Goal: Task Accomplishment & Management: Manage account settings

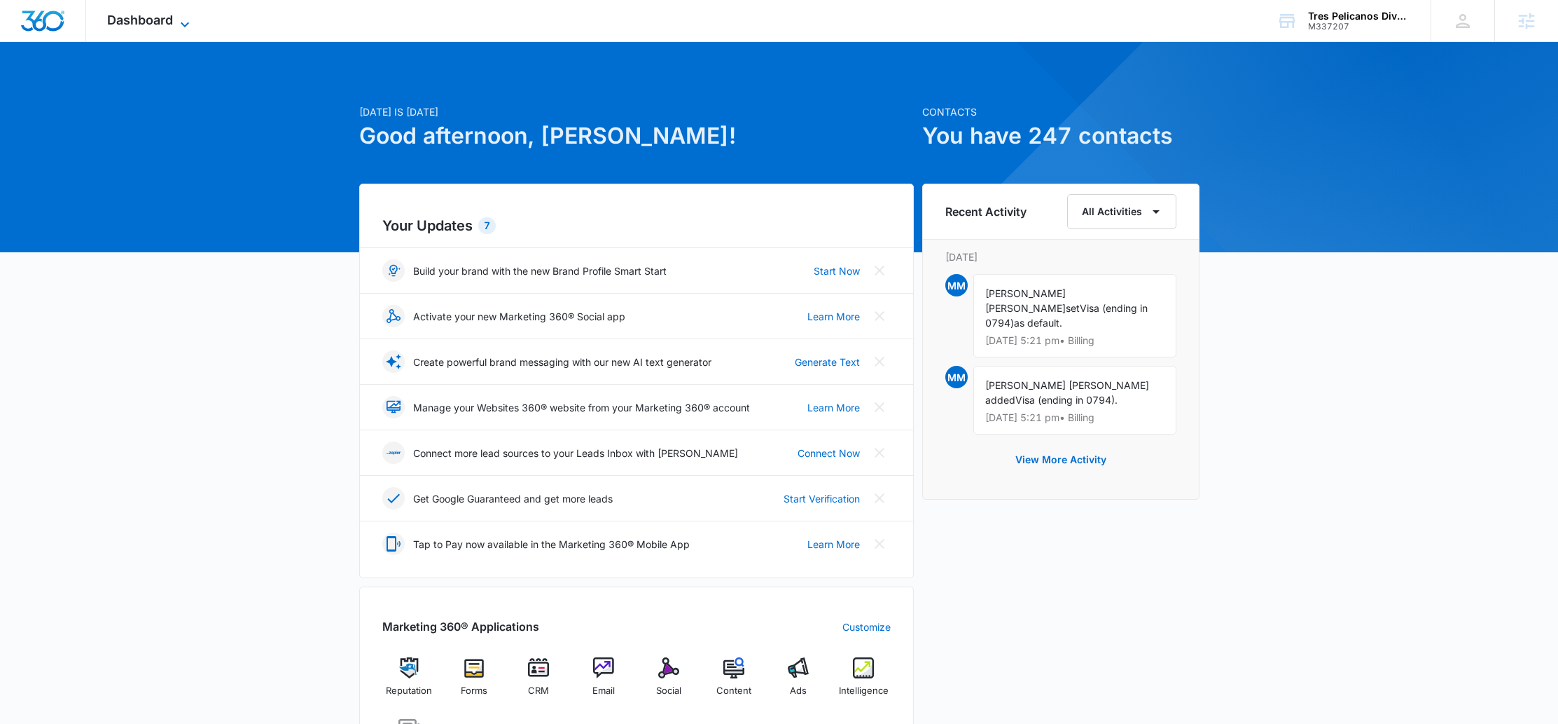
click at [151, 18] on span "Dashboard" at bounding box center [140, 20] width 66 height 15
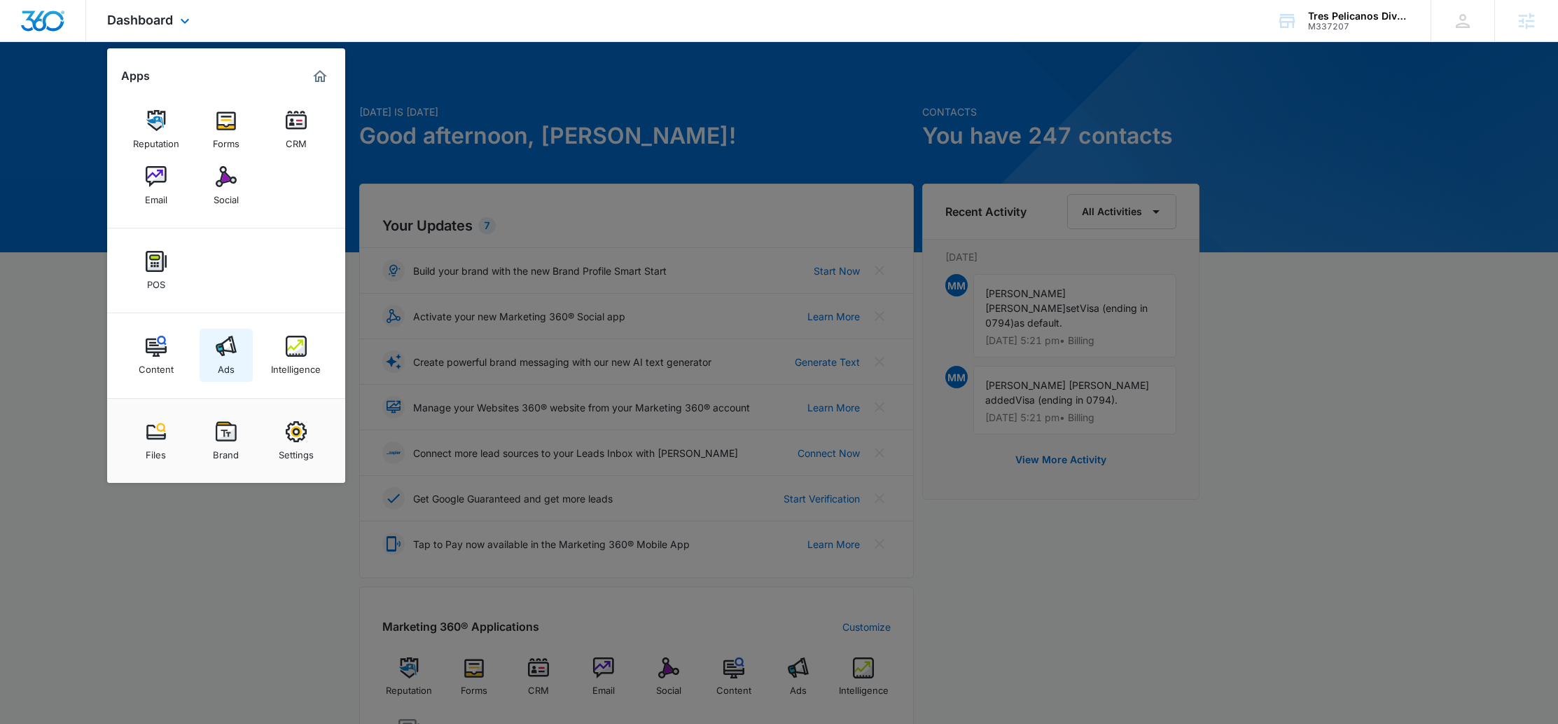
click at [216, 331] on link "Ads" at bounding box center [226, 354] width 53 height 53
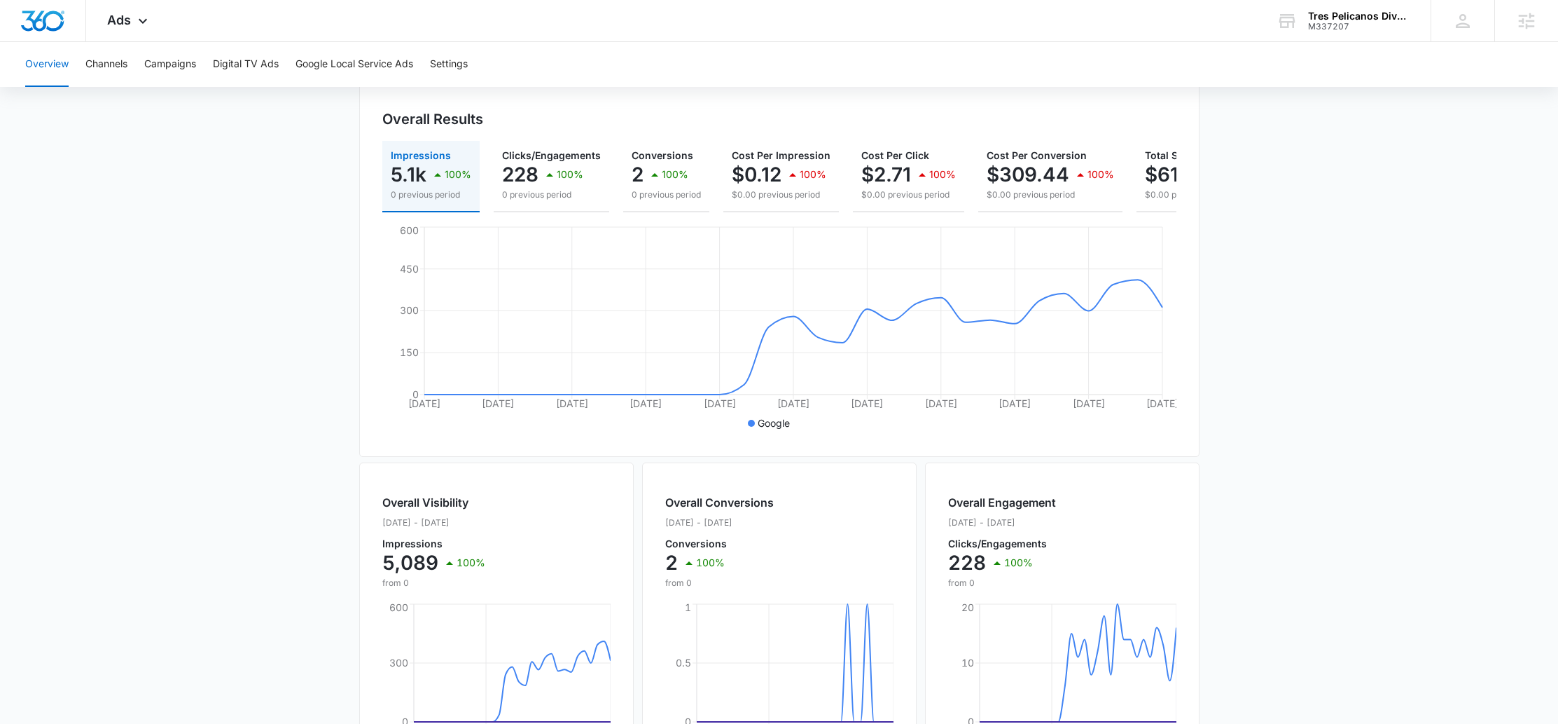
scroll to position [141, 0]
click at [154, 64] on button "Campaigns" at bounding box center [170, 64] width 52 height 45
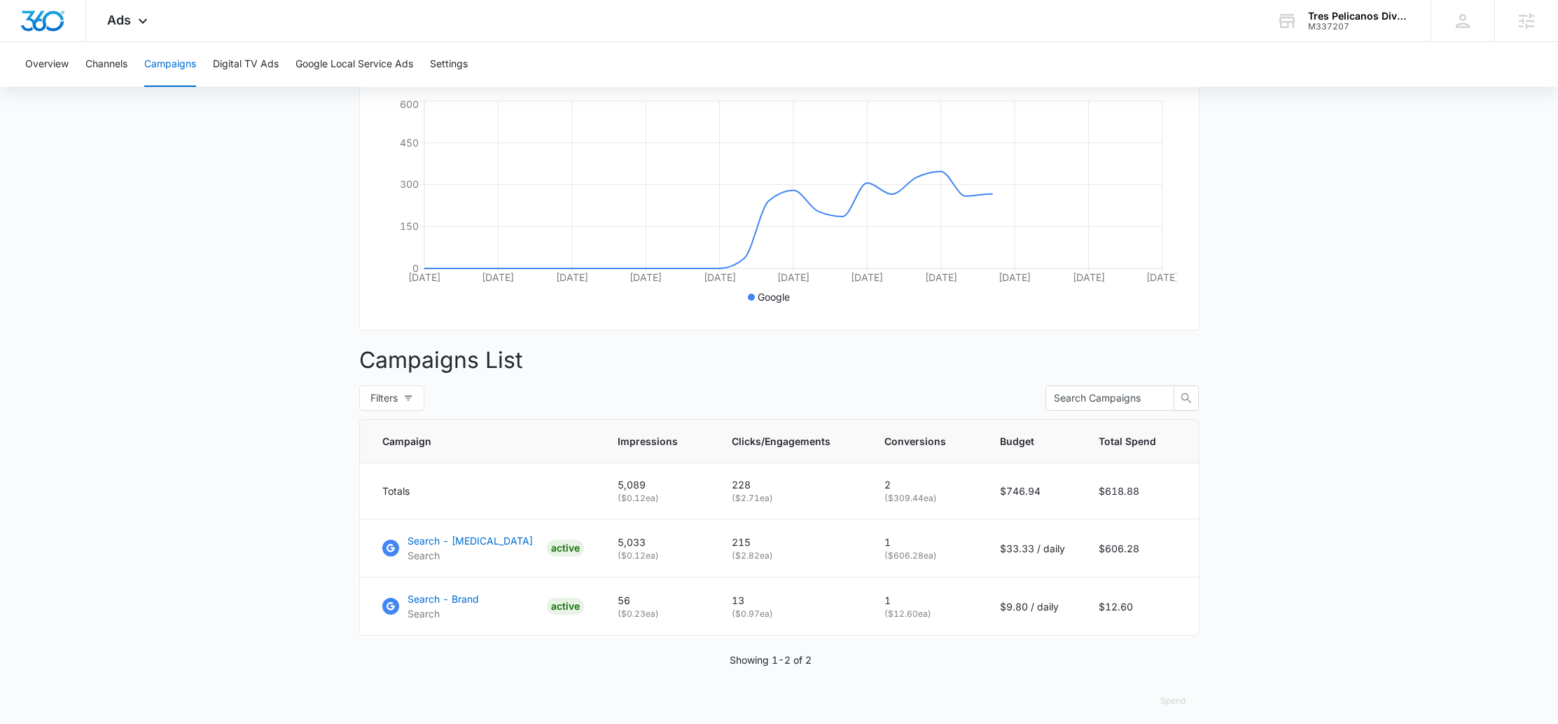
scroll to position [286, 0]
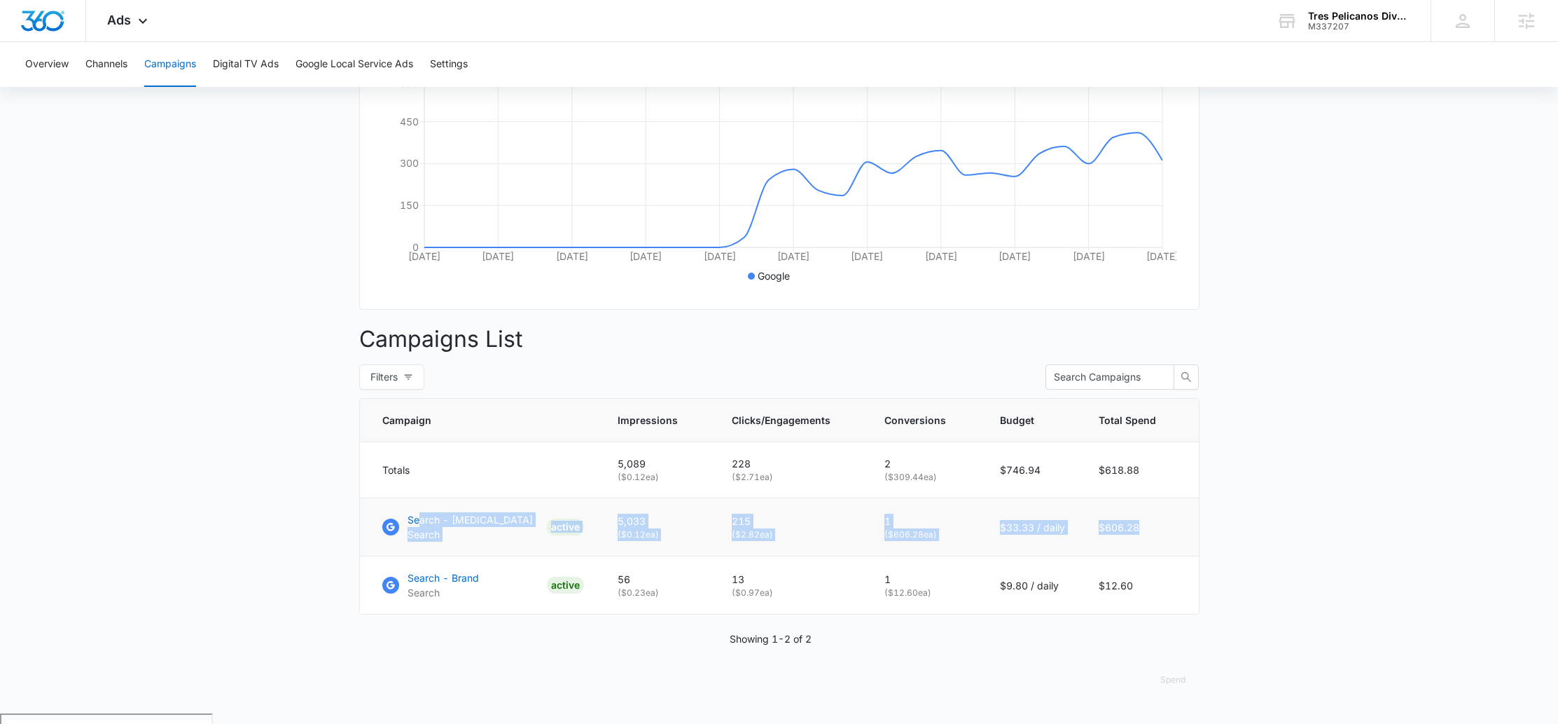
drag, startPoint x: 1182, startPoint y: 535, endPoint x: 419, endPoint y: 532, distance: 763.5
click at [419, 532] on tr "Search - Scuba Diving Search ACTIVE 5,033 ( $0.12 ea) 215 ( $2.82 ea) 1 ( $606.…" at bounding box center [779, 527] width 839 height 58
click at [464, 527] on p "Search - [MEDICAL_DATA]" at bounding box center [470, 519] width 125 height 15
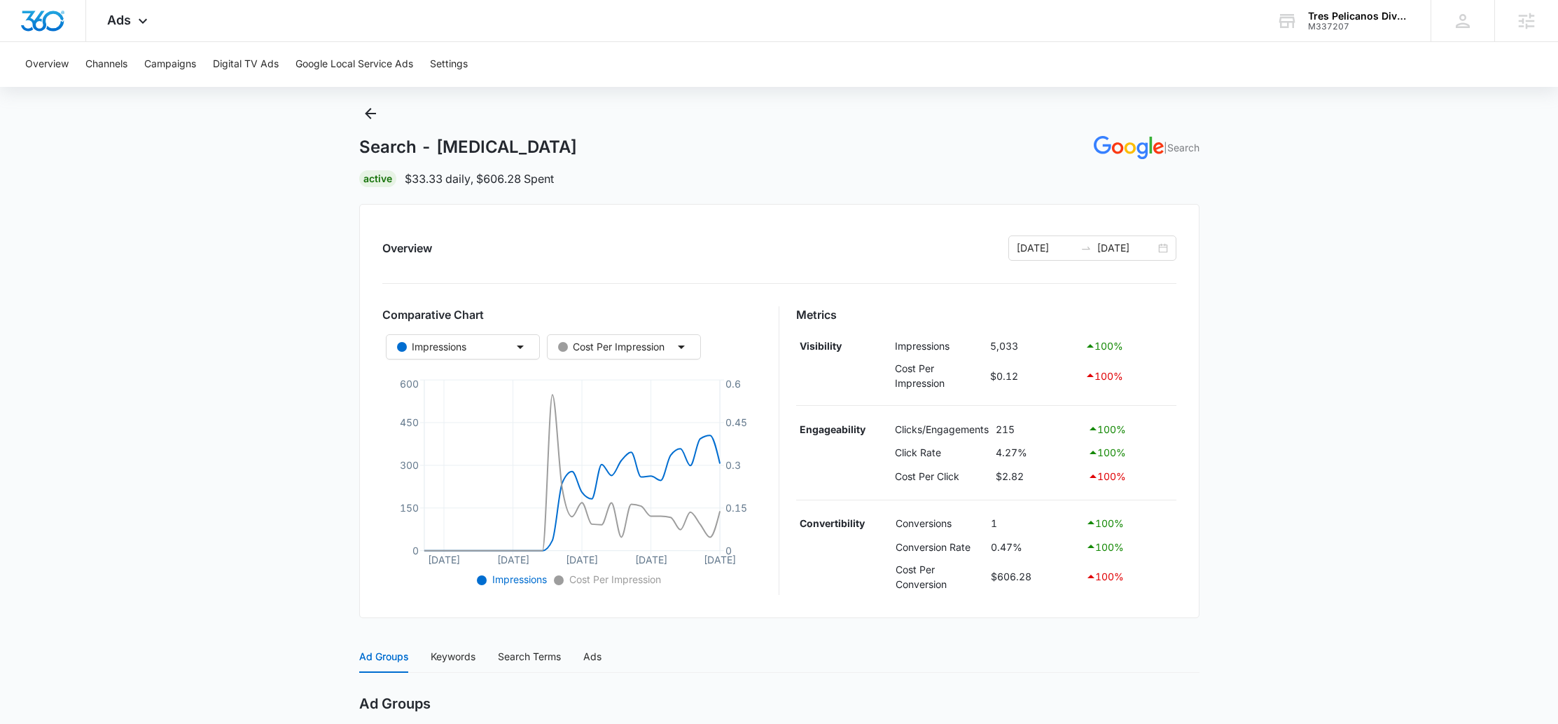
scroll to position [15, 0]
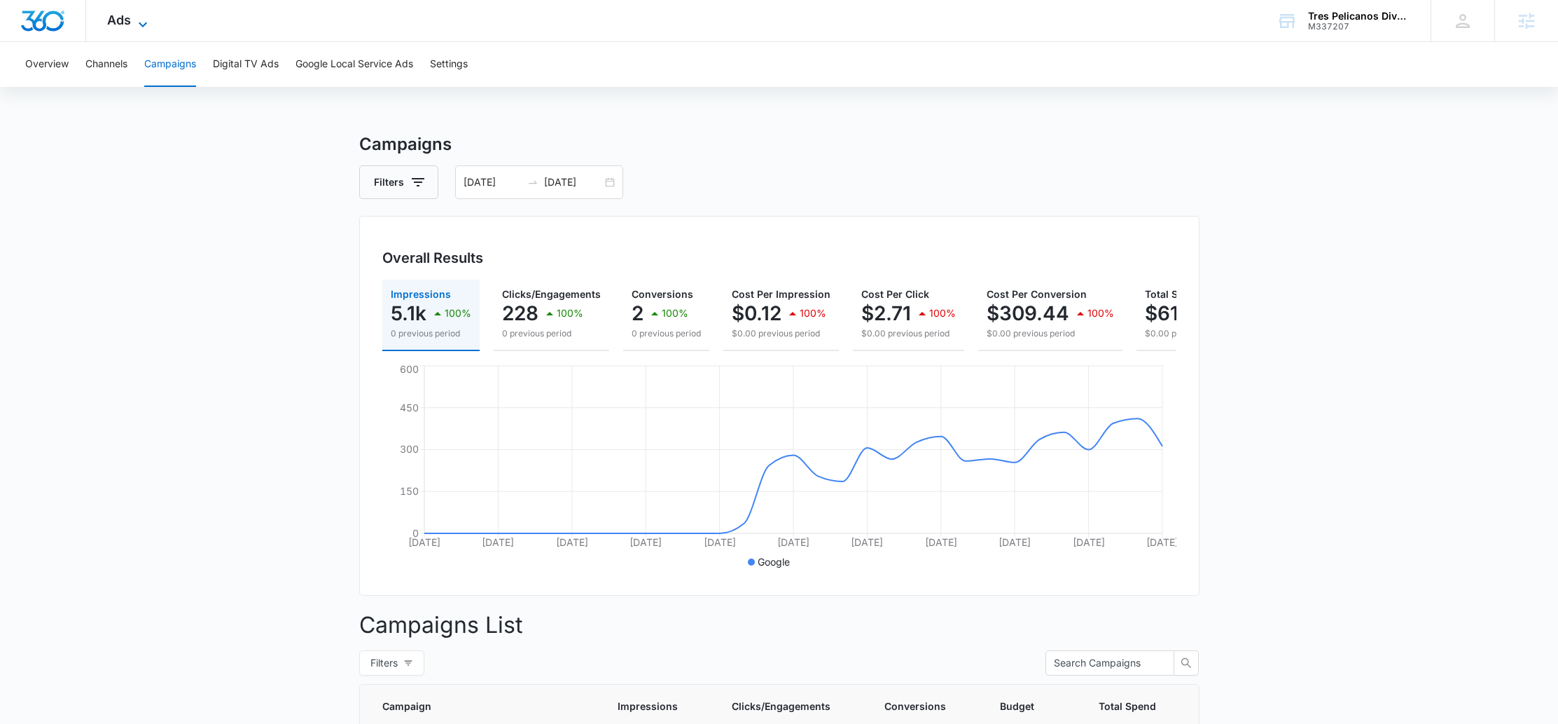
click at [116, 22] on span "Ads" at bounding box center [119, 20] width 24 height 15
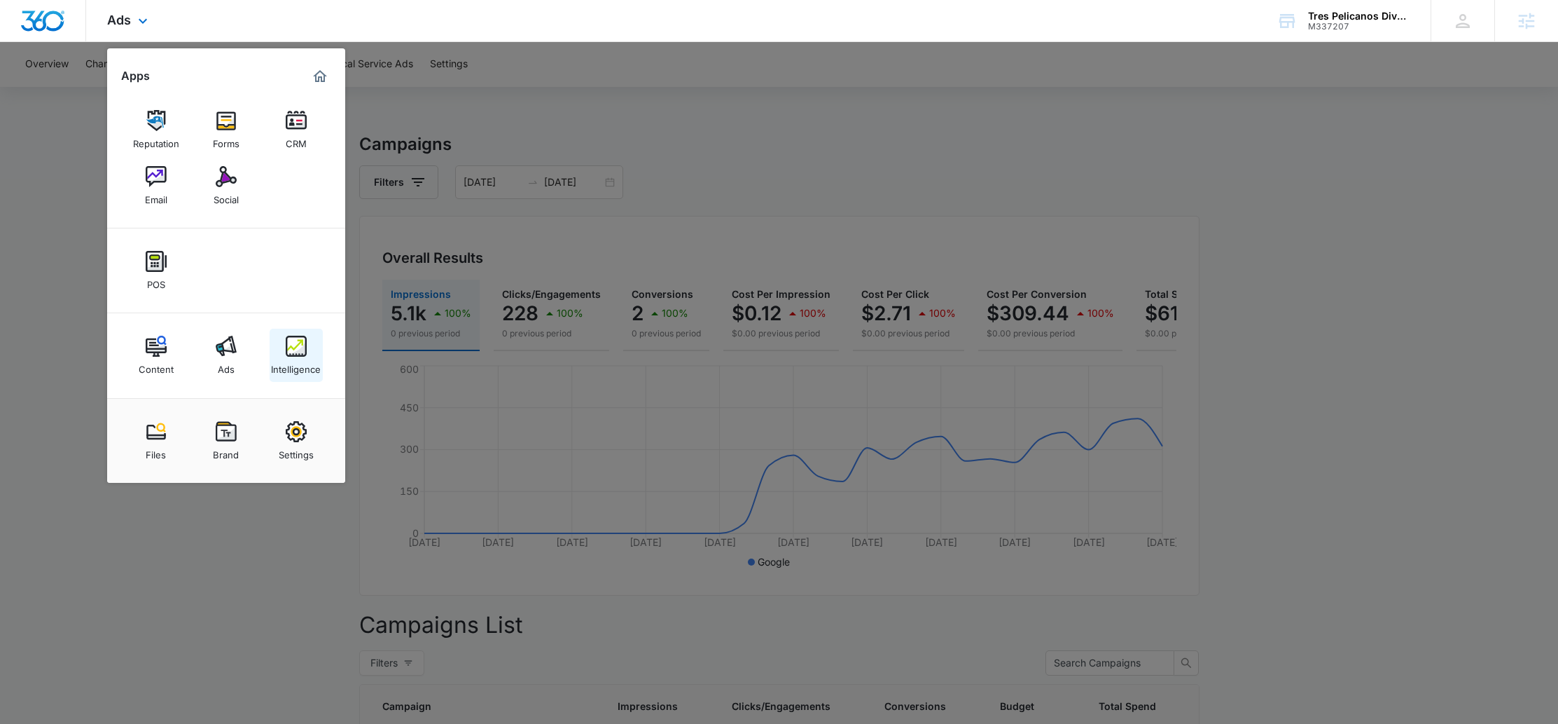
click at [300, 345] on img at bounding box center [296, 345] width 21 height 21
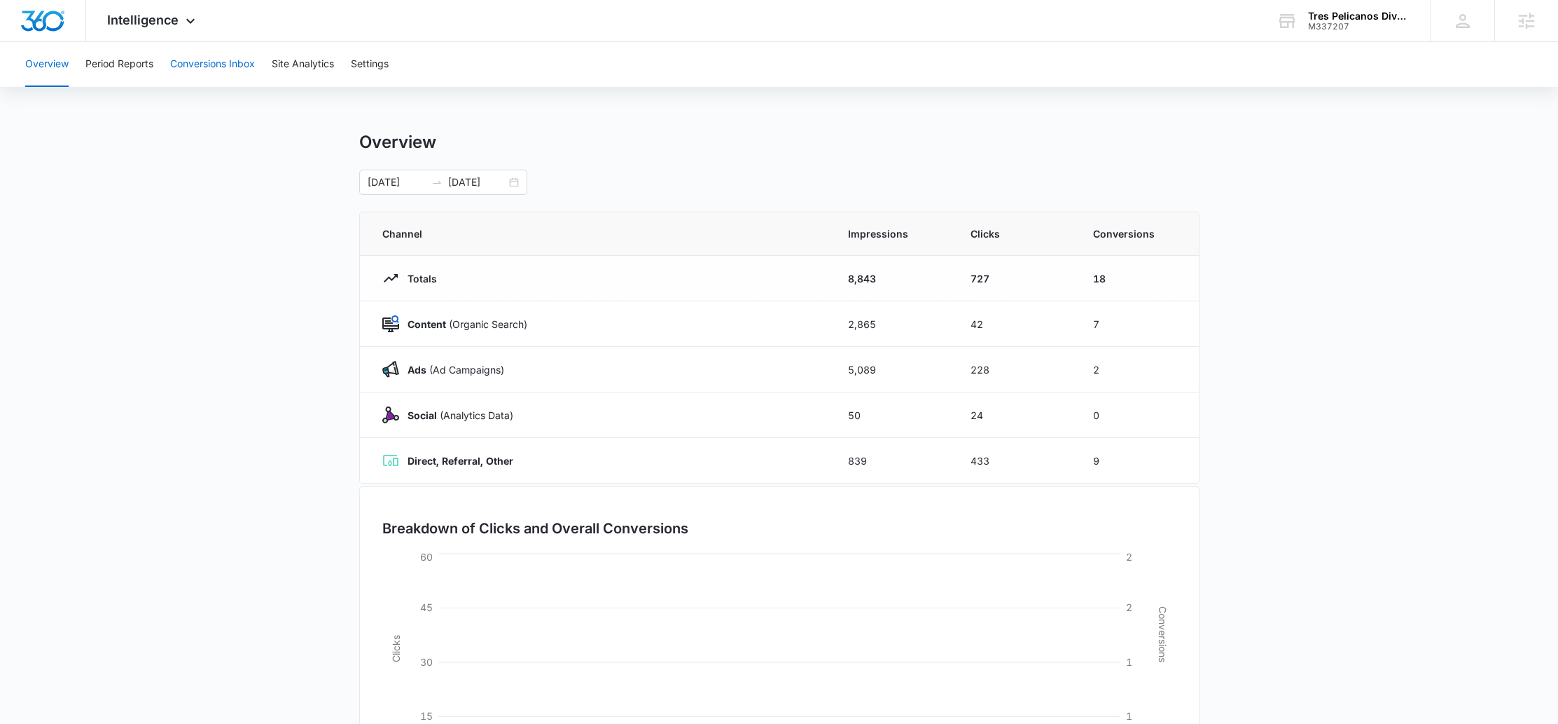
click at [198, 65] on button "Conversions Inbox" at bounding box center [212, 64] width 85 height 45
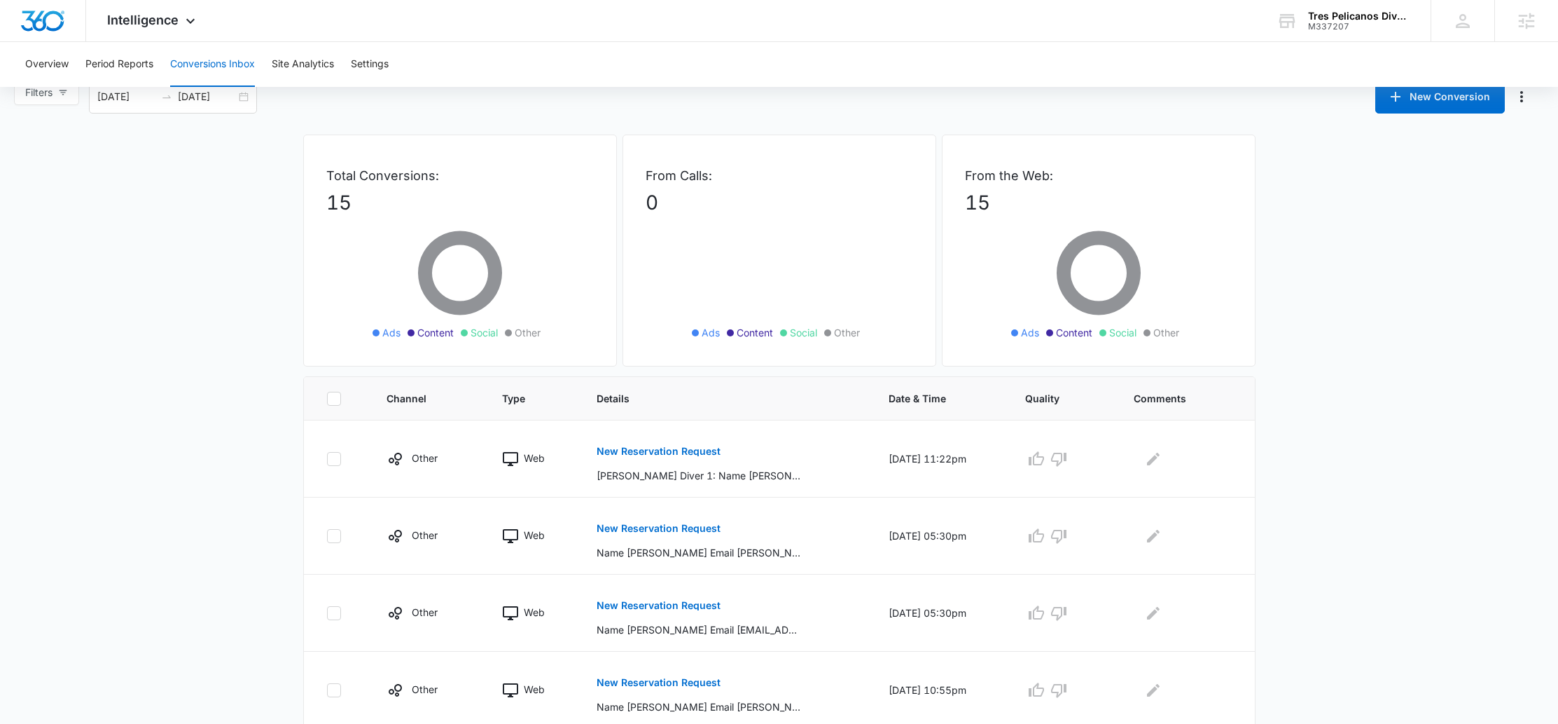
scroll to position [23, 0]
click at [677, 452] on p "New Reservation Request" at bounding box center [659, 449] width 124 height 10
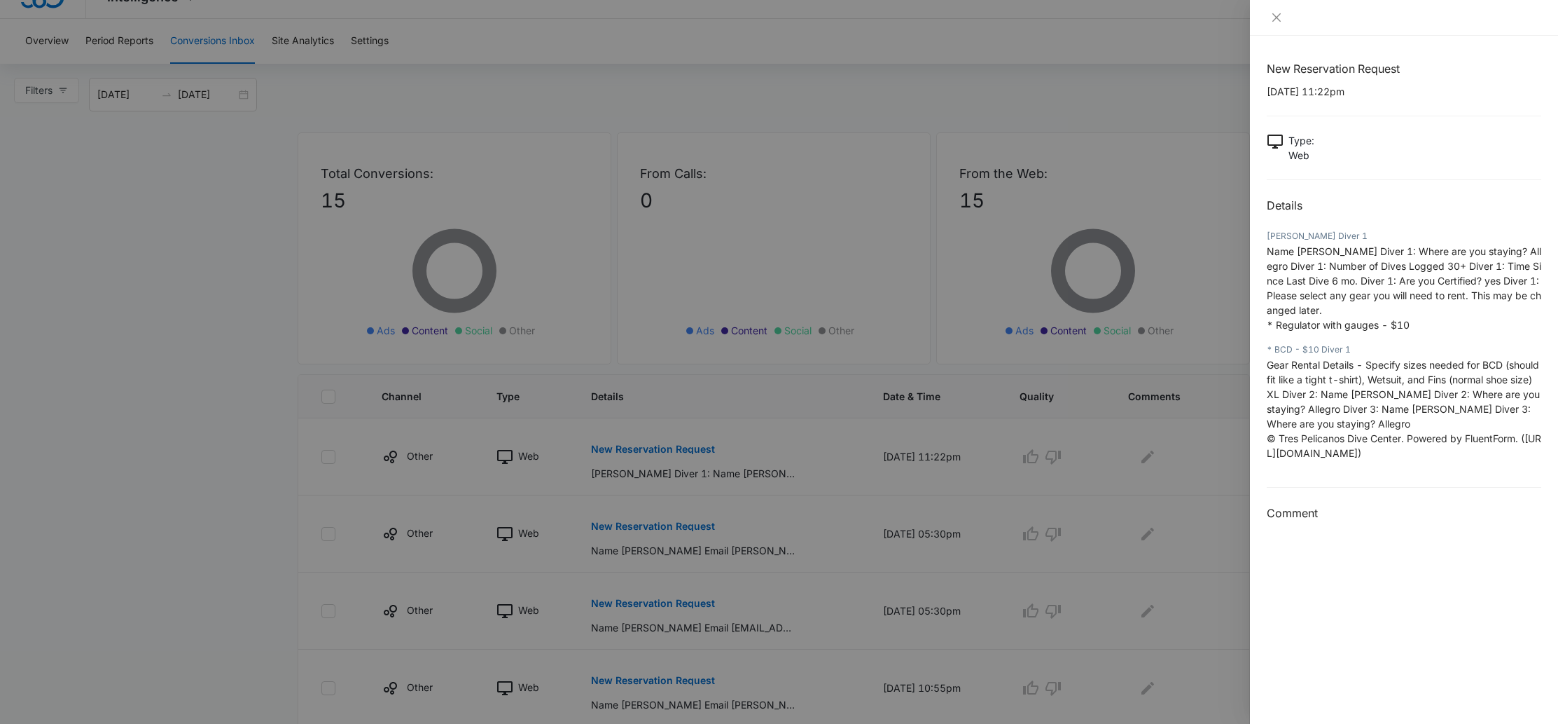
click at [219, 317] on div at bounding box center [779, 362] width 1558 height 724
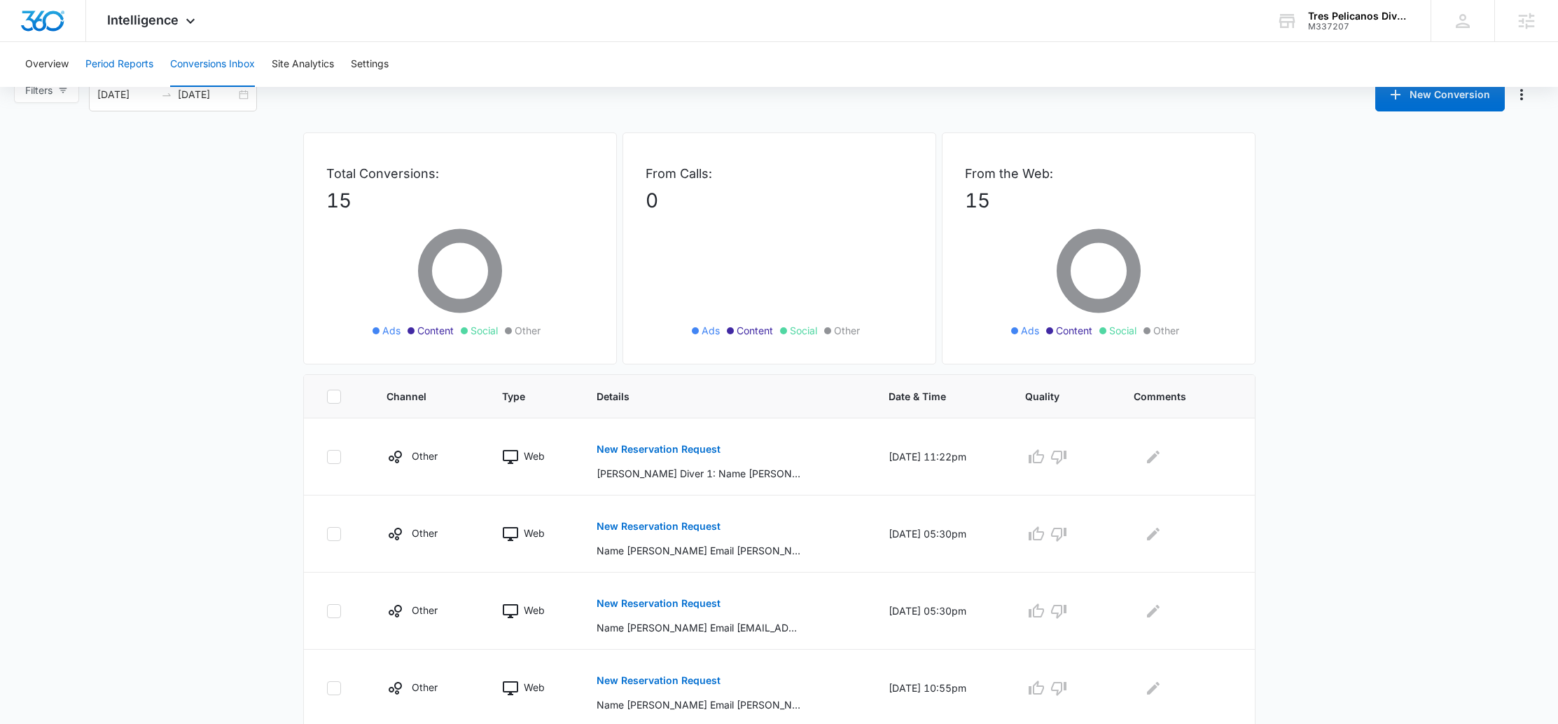
click at [118, 54] on button "Period Reports" at bounding box center [119, 64] width 68 height 45
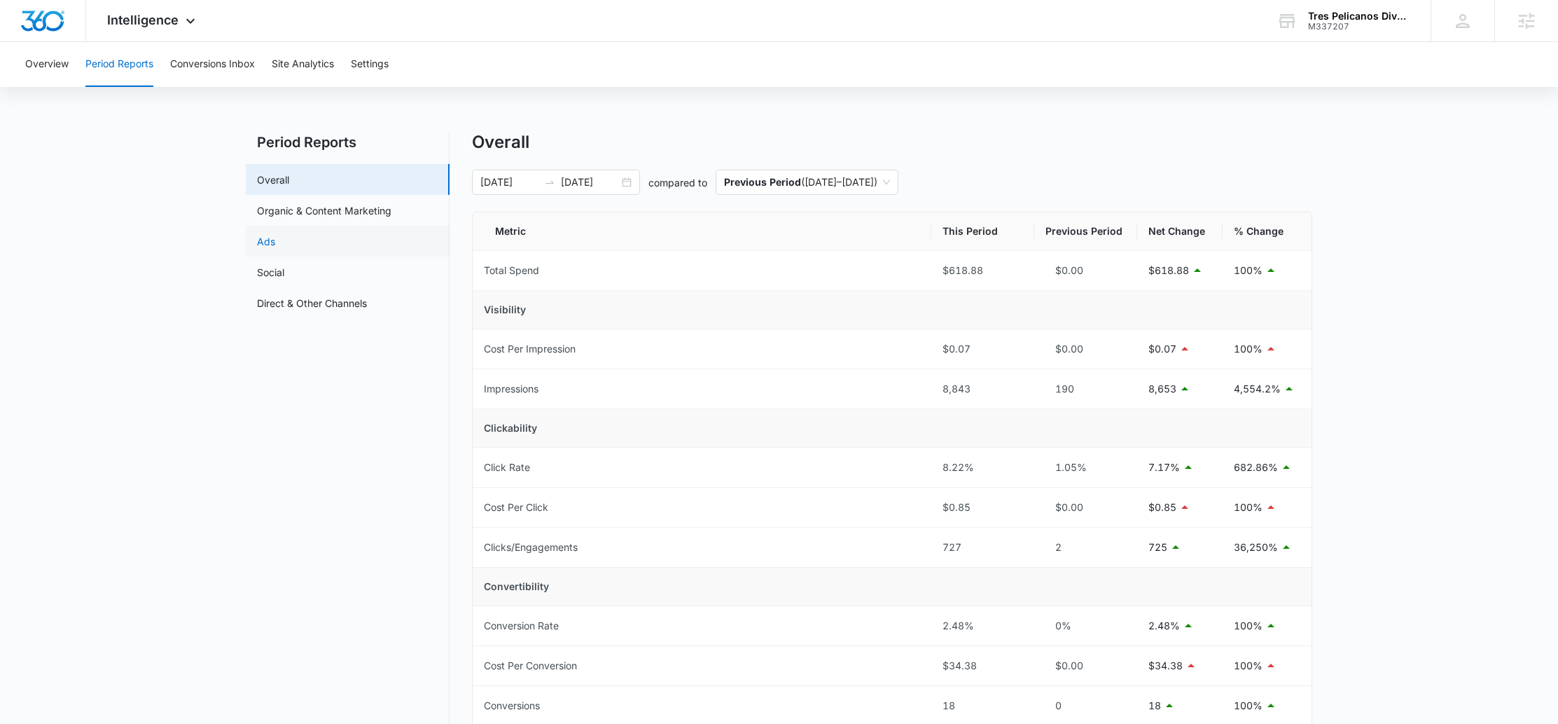
click at [275, 245] on link "Ads" at bounding box center [266, 241] width 18 height 15
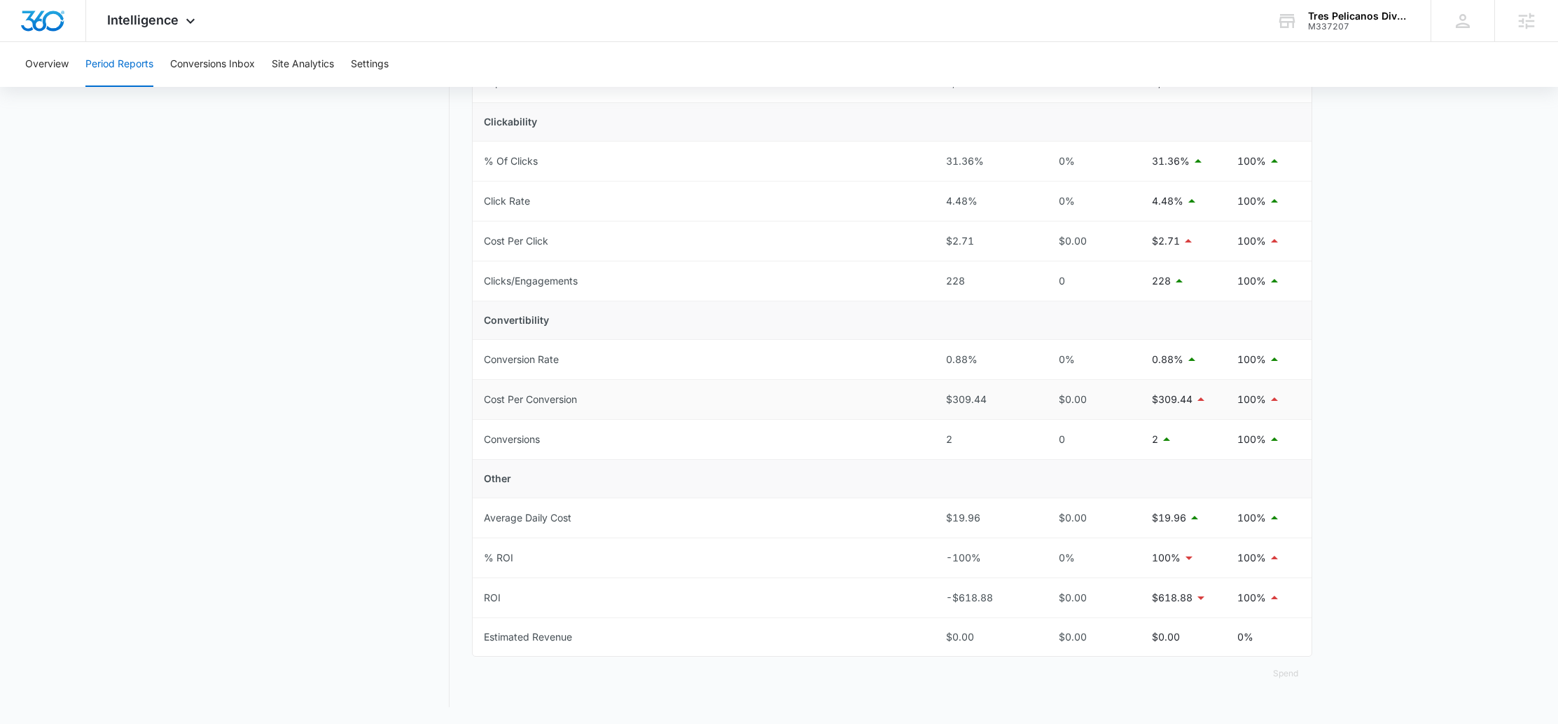
scroll to position [303, 0]
drag, startPoint x: 916, startPoint y: 357, endPoint x: 1307, endPoint y: 448, distance: 401.3
click at [1307, 448] on tbody "Total Spend $618.88 $0.00 $618.88 100% Visibility Cost Per Impression $0.12 $0.…" at bounding box center [892, 302] width 839 height 711
click at [1307, 448] on td "100%" at bounding box center [1268, 442] width 85 height 40
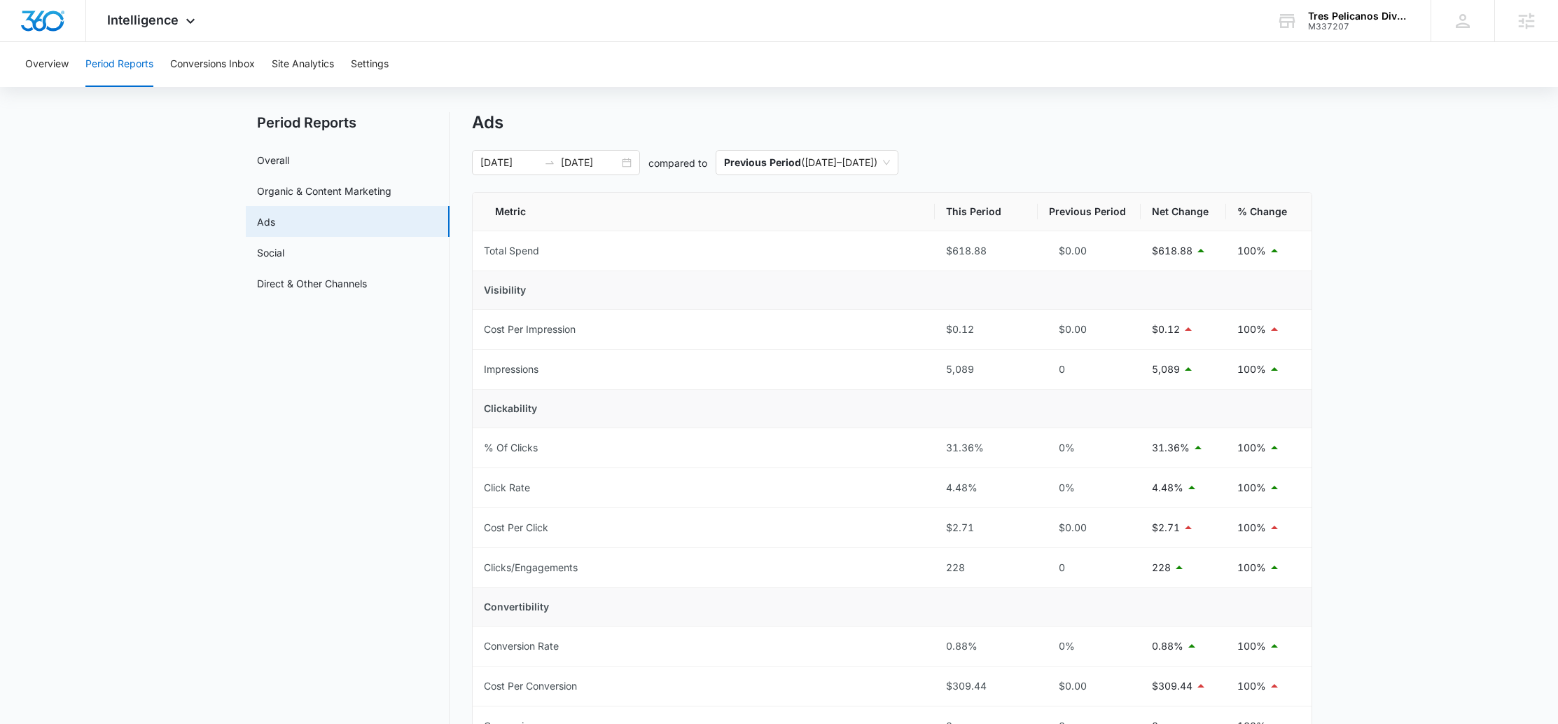
scroll to position [0, 0]
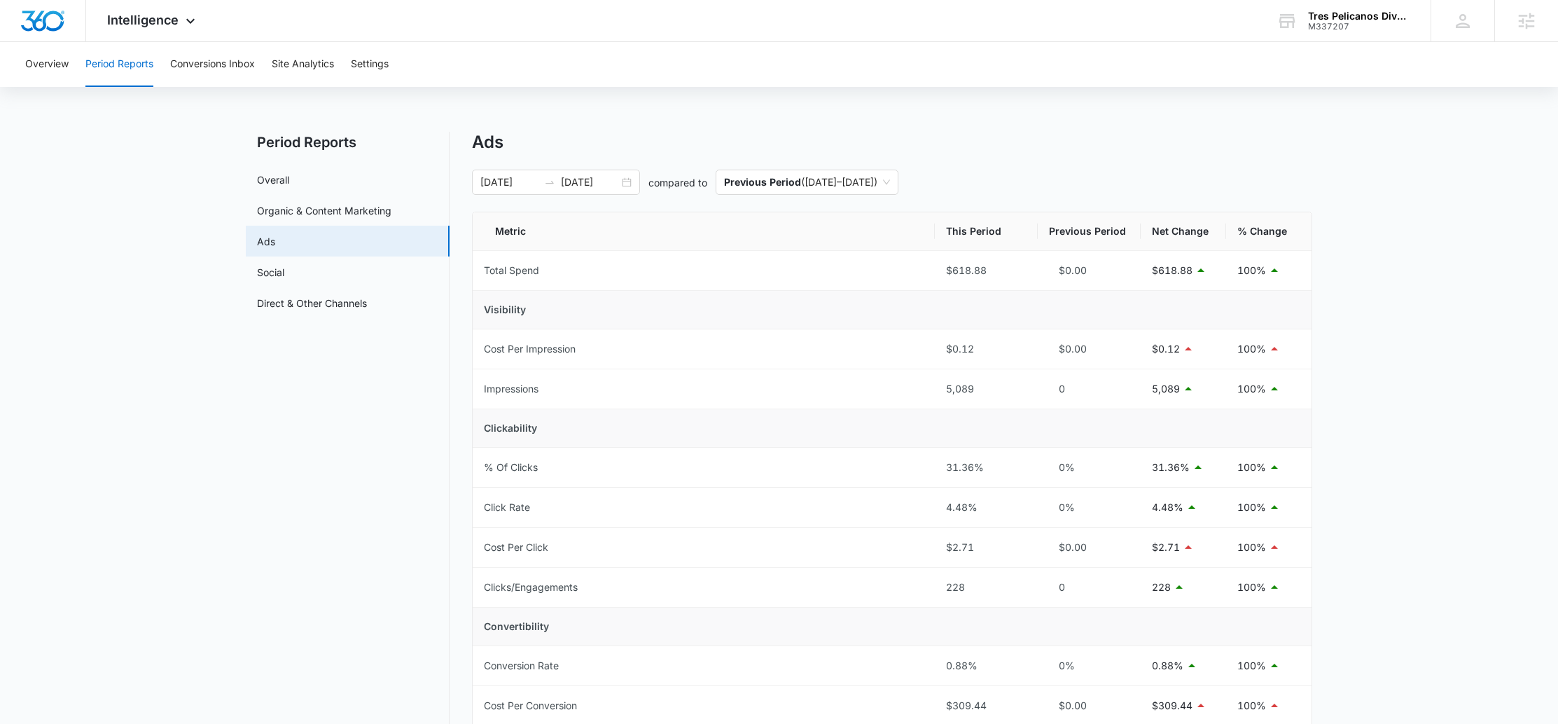
click at [132, 44] on button "Period Reports" at bounding box center [119, 64] width 68 height 45
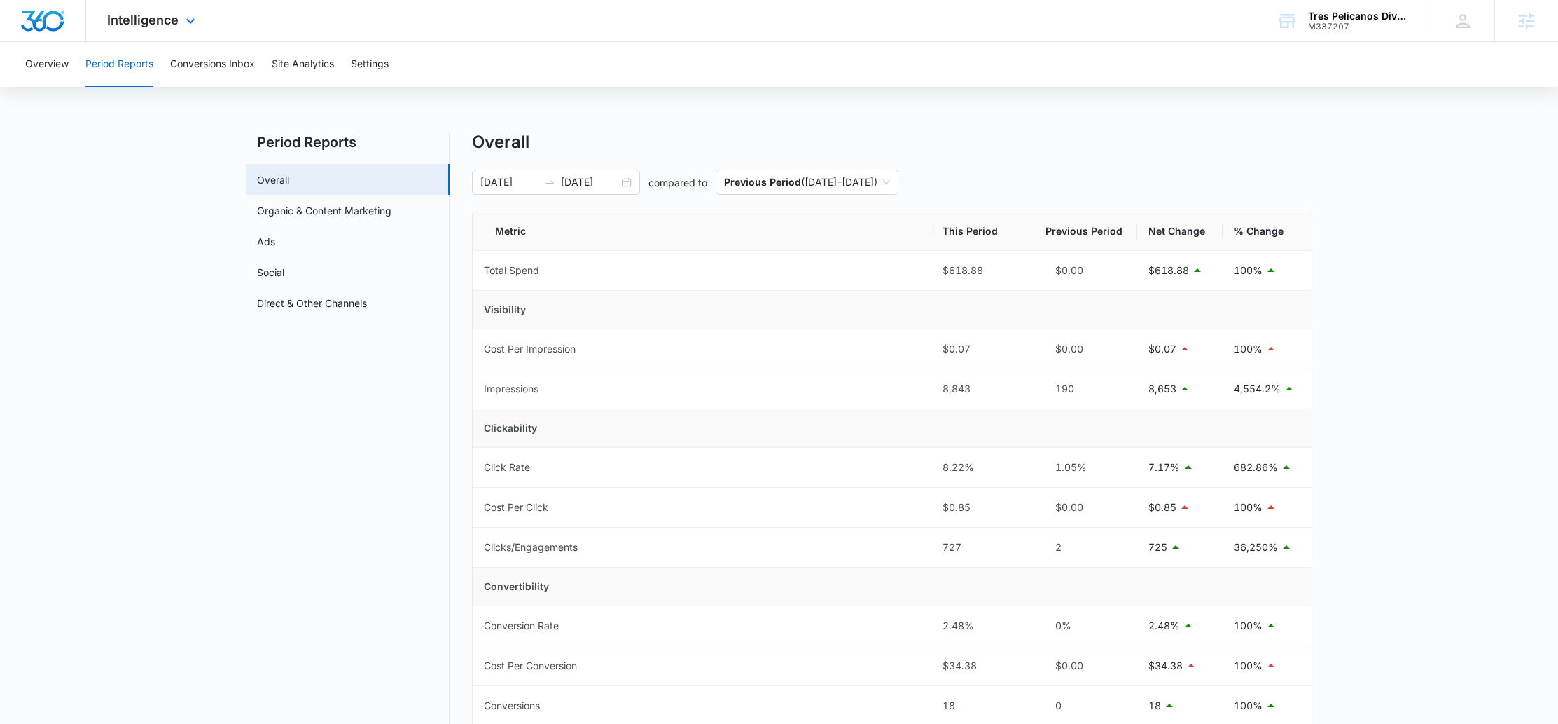
click at [138, 32] on div "Intelligence Apps Reputation Forms CRM Email Social POS Content Ads Intelligenc…" at bounding box center [153, 20] width 134 height 41
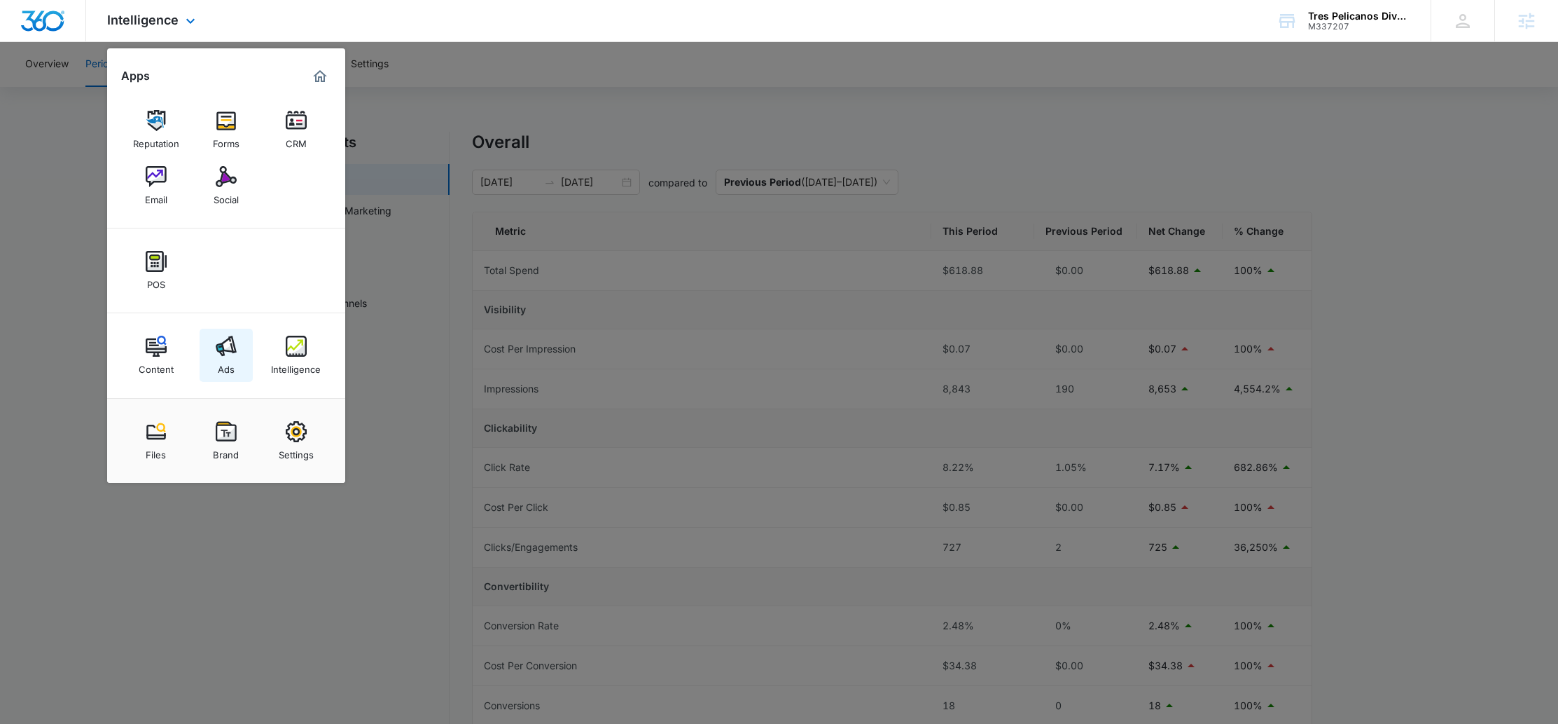
click at [237, 347] on link "Ads" at bounding box center [226, 354] width 53 height 53
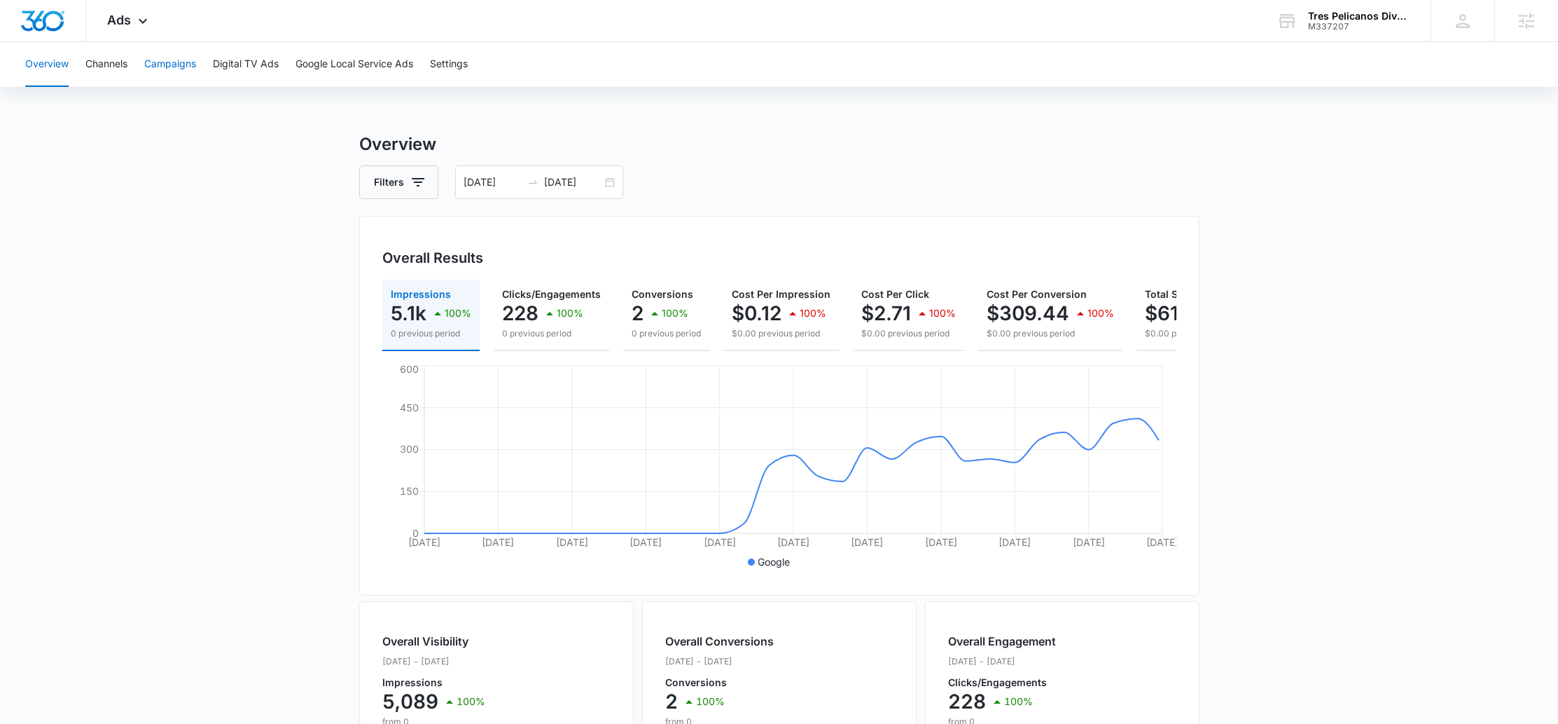
click at [174, 60] on button "Campaigns" at bounding box center [170, 64] width 52 height 45
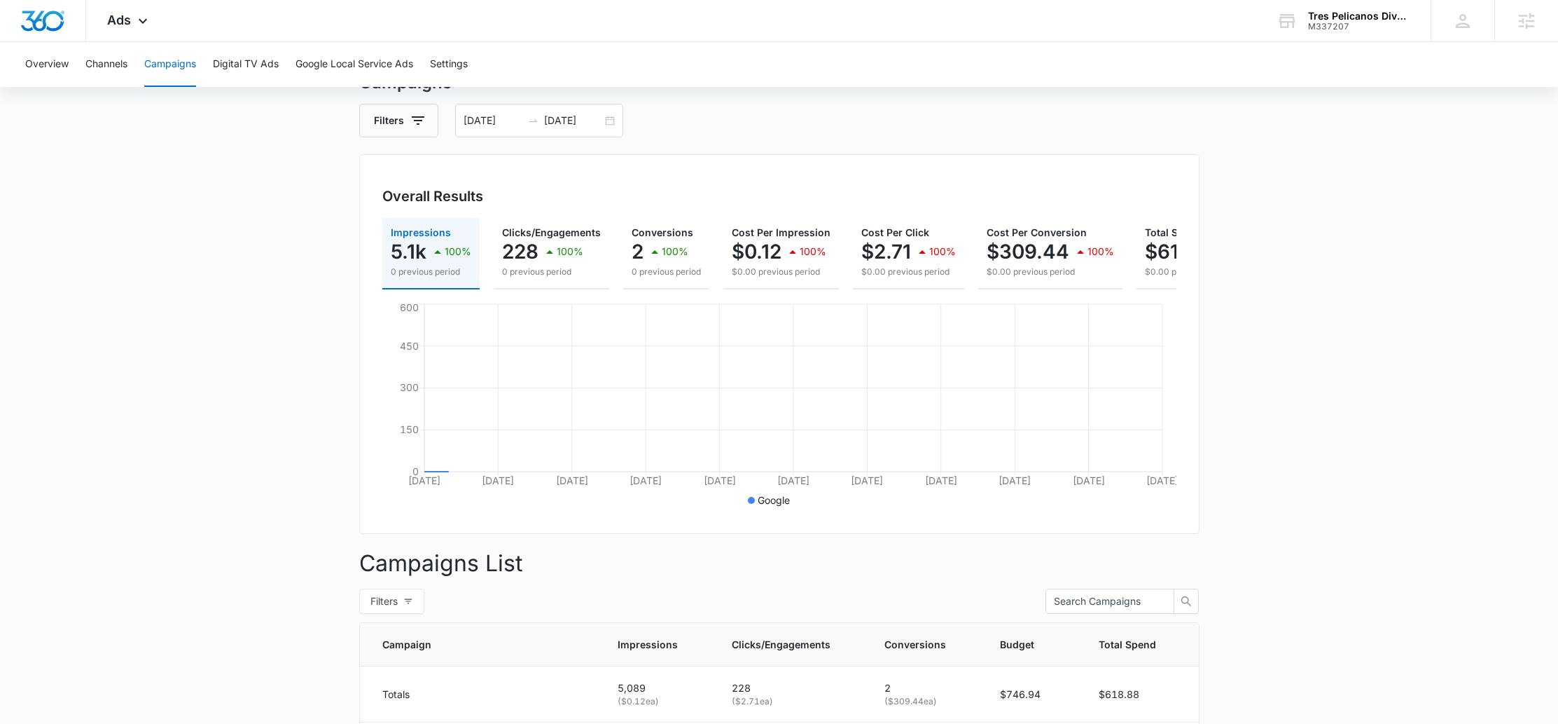
scroll to position [239, 0]
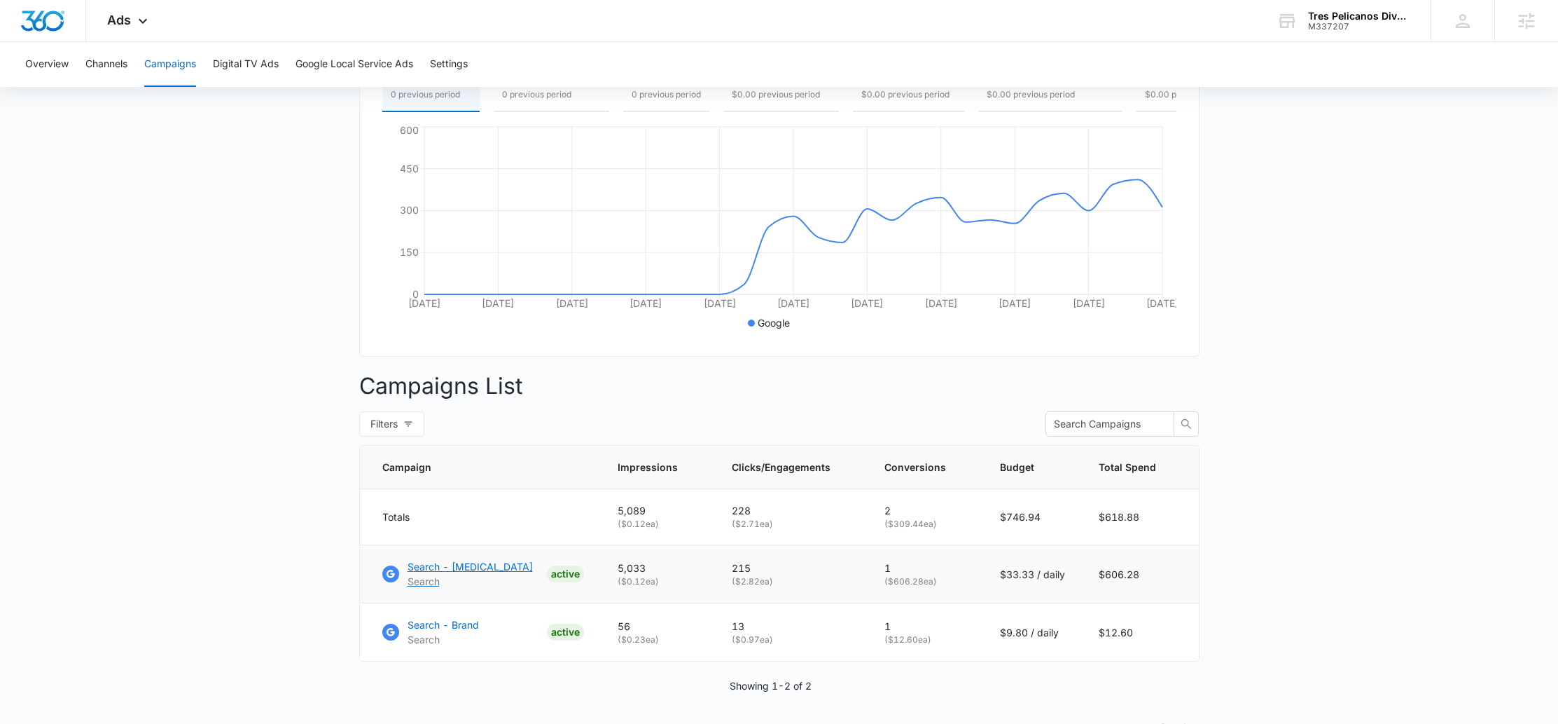
click at [491, 574] on p "Search - [MEDICAL_DATA]" at bounding box center [470, 566] width 125 height 15
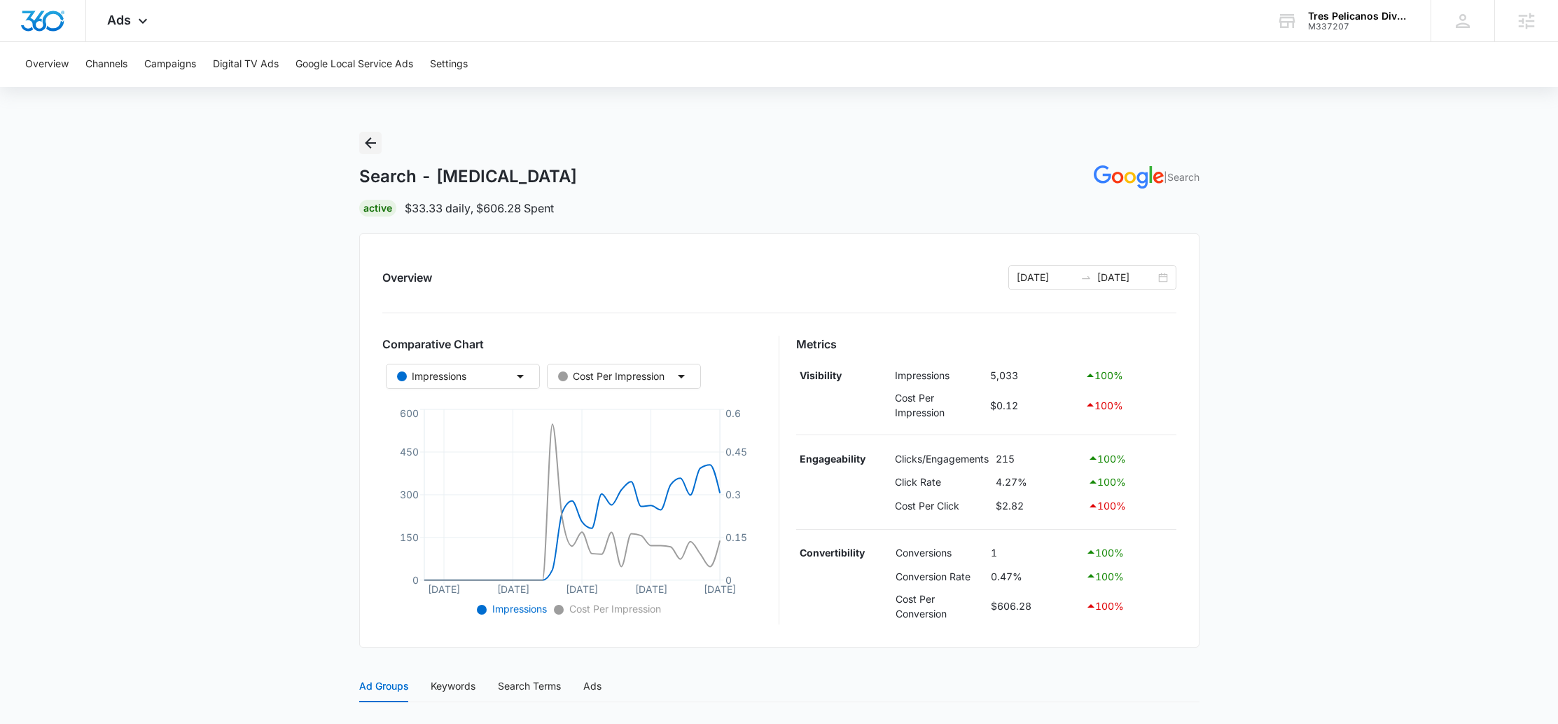
click at [376, 139] on icon "Back" at bounding box center [370, 142] width 17 height 17
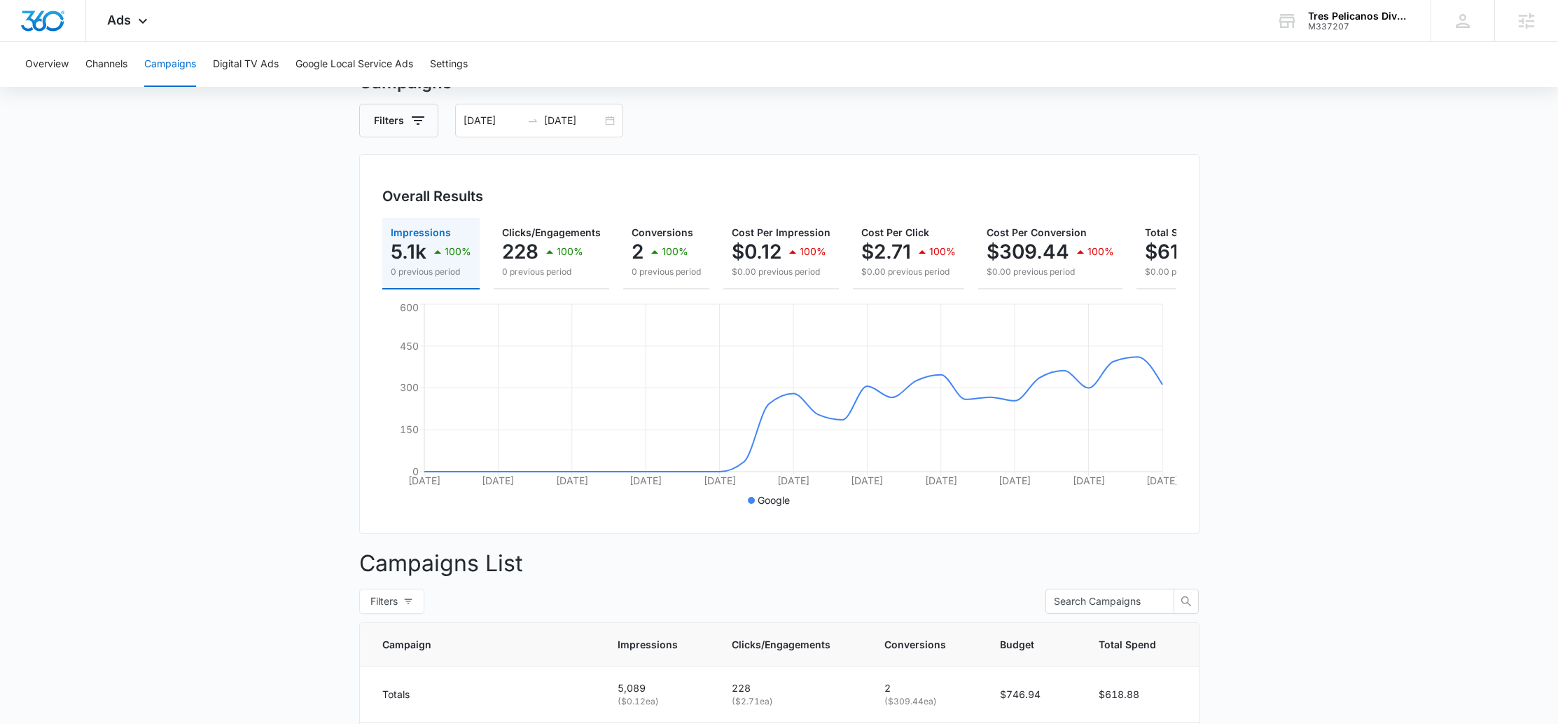
scroll to position [256, 0]
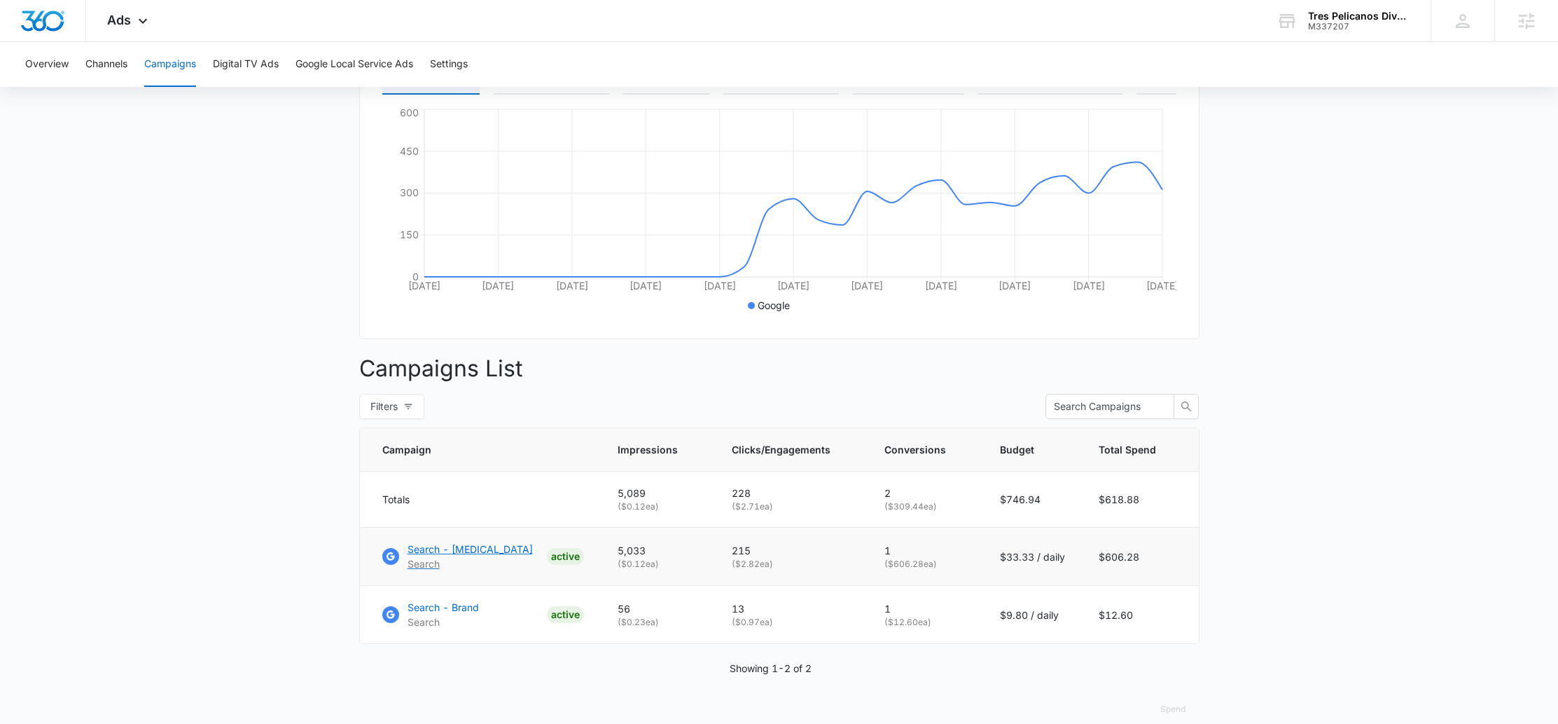
click at [475, 556] on p "Search - [MEDICAL_DATA]" at bounding box center [470, 548] width 125 height 15
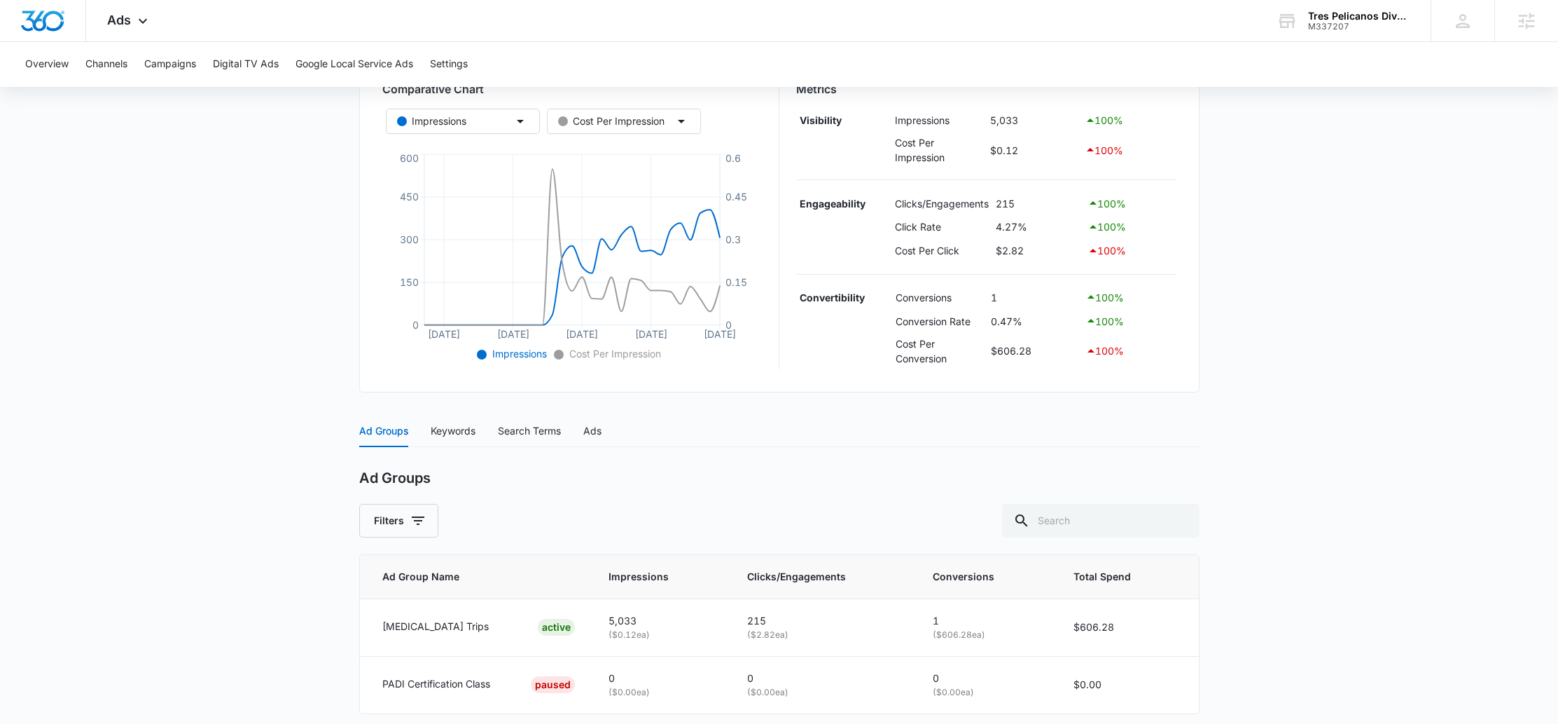
scroll to position [278, 0]
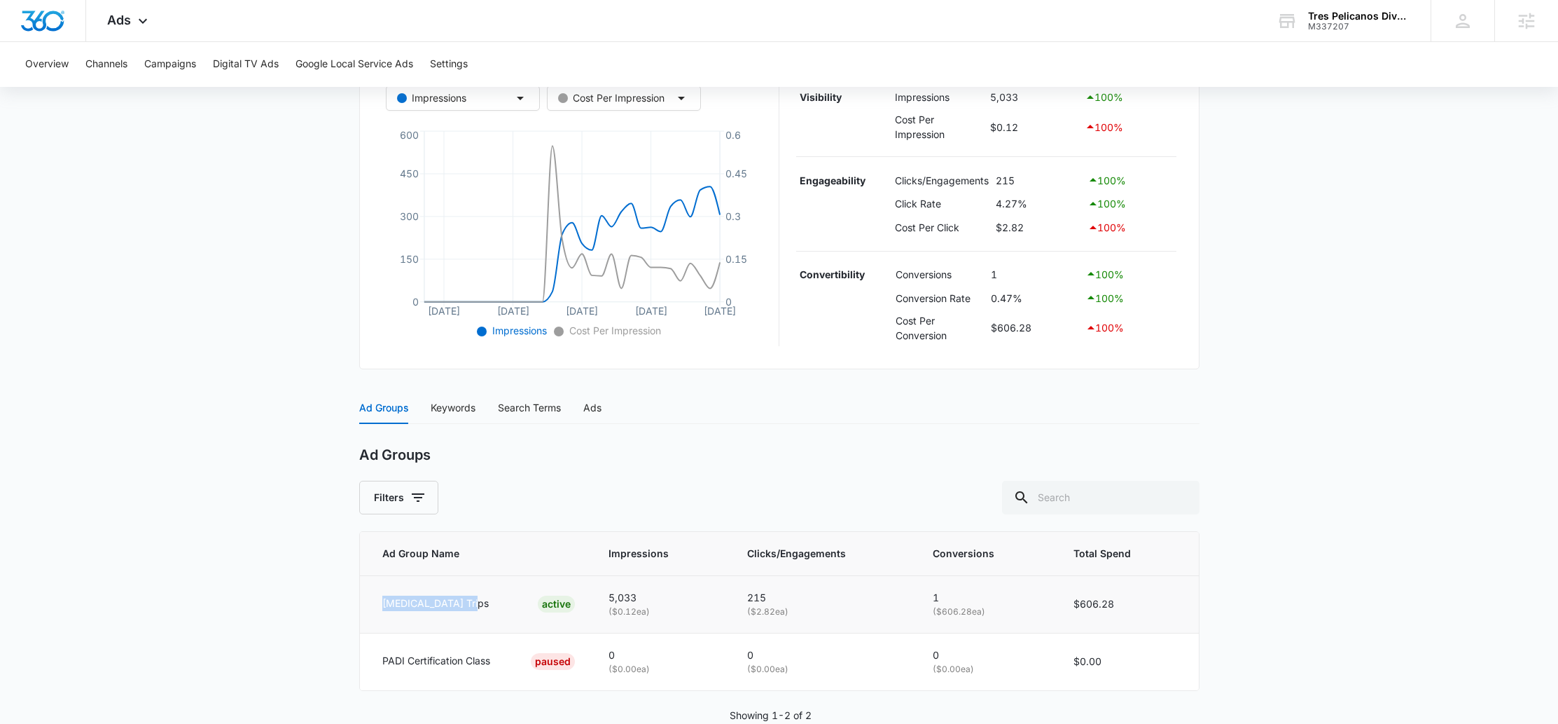
drag, startPoint x: 457, startPoint y: 607, endPoint x: 380, endPoint y: 607, distance: 77.7
click at [380, 607] on td "[MEDICAL_DATA] Trips ACTIVE" at bounding box center [476, 603] width 233 height 57
click at [964, 602] on tr "[MEDICAL_DATA] Trips ACTIVE 5,033 ( $0.12 ea) 215 ( $2.82 ea) 1 ( $606.28 ea) $…" at bounding box center [779, 606] width 839 height 57
click at [964, 602] on p "1" at bounding box center [986, 600] width 106 height 15
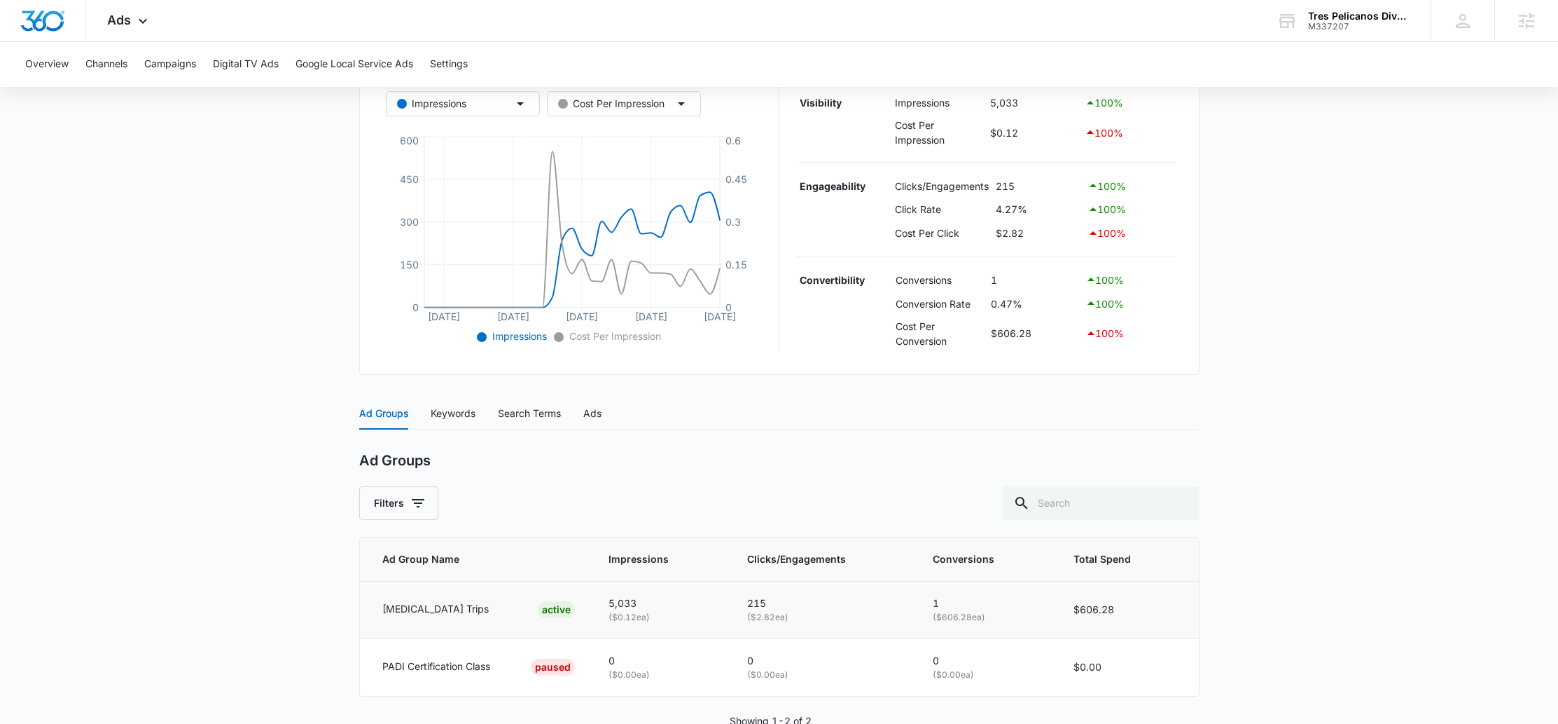
scroll to position [270, 0]
drag, startPoint x: 1035, startPoint y: 214, endPoint x: 992, endPoint y: 214, distance: 42.0
click at [992, 214] on td "4.27%" at bounding box center [1038, 212] width 92 height 24
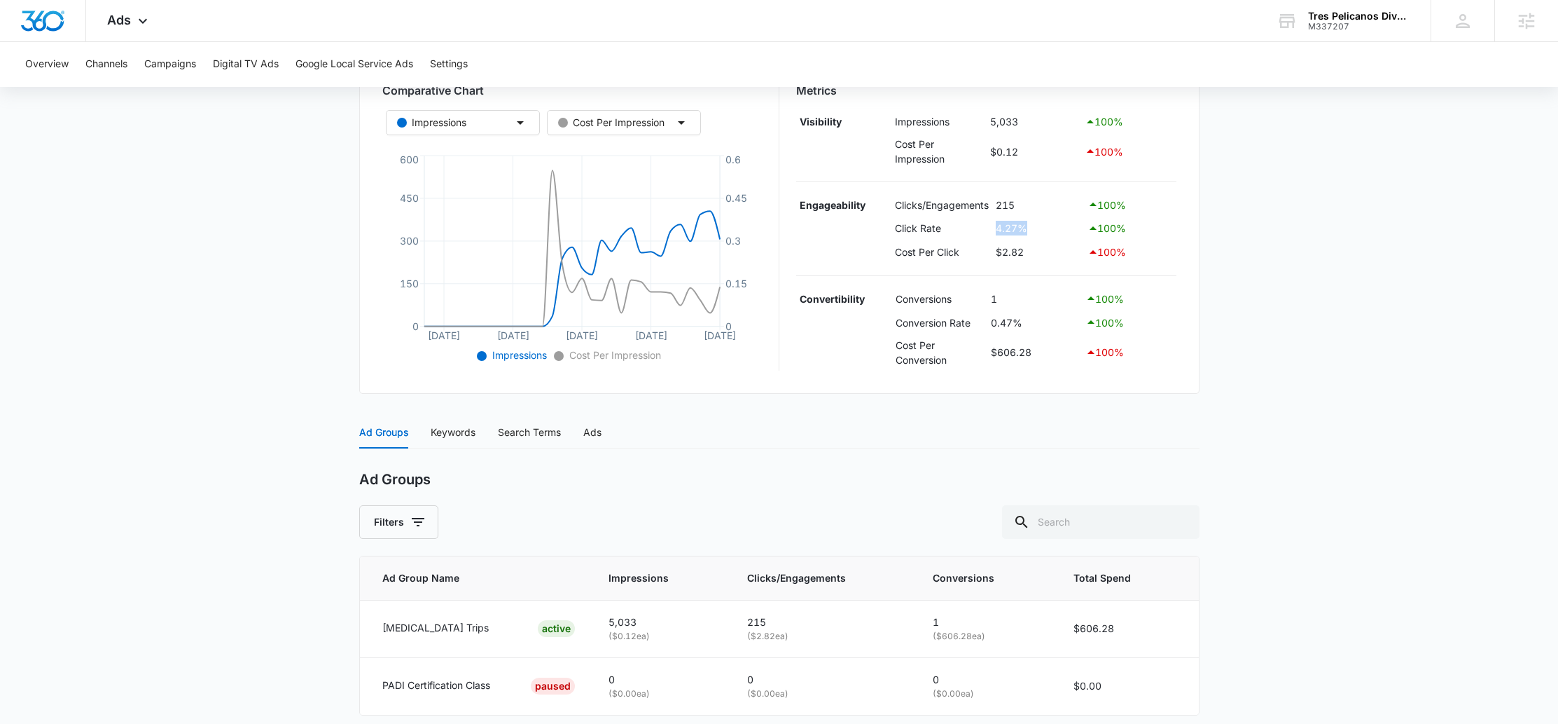
scroll to position [254, 0]
drag, startPoint x: 1009, startPoint y: 296, endPoint x: 976, endPoint y: 297, distance: 33.6
click at [976, 297] on tr "Convertibility Conversions 1 100 %" at bounding box center [986, 299] width 380 height 24
click at [1012, 297] on td "1" at bounding box center [1035, 299] width 95 height 24
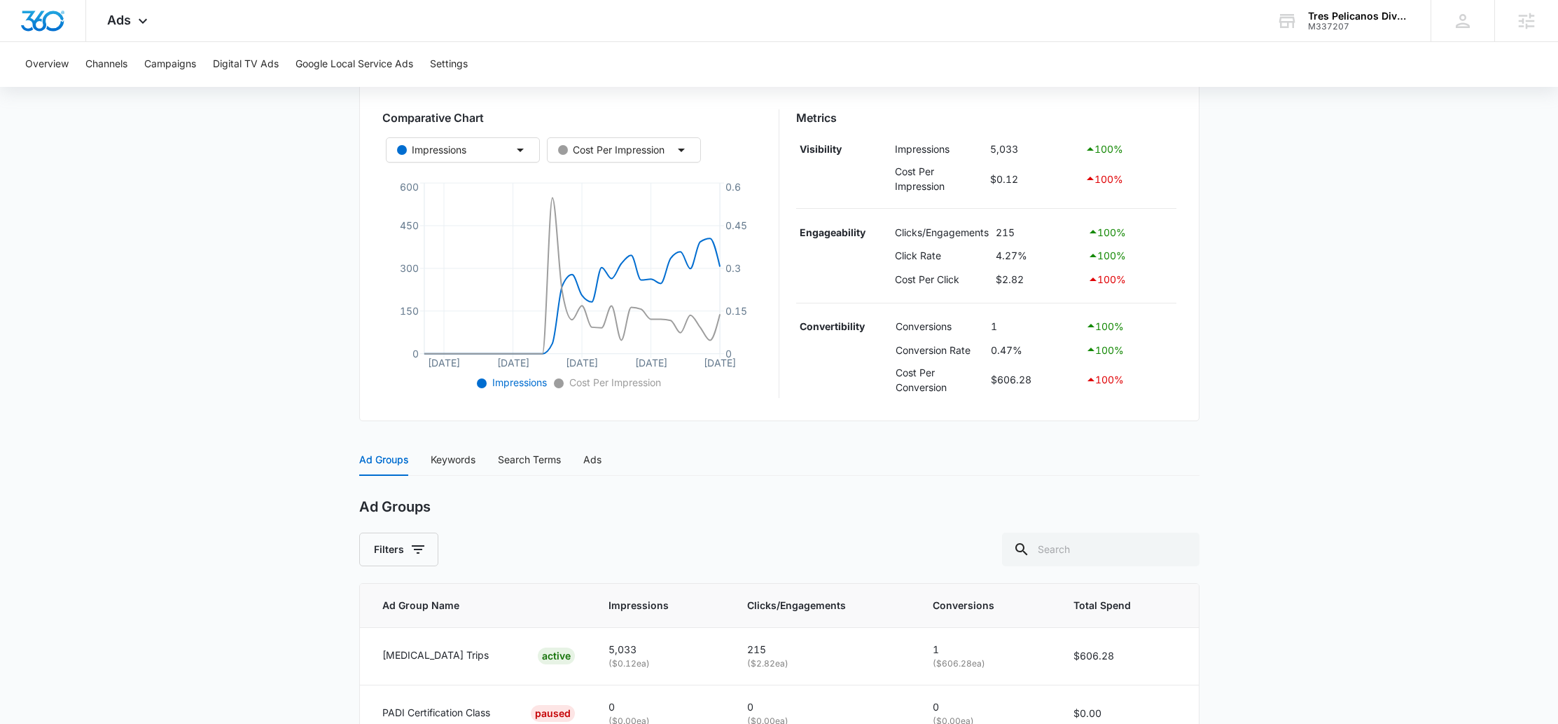
scroll to position [201, 0]
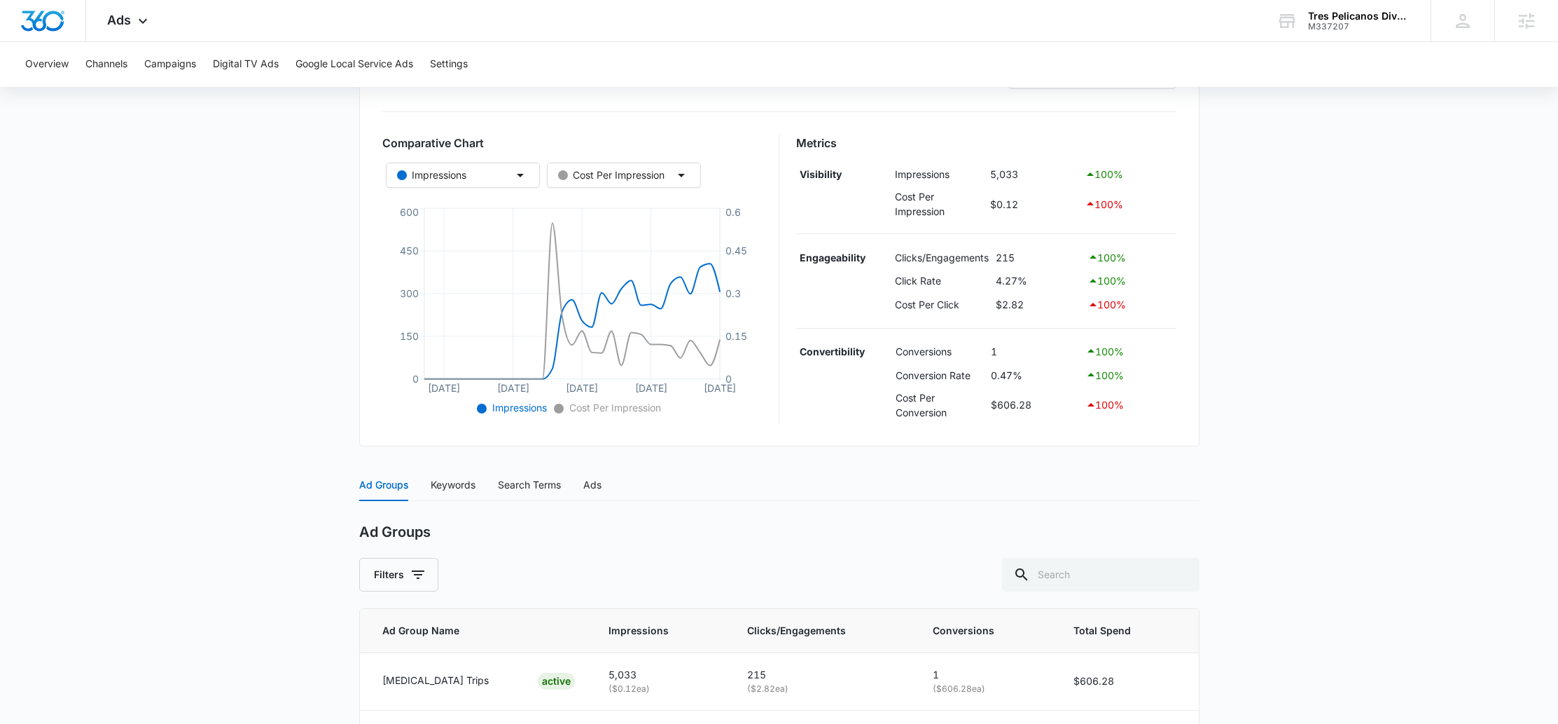
click at [1037, 284] on td "4.27%" at bounding box center [1038, 281] width 92 height 24
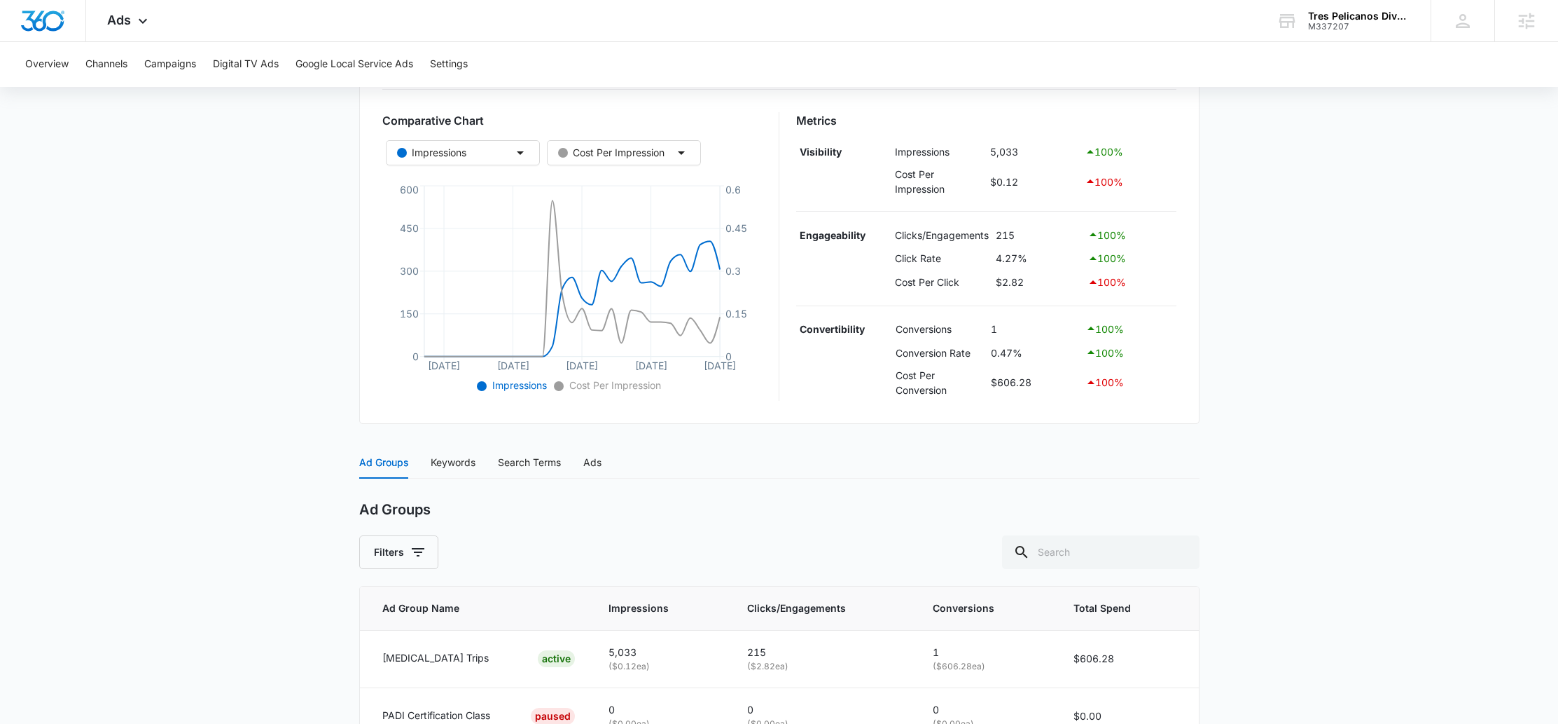
scroll to position [221, 0]
click at [132, 23] on div "Ads Apps Reputation Forms CRM Email Social POS Content Ads Intelligence Files B…" at bounding box center [129, 20] width 86 height 41
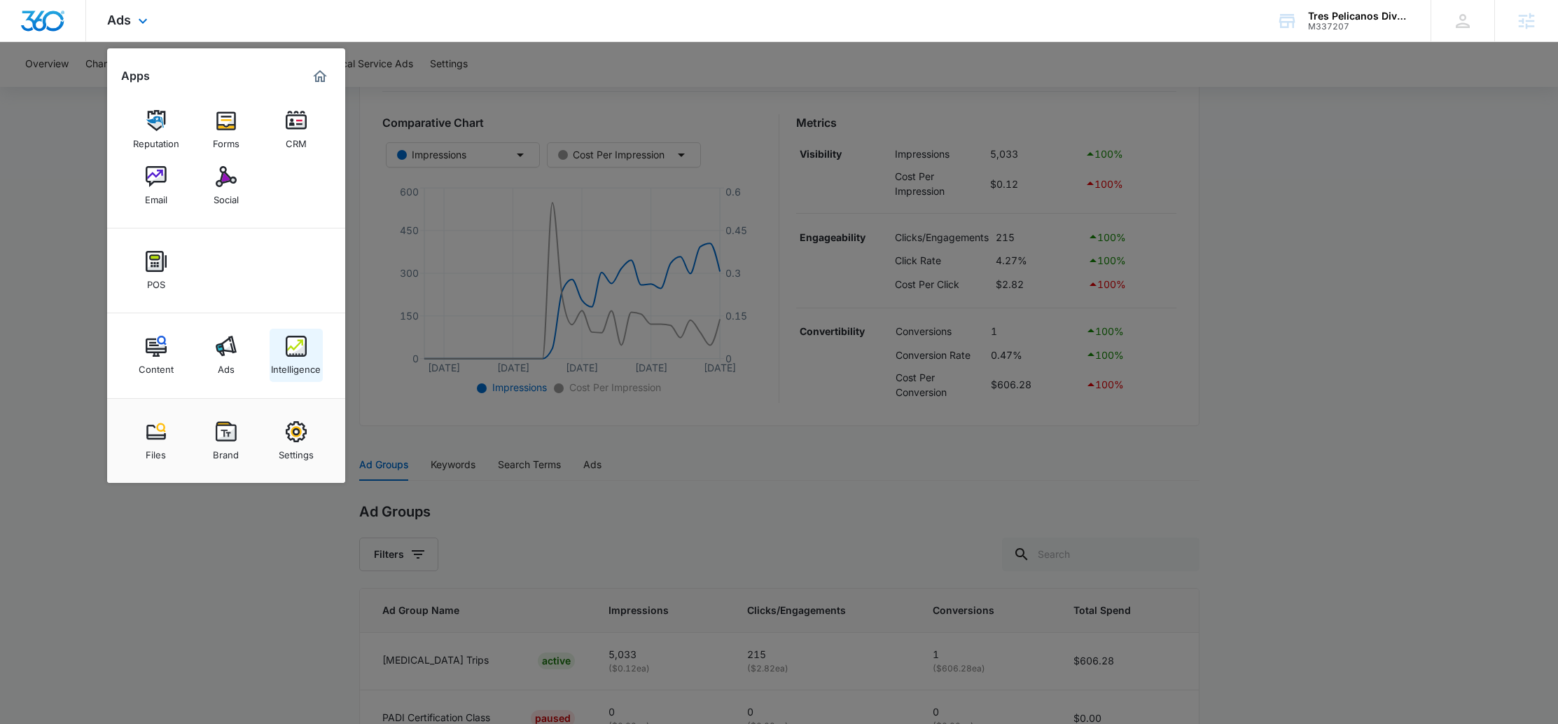
click at [303, 361] on div "Intelligence" at bounding box center [296, 366] width 50 height 18
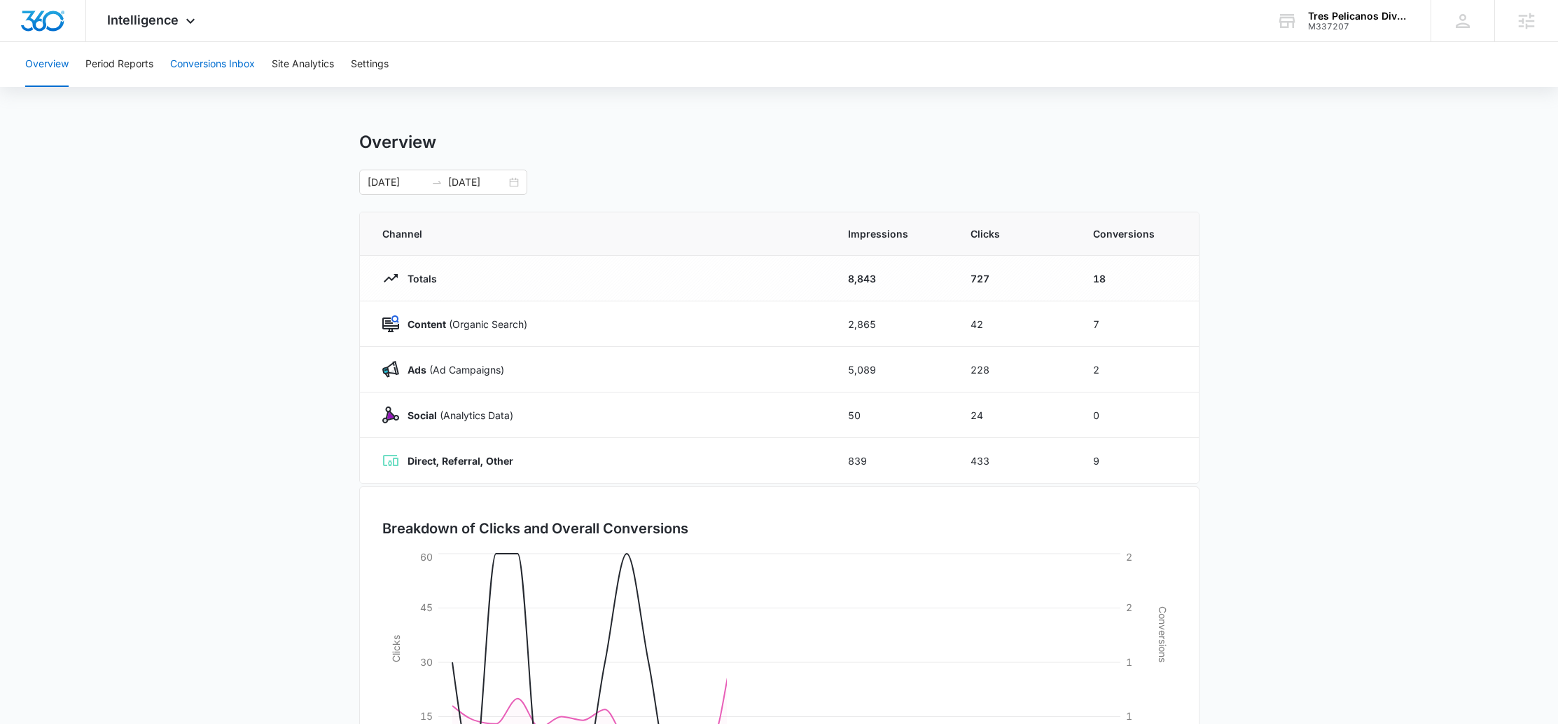
click at [219, 67] on button "Conversions Inbox" at bounding box center [212, 64] width 85 height 45
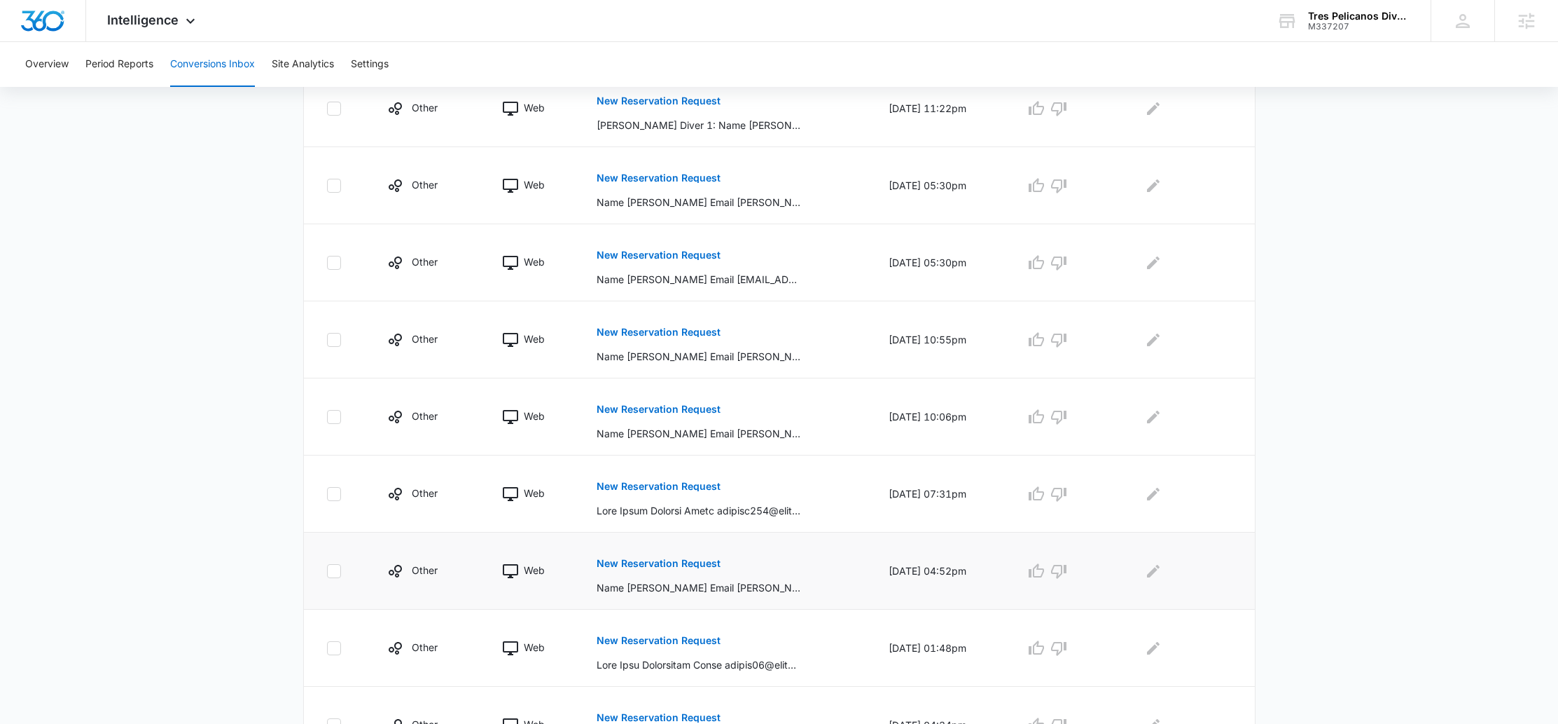
scroll to position [372, 0]
click at [151, 13] on span "Intelligence" at bounding box center [142, 20] width 71 height 15
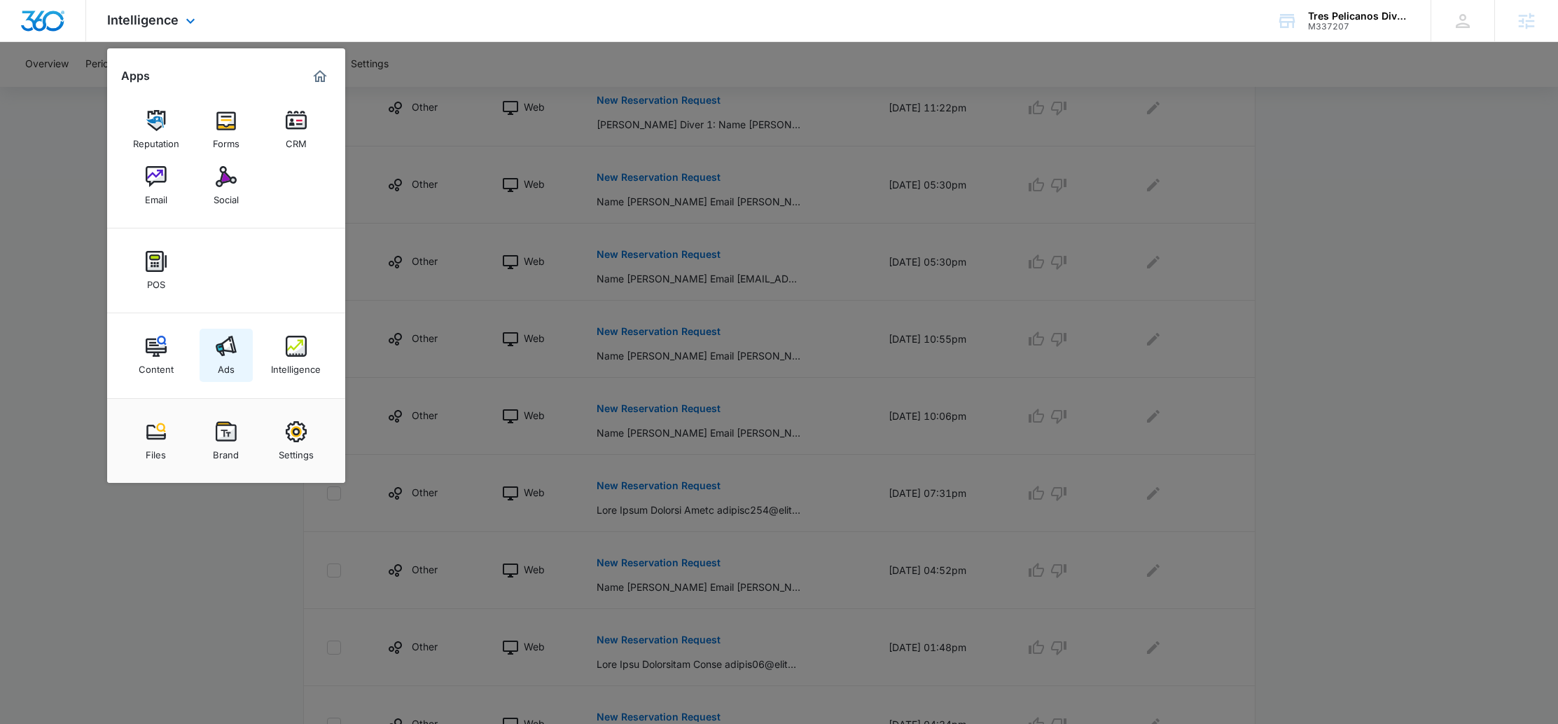
click at [249, 355] on link "Ads" at bounding box center [226, 354] width 53 height 53
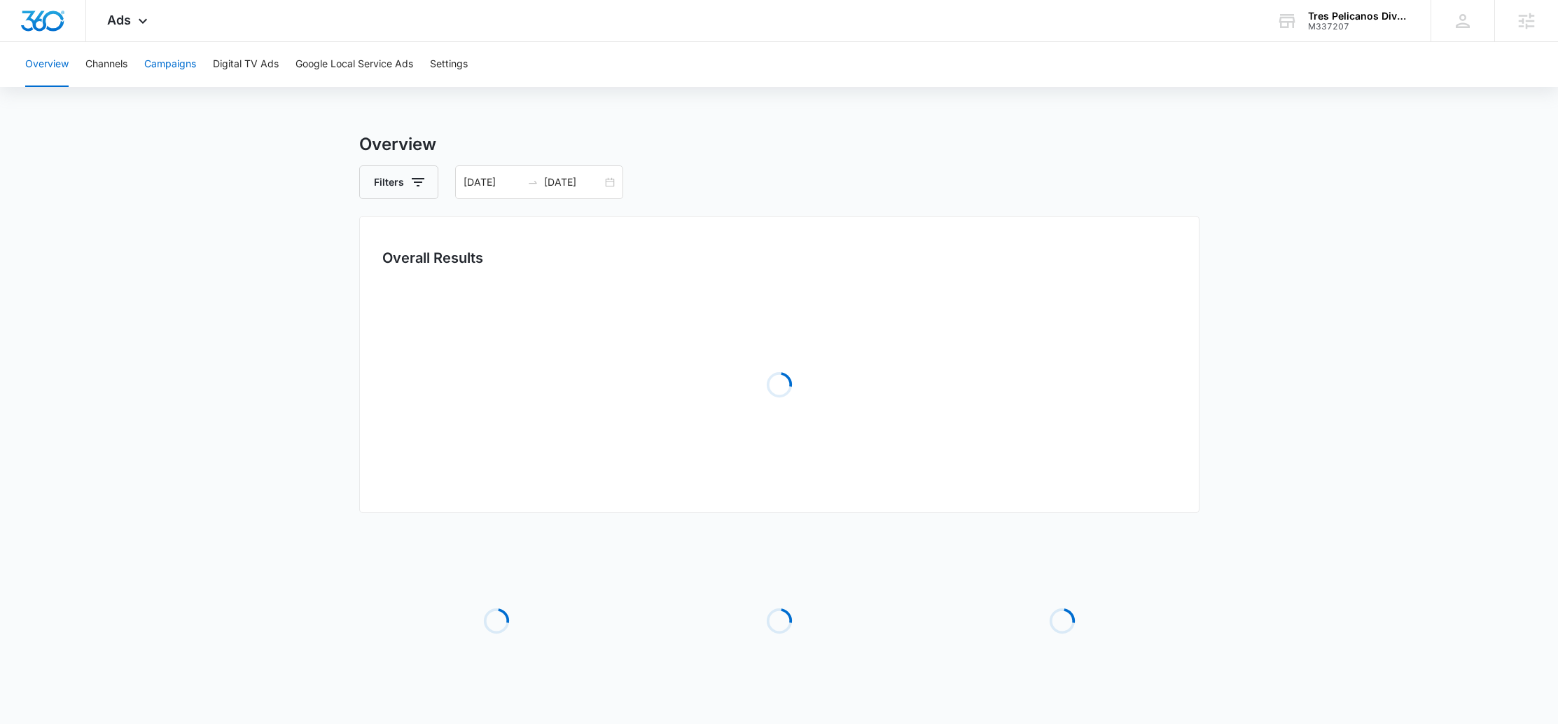
click at [183, 63] on button "Campaigns" at bounding box center [170, 64] width 52 height 45
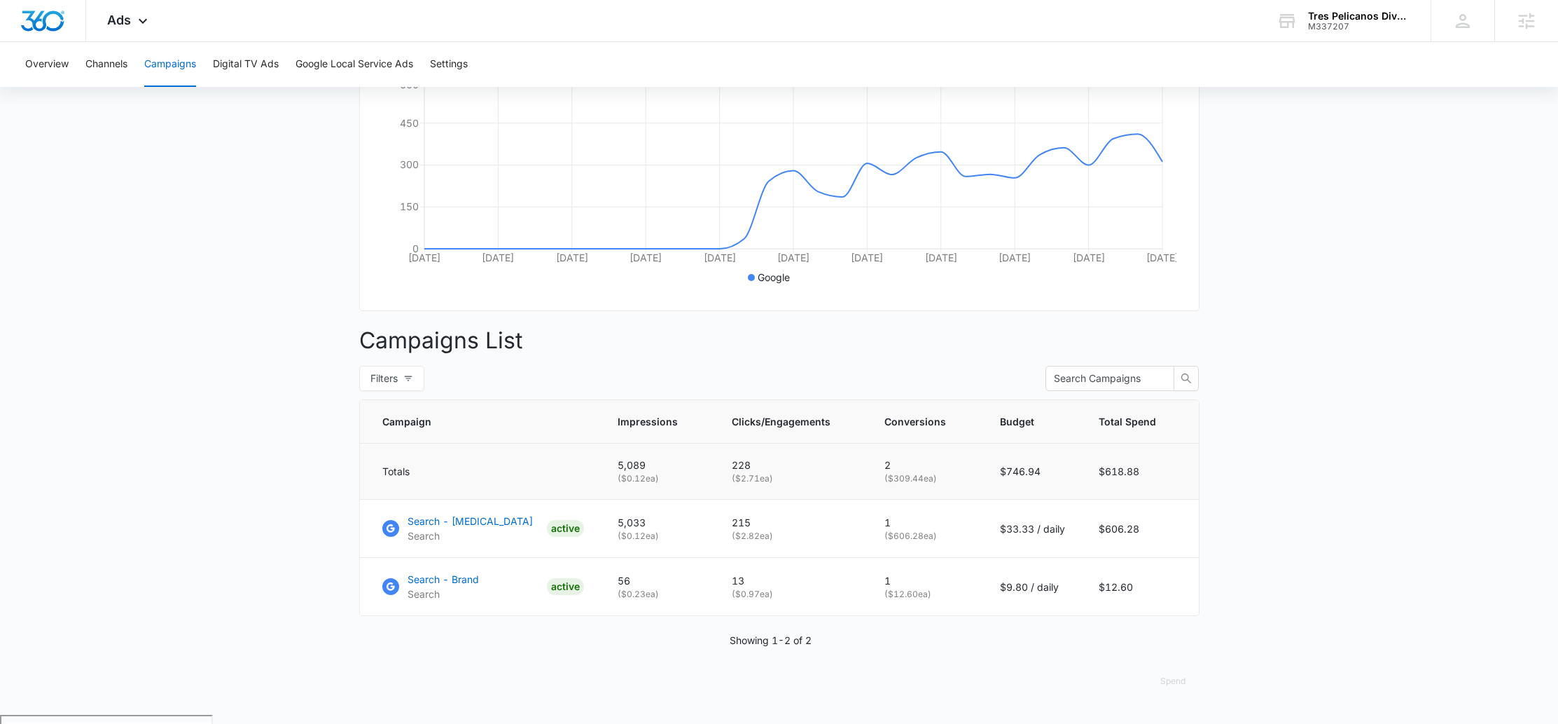
scroll to position [286, 0]
drag, startPoint x: 728, startPoint y: 544, endPoint x: 780, endPoint y: 544, distance: 51.1
click at [780, 544] on td "215 ( $2.82 ea)" at bounding box center [791, 527] width 153 height 58
drag, startPoint x: 782, startPoint y: 544, endPoint x: 731, endPoint y: 544, distance: 51.1
click at [731, 544] on td "215 ( $2.82 ea)" at bounding box center [791, 527] width 153 height 58
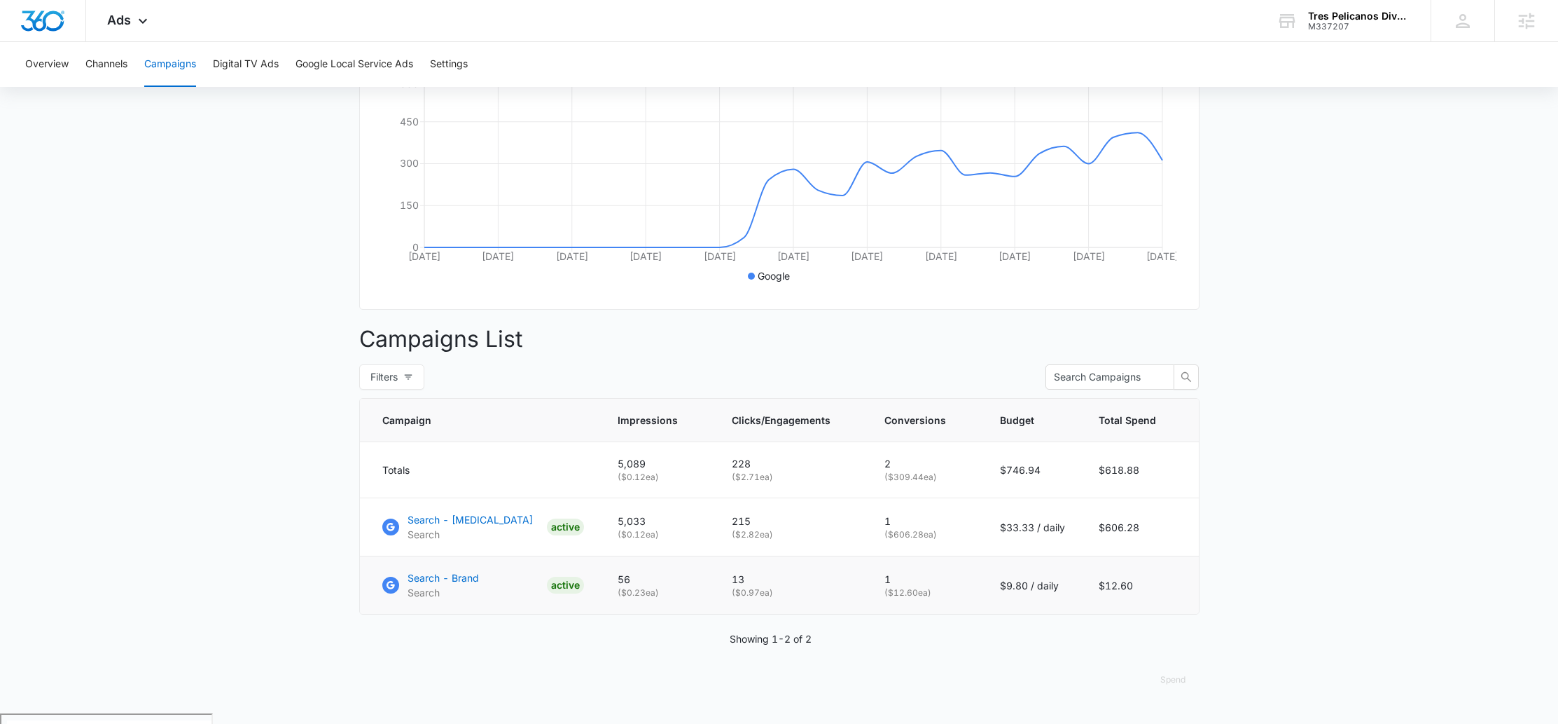
drag, startPoint x: 782, startPoint y: 609, endPoint x: 733, endPoint y: 607, distance: 49.1
click at [733, 607] on td "13 ( $0.97 ea)" at bounding box center [791, 585] width 153 height 58
click at [823, 599] on p "( $0.97 ea)" at bounding box center [791, 592] width 119 height 13
drag, startPoint x: 780, startPoint y: 602, endPoint x: 733, endPoint y: 603, distance: 46.2
click at [733, 603] on td "13 ( $0.97 ea)" at bounding box center [791, 585] width 153 height 58
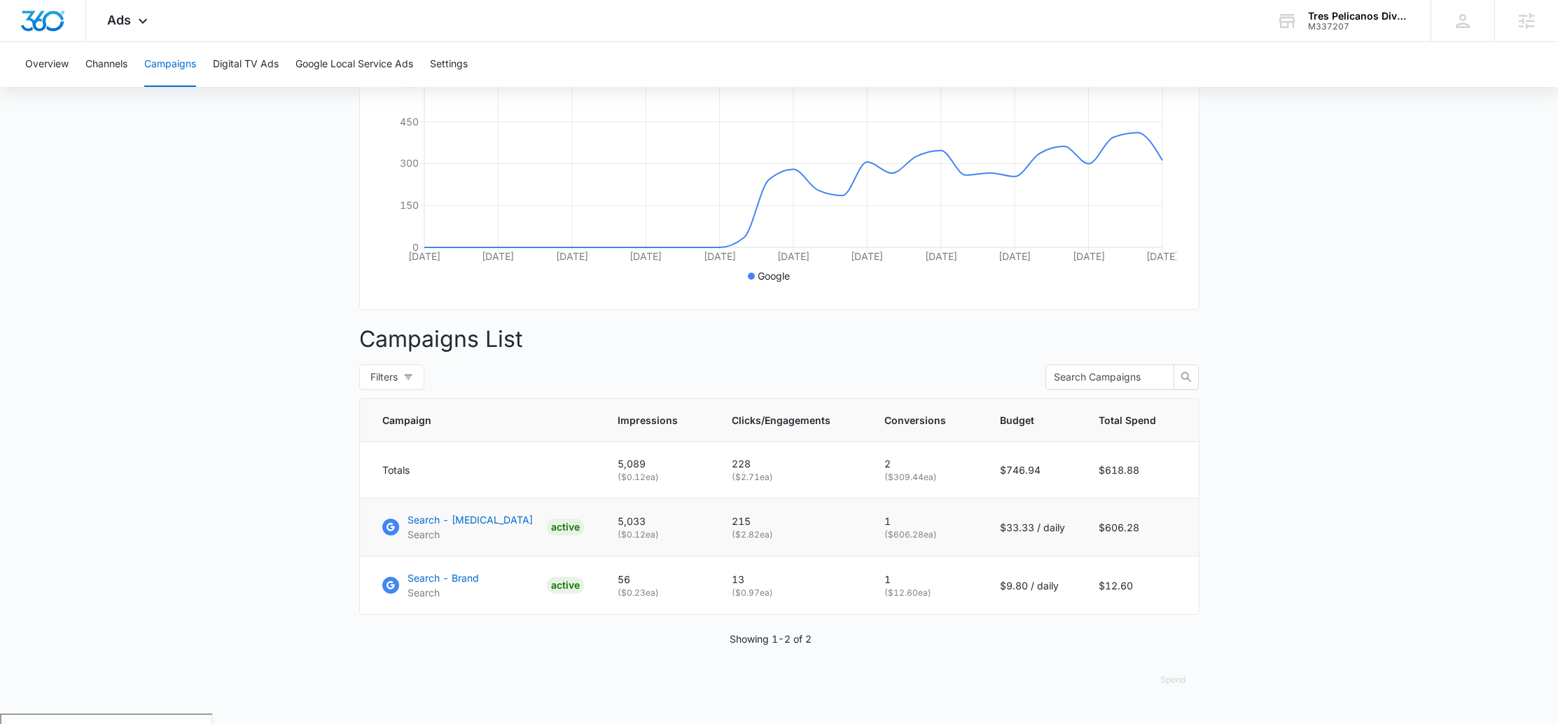
drag, startPoint x: 793, startPoint y: 542, endPoint x: 726, endPoint y: 544, distance: 66.6
click at [726, 544] on td "215 ( $2.82 ea)" at bounding box center [791, 527] width 153 height 58
click at [800, 541] on p "( $2.82 ea)" at bounding box center [791, 534] width 119 height 13
drag, startPoint x: 801, startPoint y: 546, endPoint x: 731, endPoint y: 548, distance: 70.1
click at [731, 548] on td "215 ( $2.82 ea)" at bounding box center [791, 527] width 153 height 58
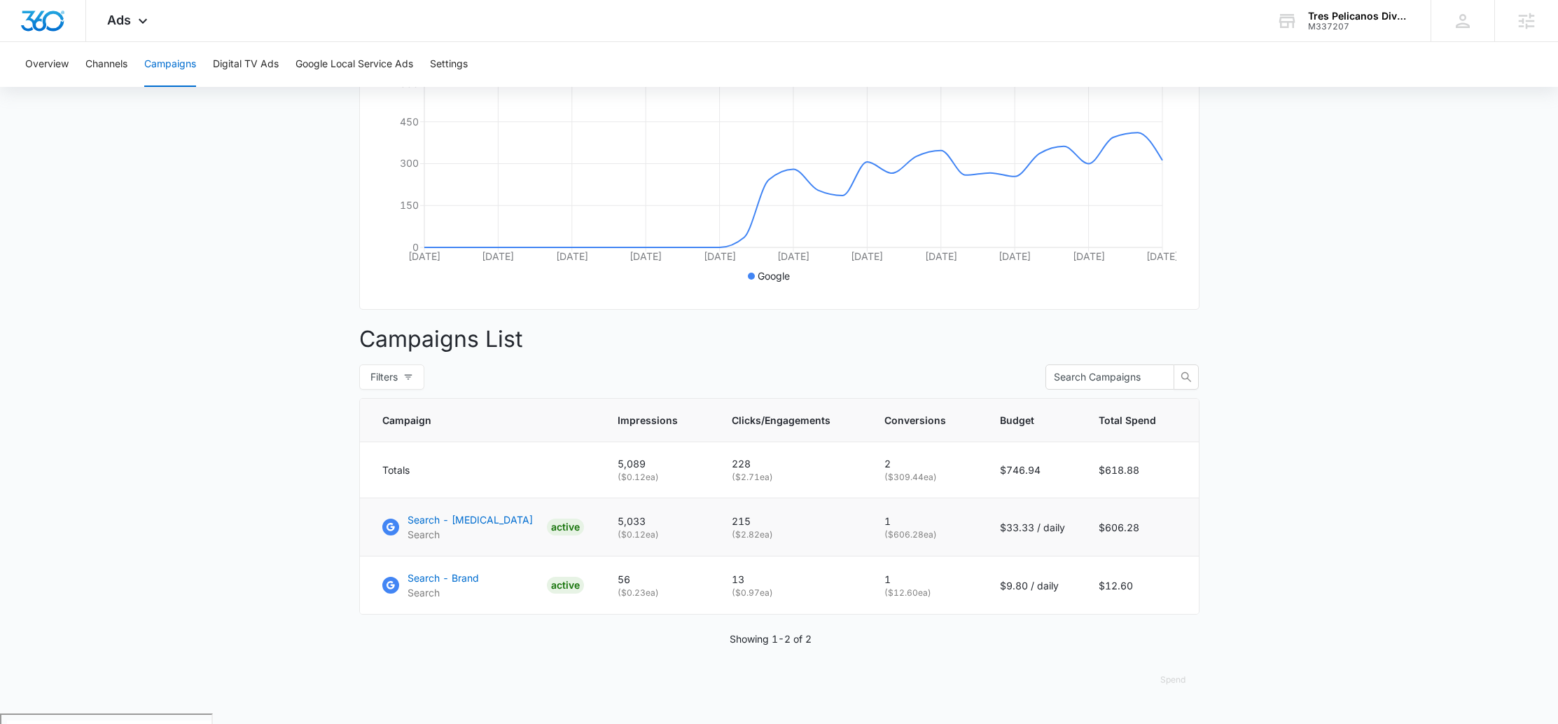
click at [785, 541] on p "( $2.82 ea)" at bounding box center [791, 534] width 119 height 13
drag, startPoint x: 782, startPoint y: 539, endPoint x: 721, endPoint y: 545, distance: 61.3
click at [721, 545] on td "215 ( $2.82 ea)" at bounding box center [791, 527] width 153 height 58
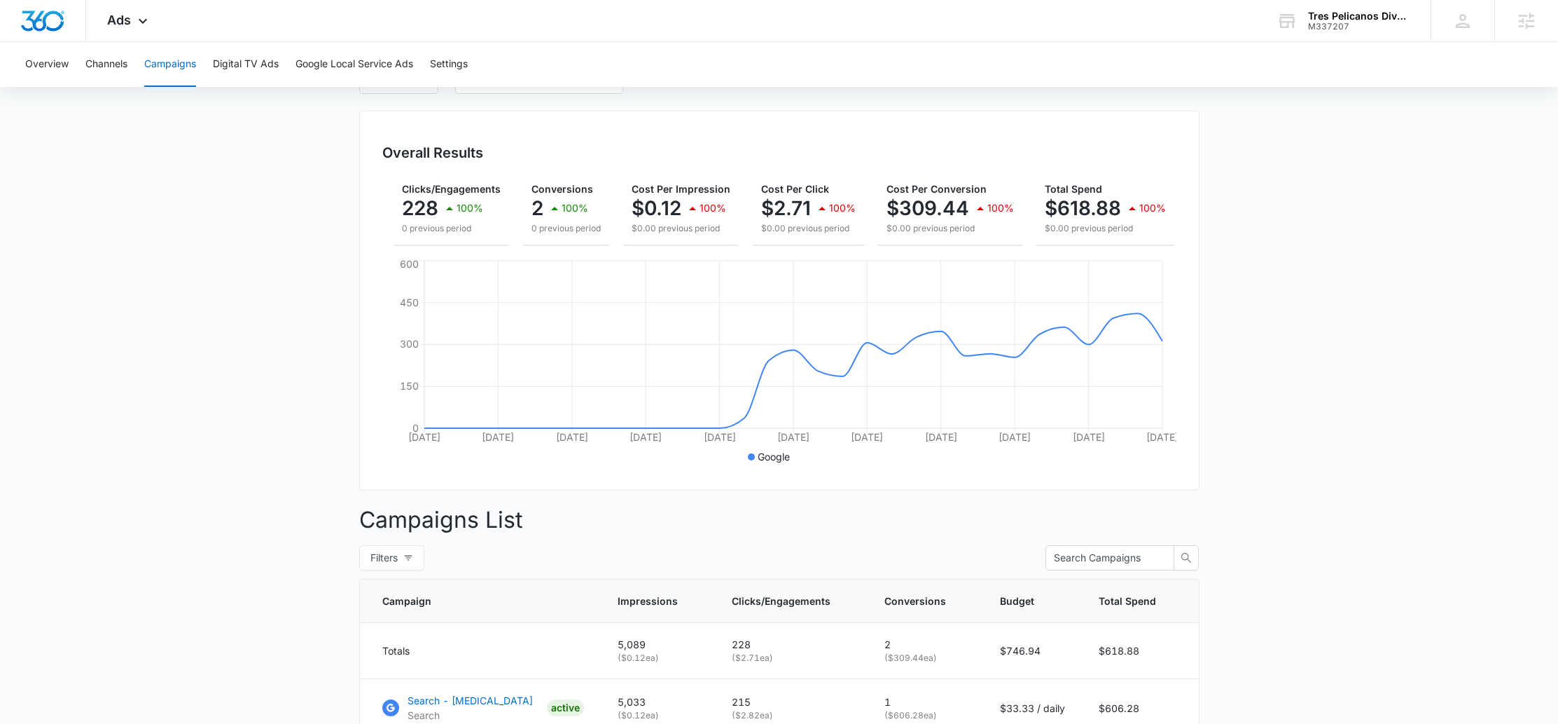
scroll to position [0, 0]
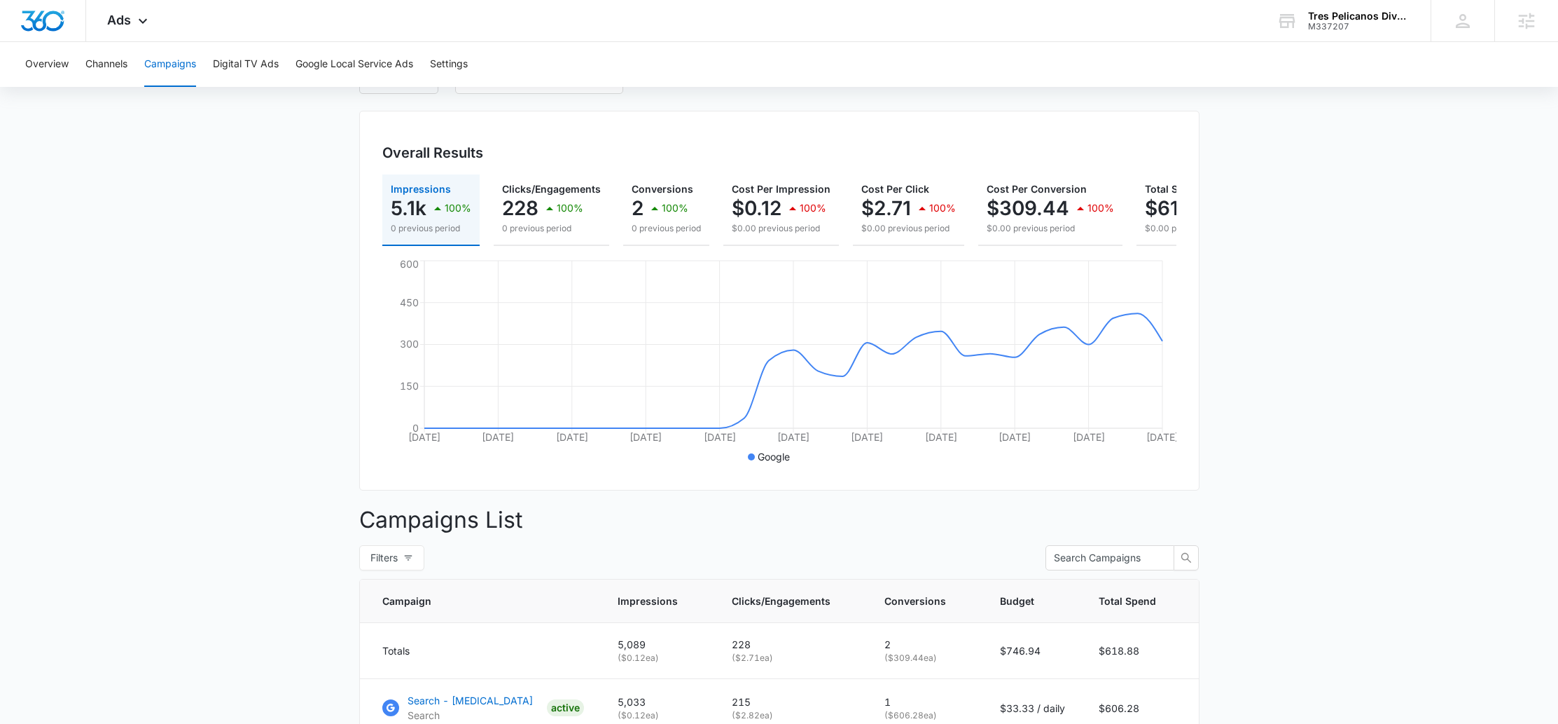
drag, startPoint x: 473, startPoint y: 207, endPoint x: 368, endPoint y: 216, distance: 105.5
click at [368, 216] on div "Overall Results Impressions 5.1k 100% 0 previous period Clicks/Engagements 228 …" at bounding box center [779, 301] width 841 height 380
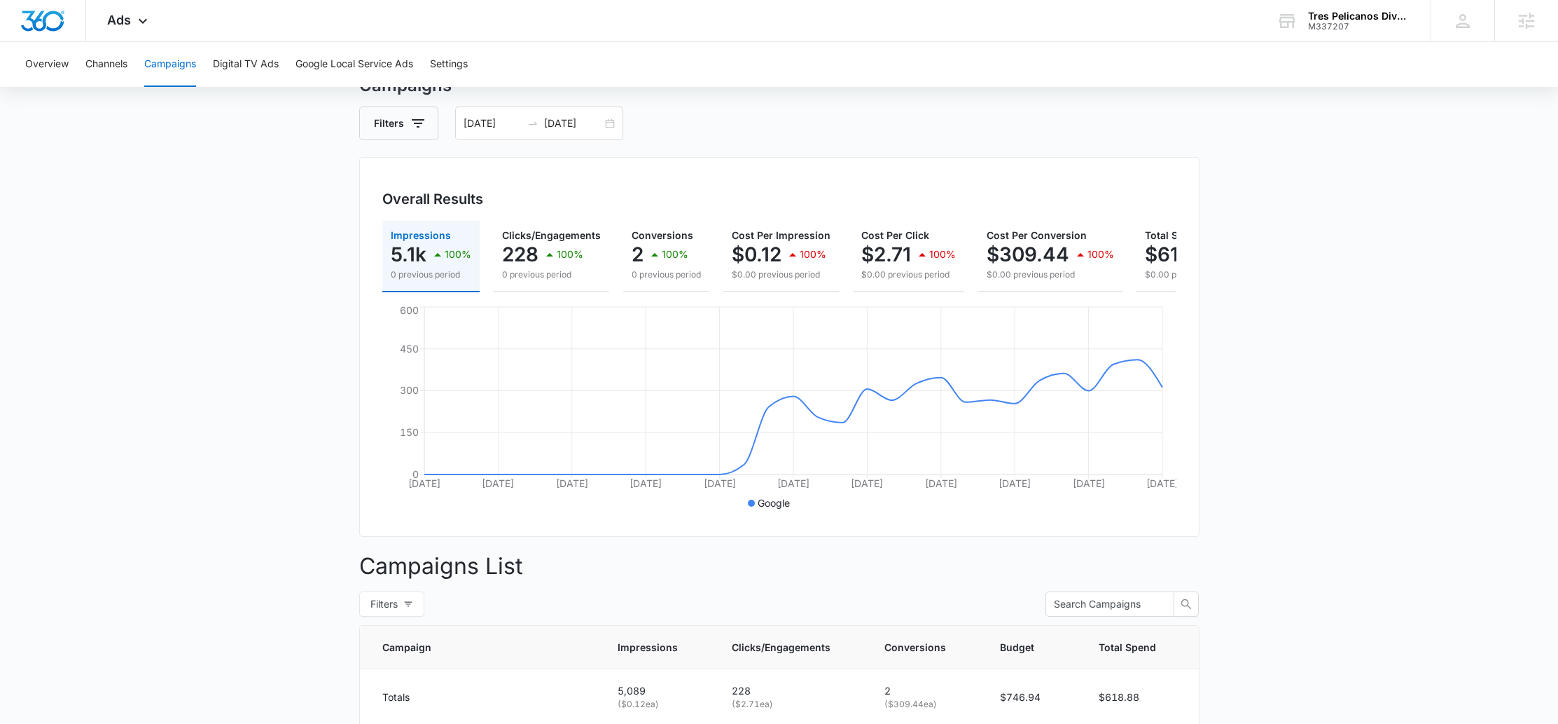
scroll to position [60, 0]
click at [139, 28] on icon at bounding box center [142, 24] width 17 height 17
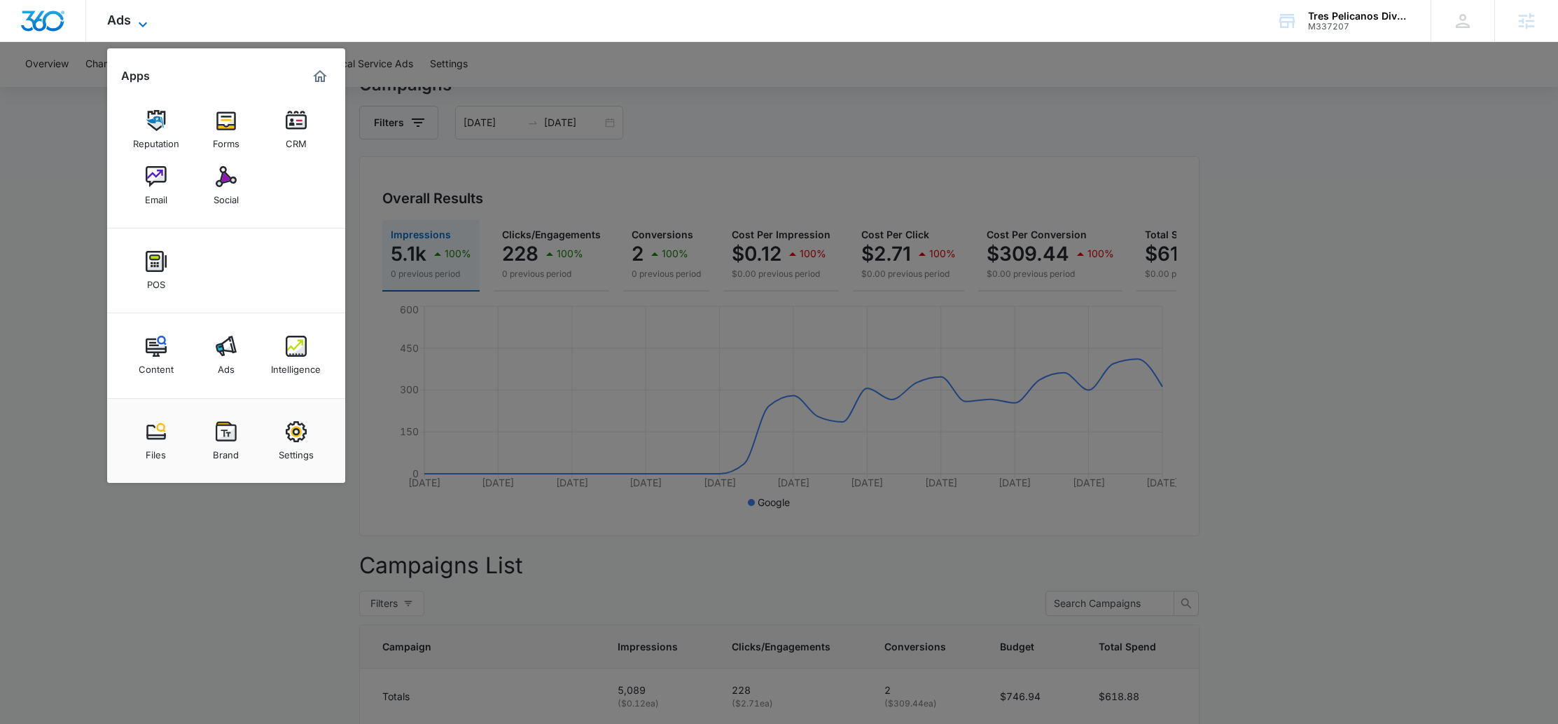
click at [122, 18] on span "Ads" at bounding box center [119, 20] width 24 height 15
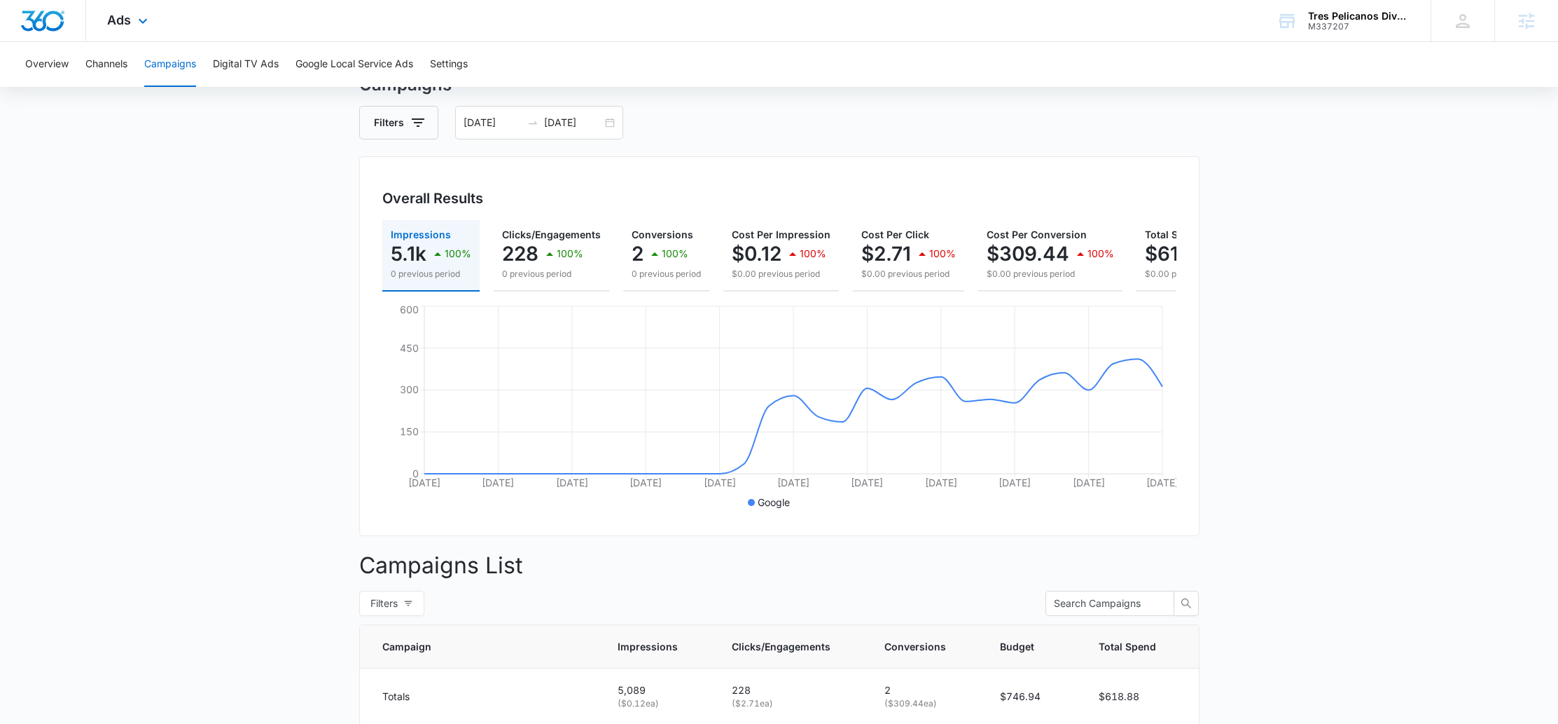
click at [146, 31] on div "Ads Apps Reputation Forms CRM Email Social POS Content Ads Intelligence Files B…" at bounding box center [129, 20] width 86 height 41
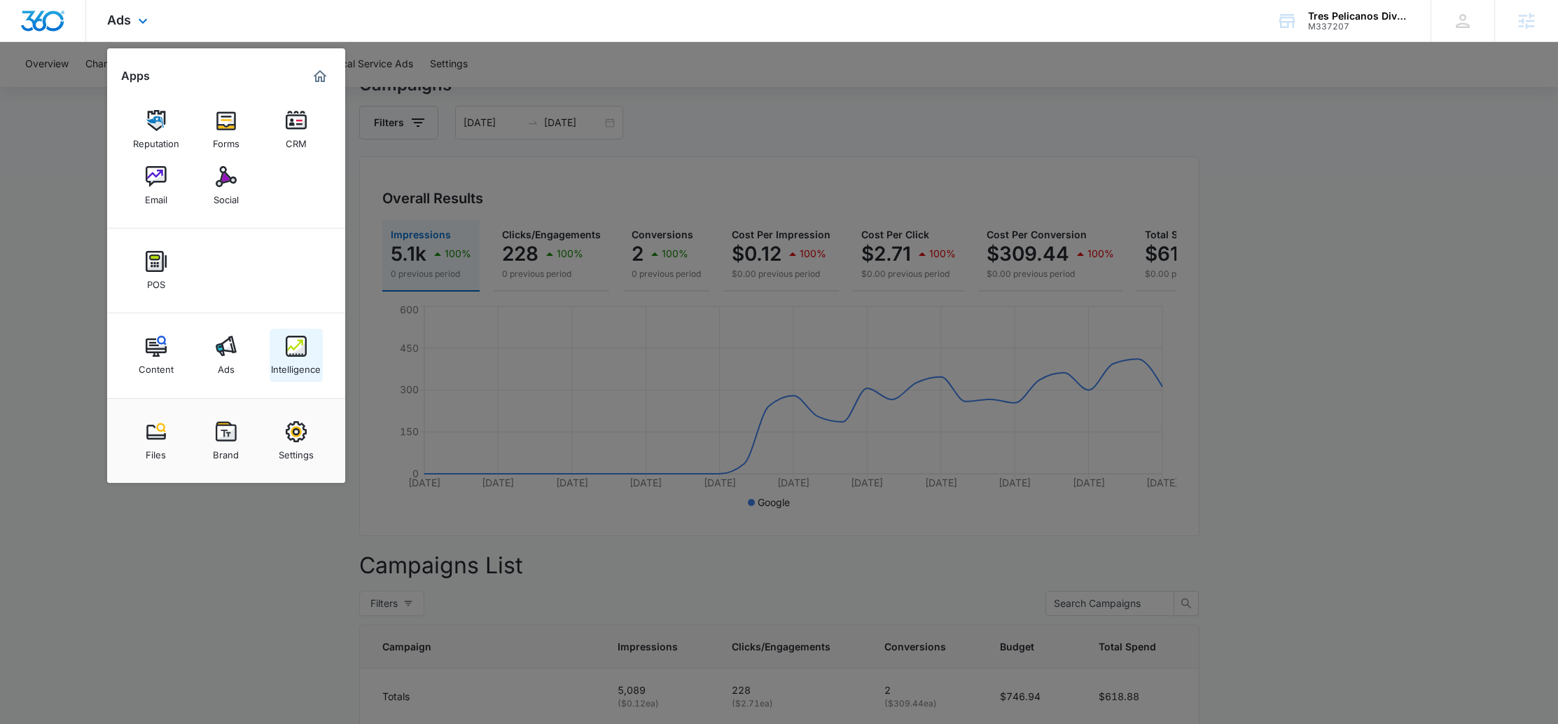
click at [303, 347] on img at bounding box center [296, 345] width 21 height 21
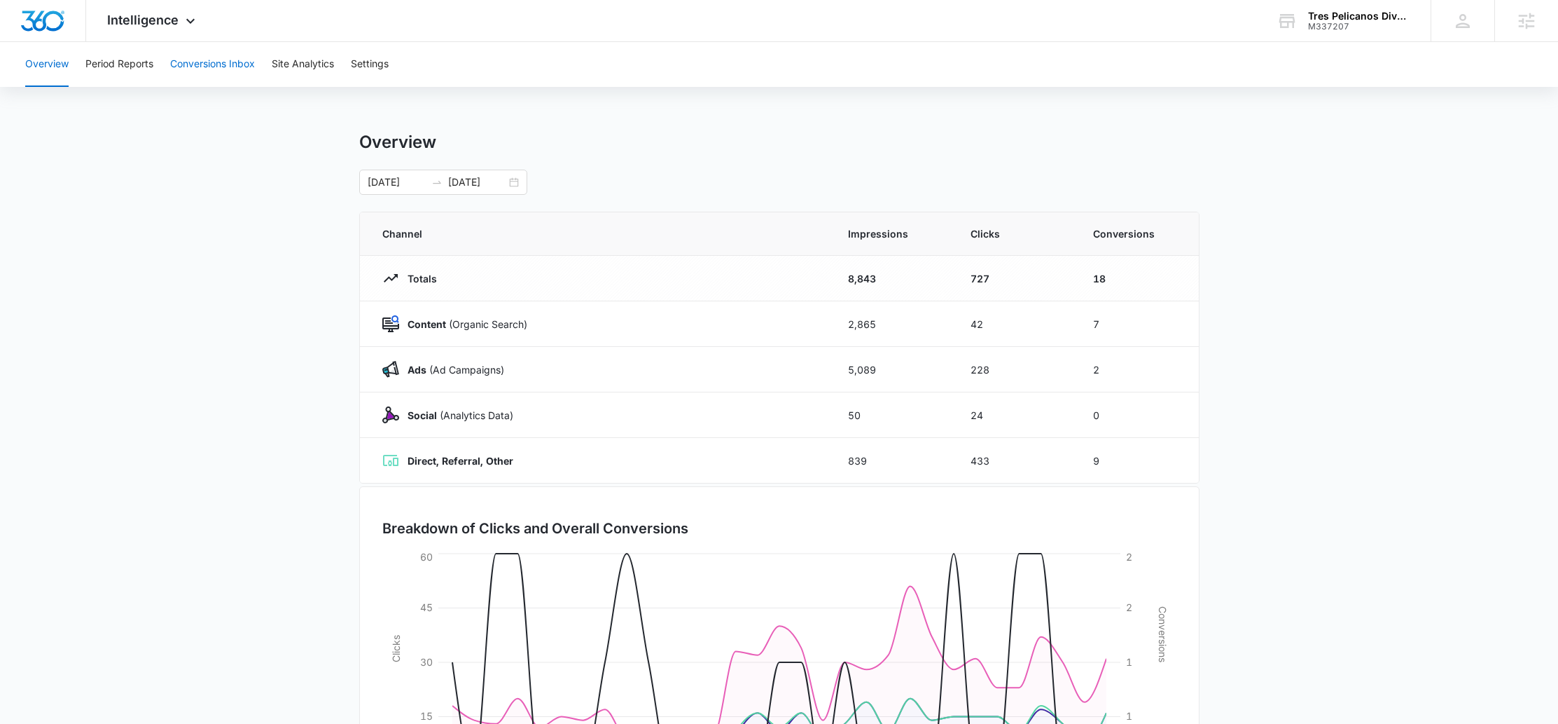
click at [226, 67] on button "Conversions Inbox" at bounding box center [212, 64] width 85 height 45
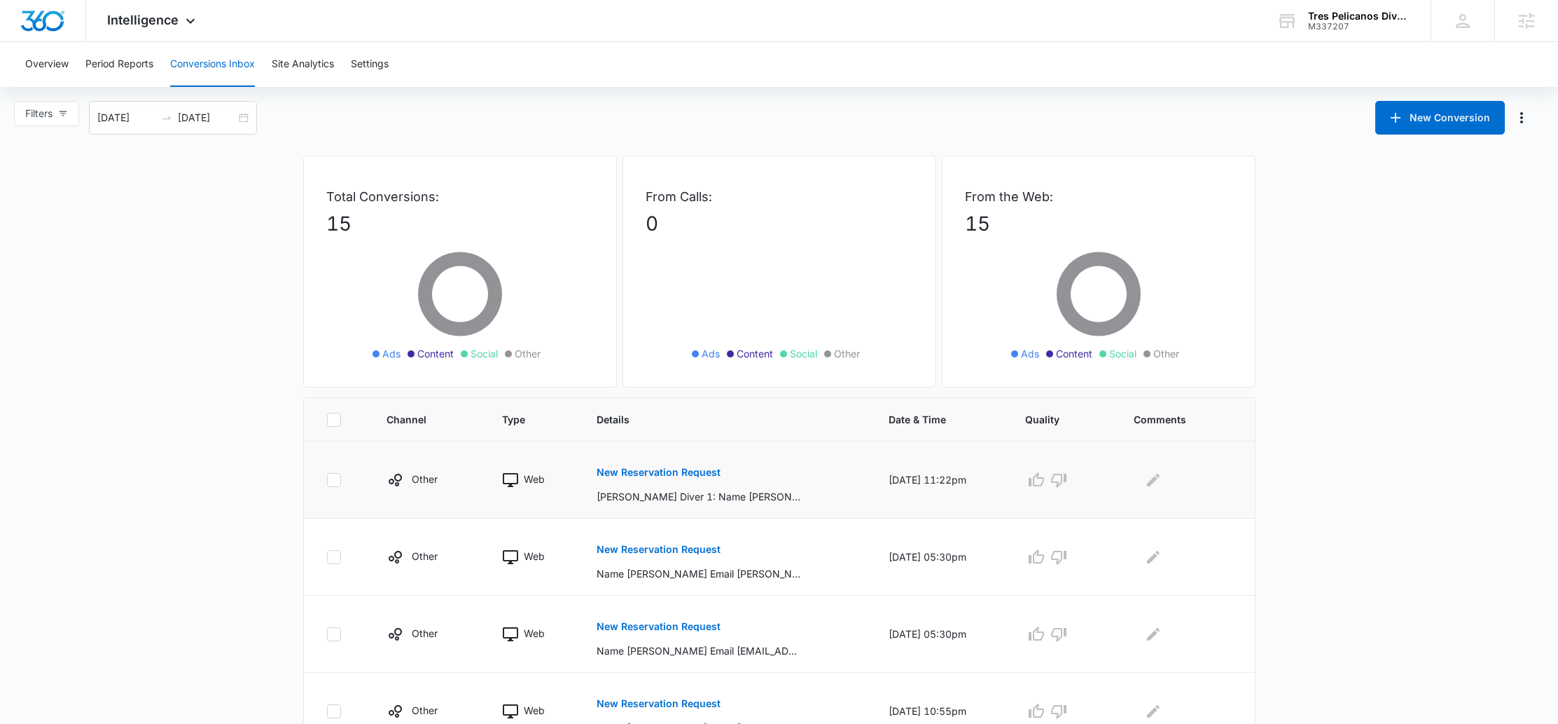
scroll to position [3, 0]
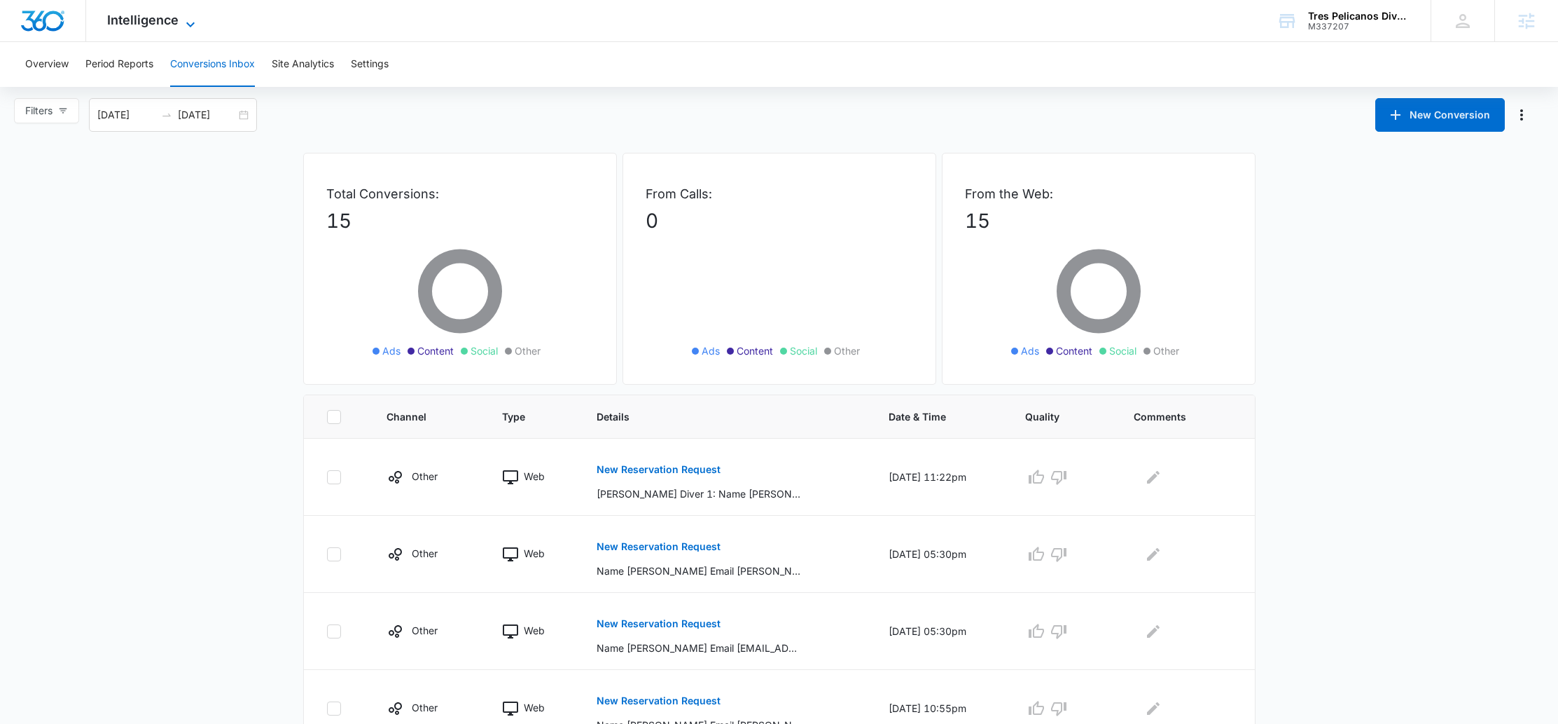
click at [162, 22] on span "Intelligence" at bounding box center [142, 20] width 71 height 15
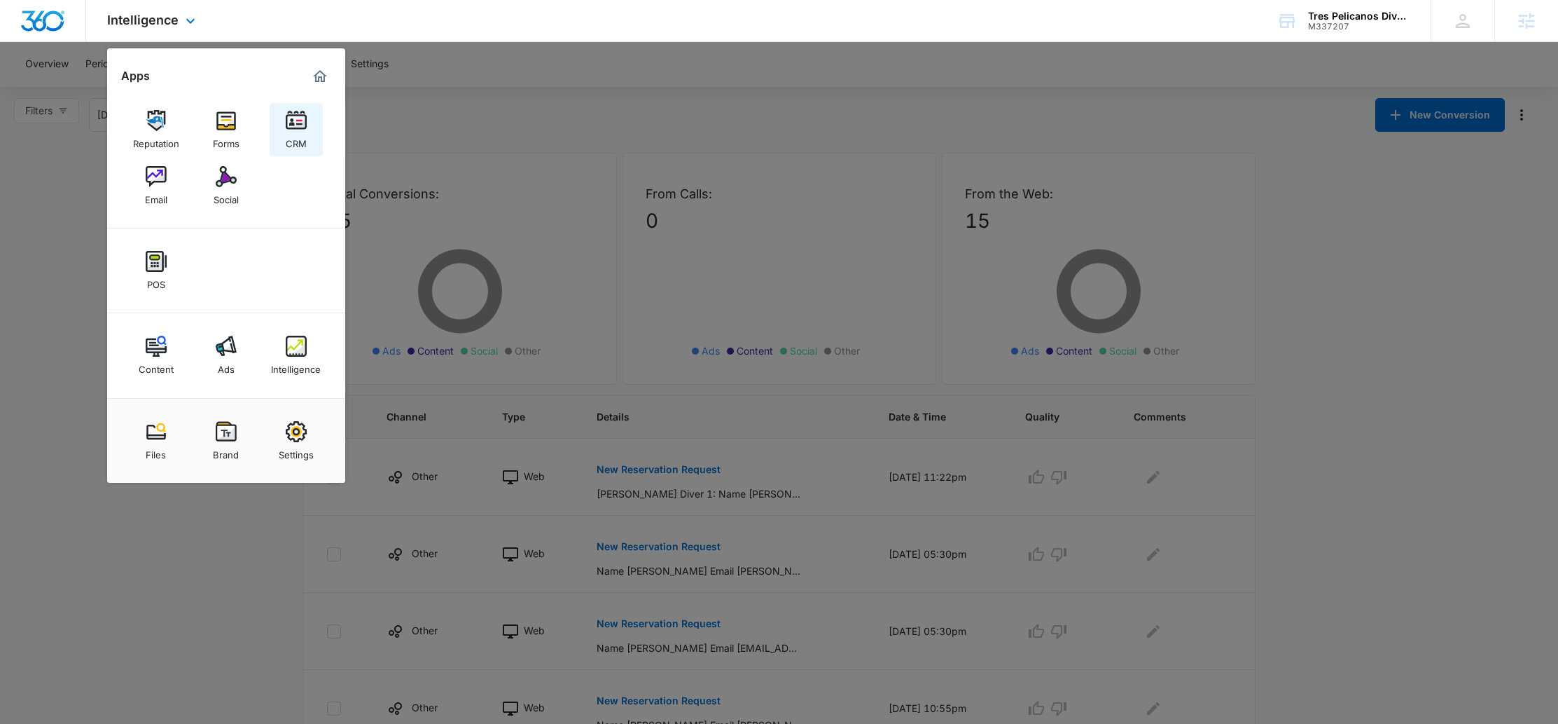
click at [283, 132] on link "CRM" at bounding box center [296, 129] width 53 height 53
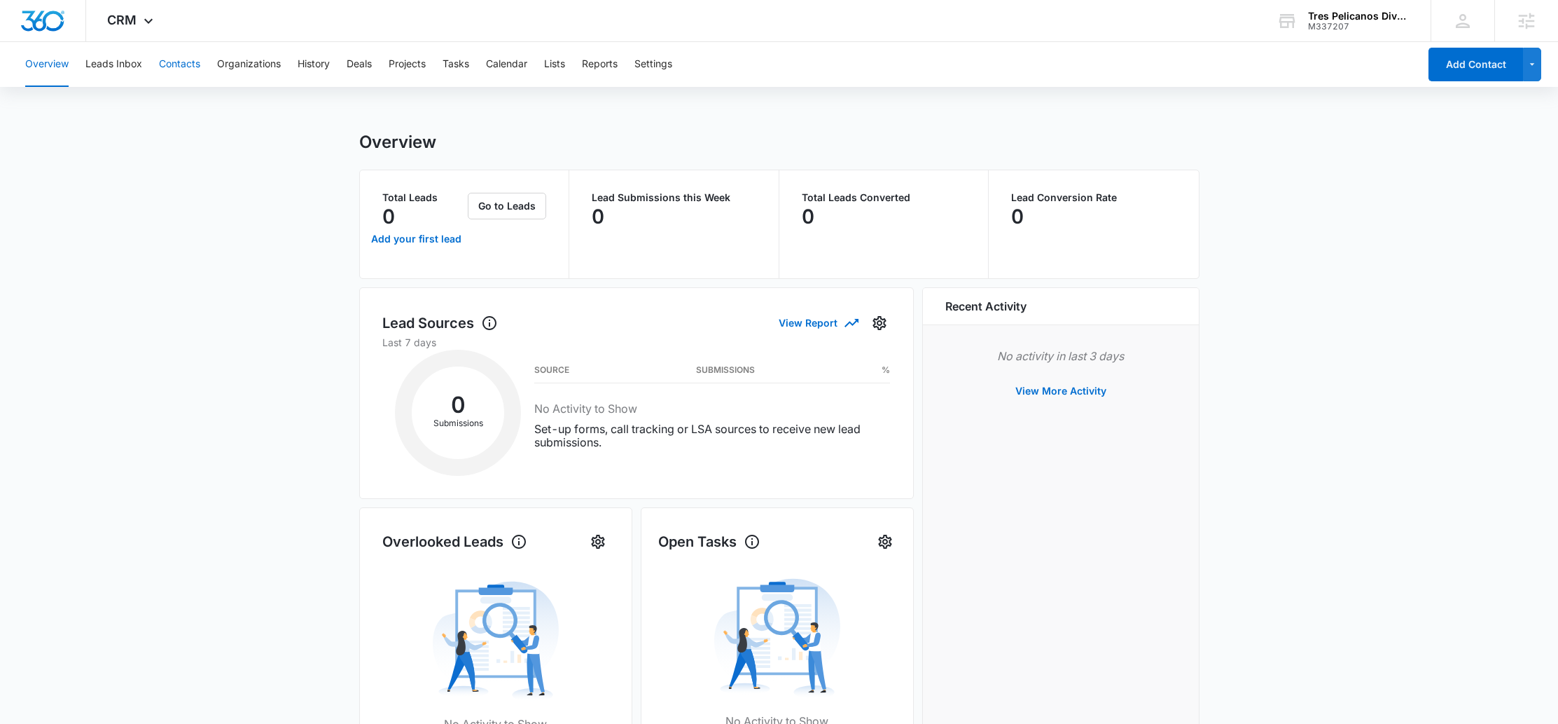
click at [184, 70] on button "Contacts" at bounding box center [179, 64] width 41 height 45
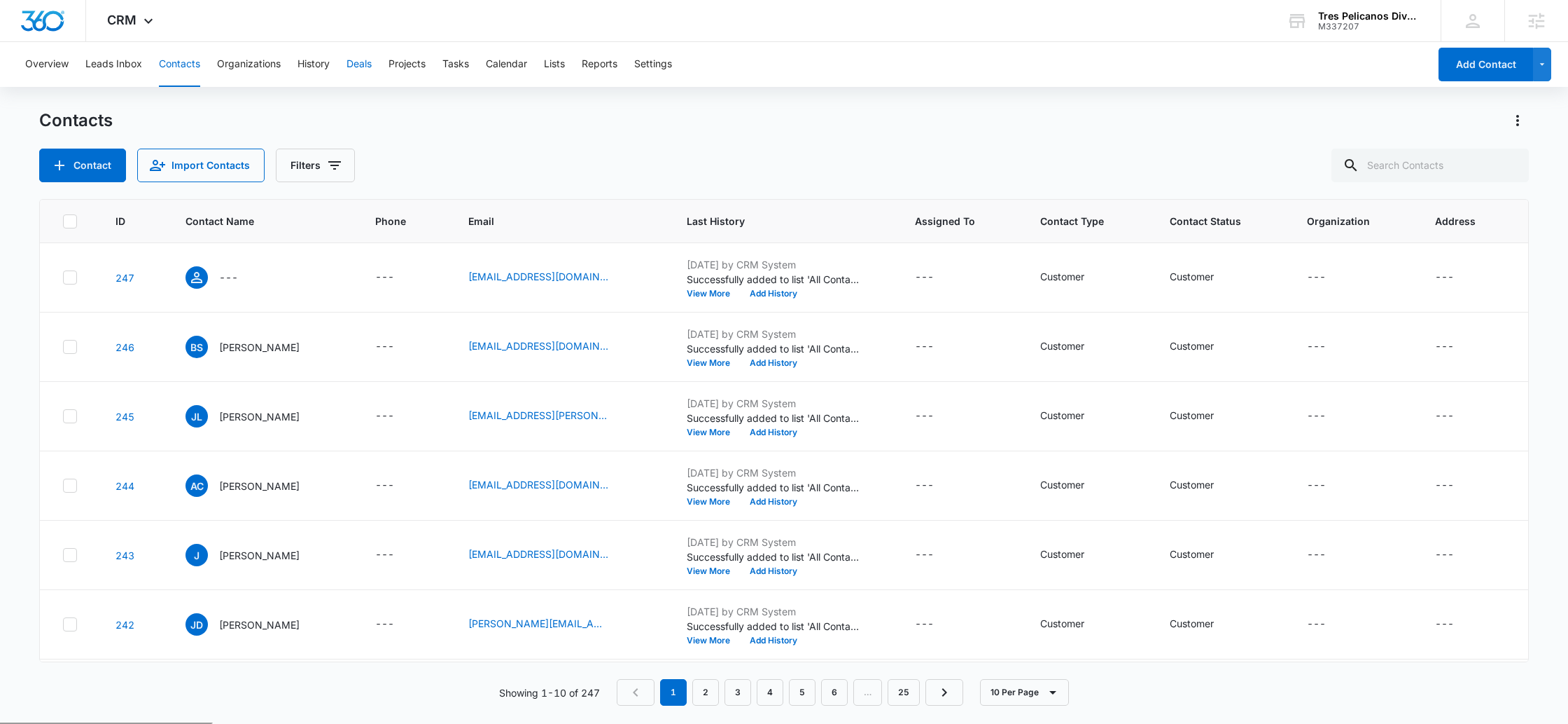
click at [361, 65] on button "Deals" at bounding box center [359, 64] width 25 height 45
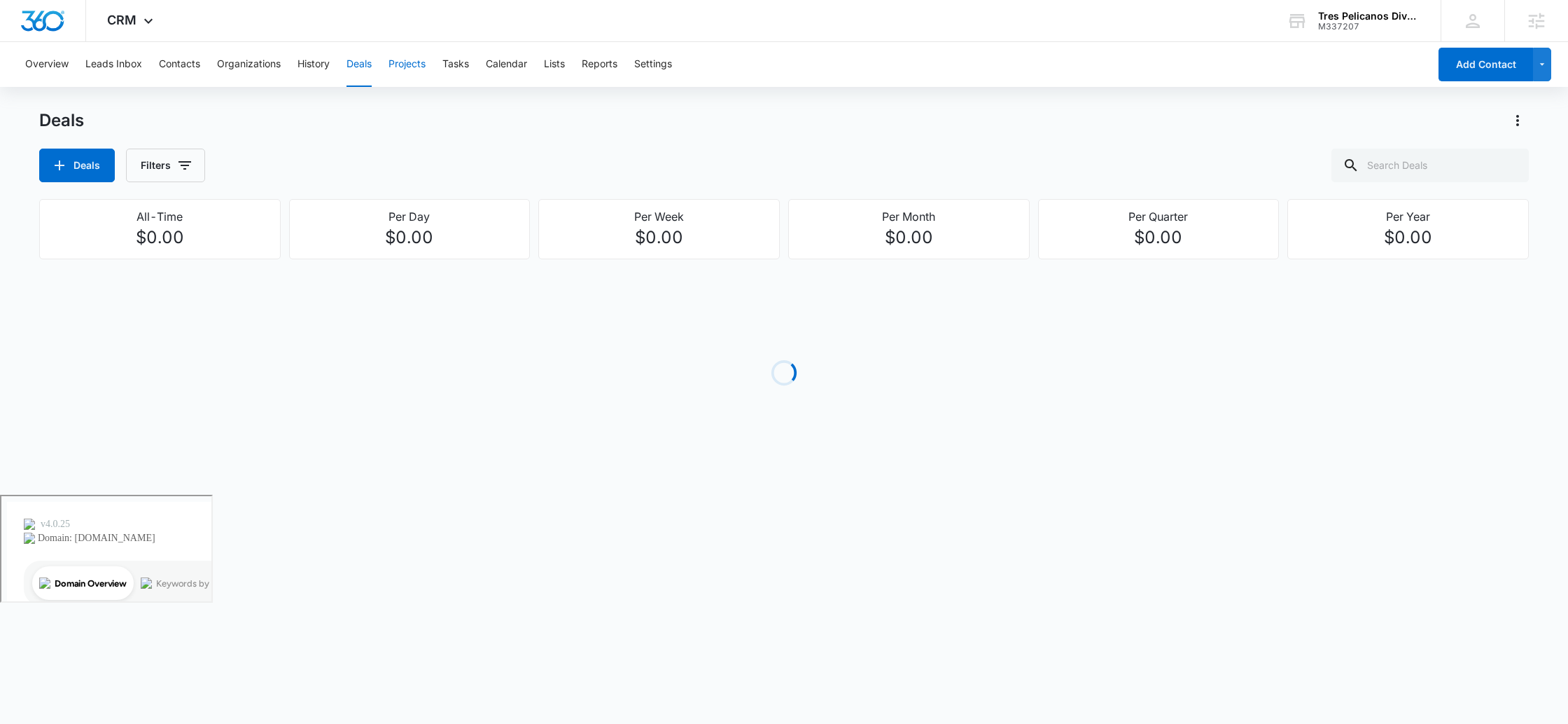
click at [409, 66] on button "Projects" at bounding box center [407, 64] width 37 height 45
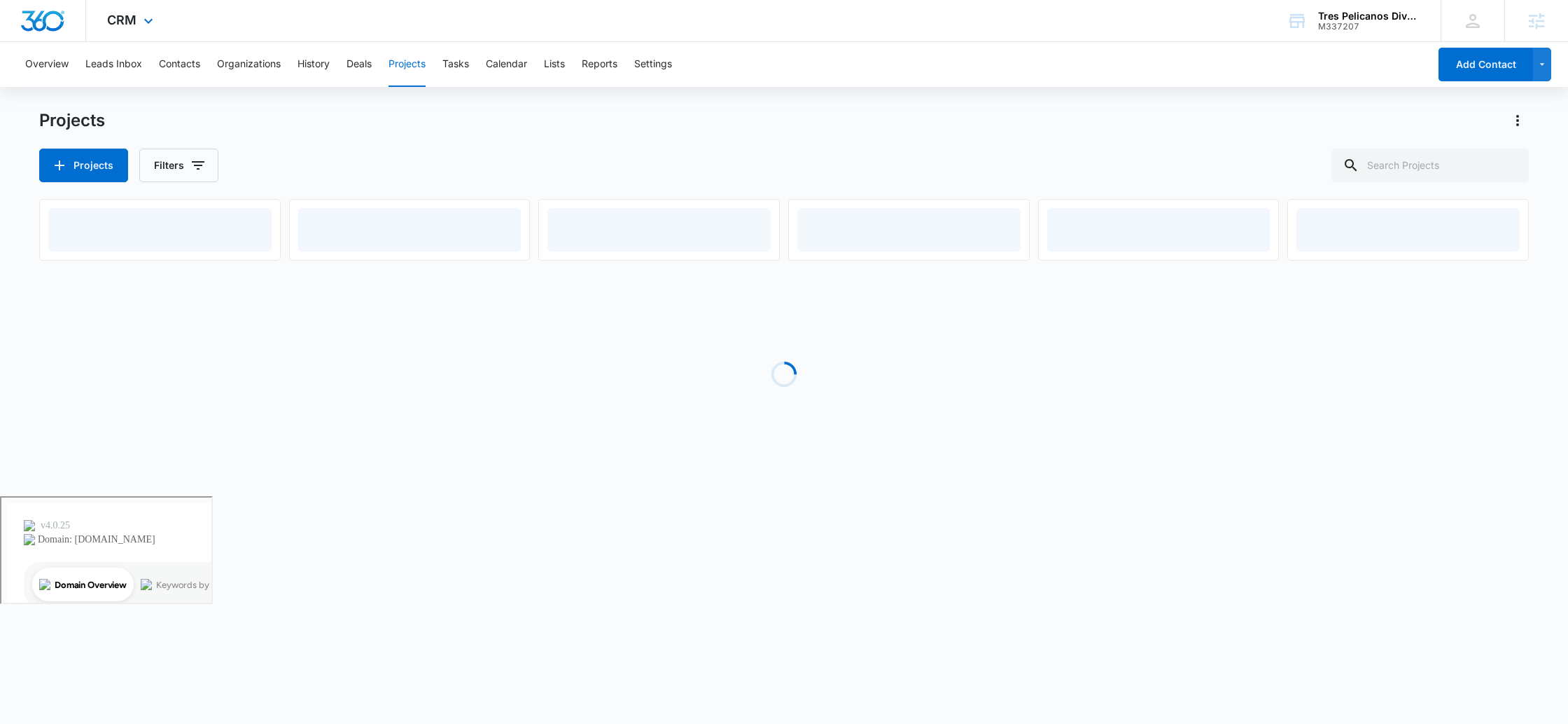
click at [134, 28] on div "CRM Apps Reputation Forms CRM Email Social POS Content Ads Intelligence Files B…" at bounding box center [132, 20] width 92 height 41
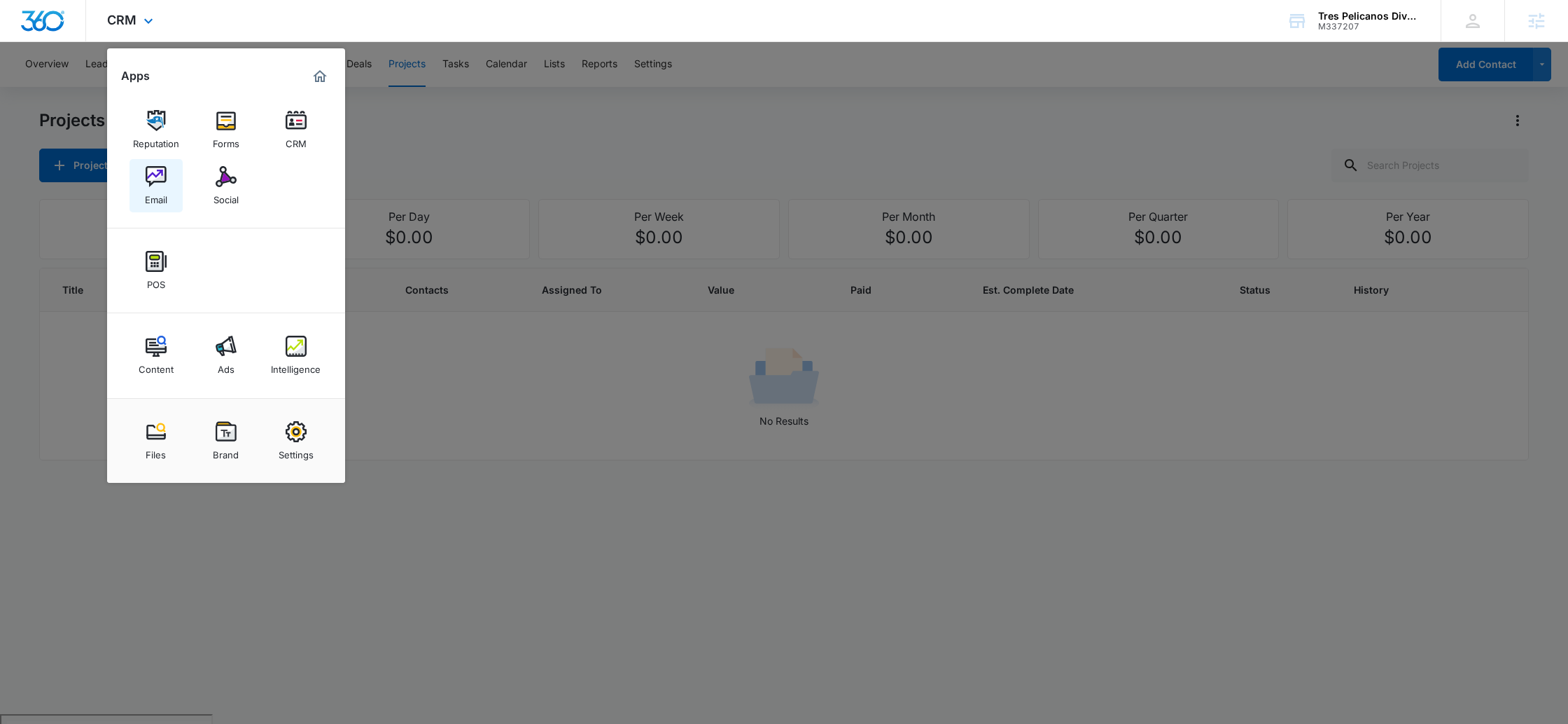
click at [151, 172] on img at bounding box center [156, 176] width 21 height 21
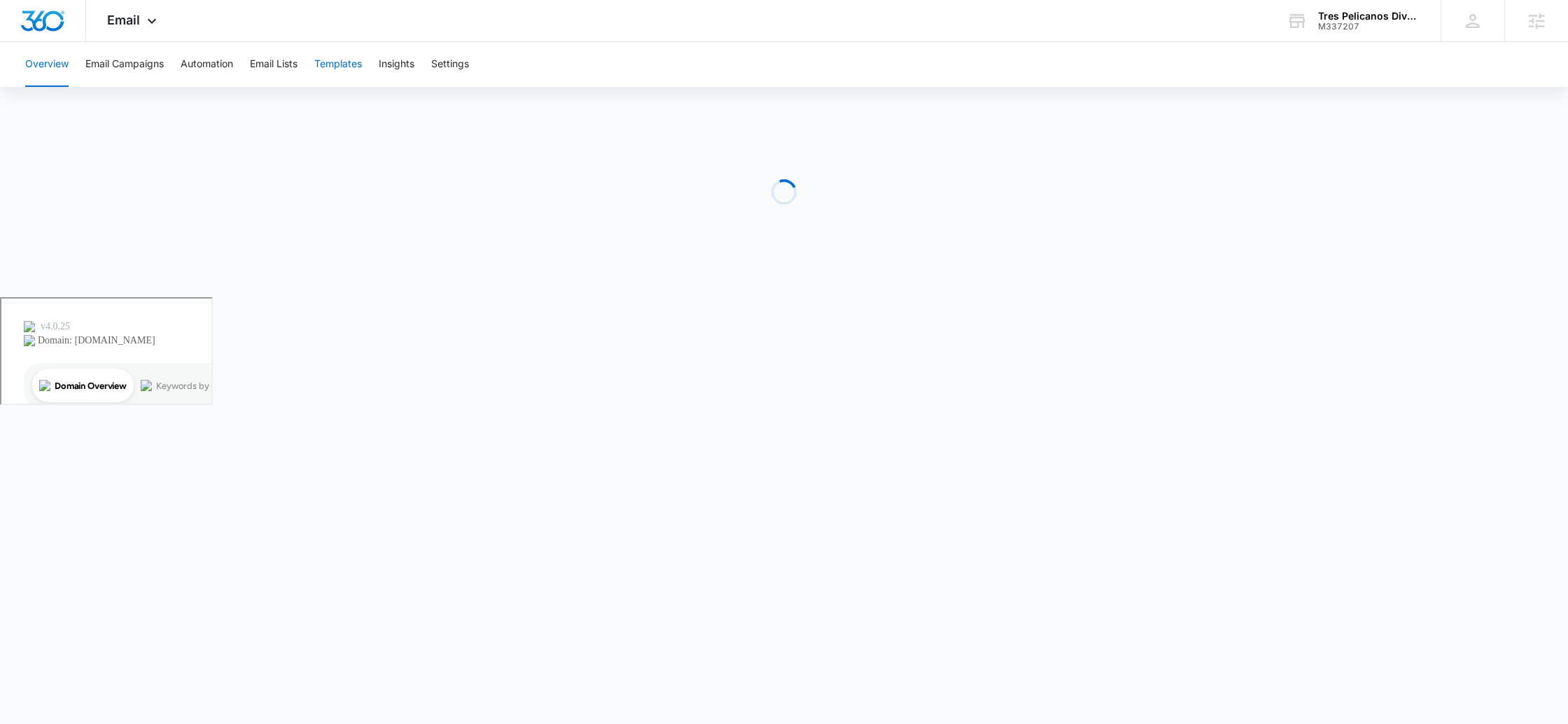
click at [346, 76] on button "Templates" at bounding box center [338, 64] width 48 height 45
click at [120, 19] on span "Email" at bounding box center [123, 20] width 33 height 15
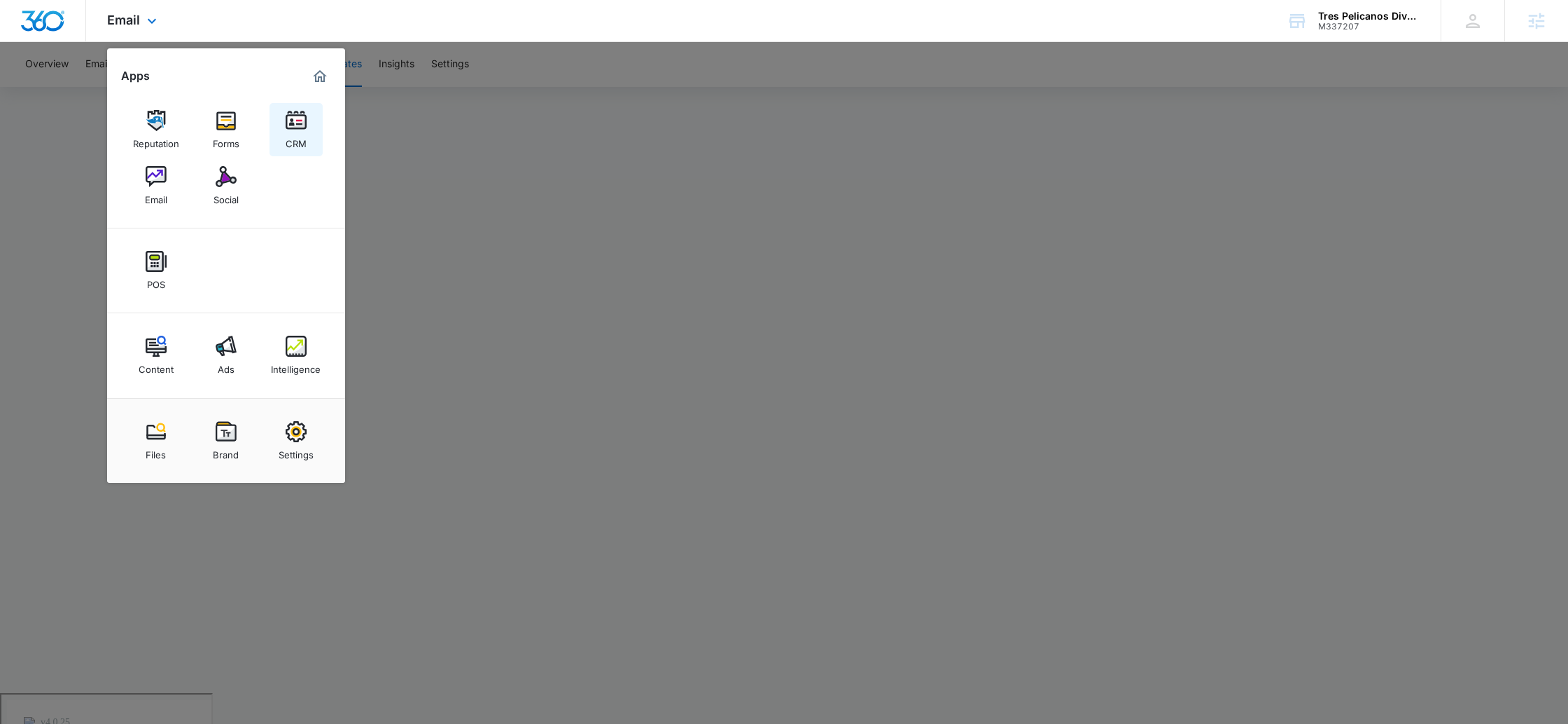
click at [297, 139] on div "CRM" at bounding box center [296, 140] width 21 height 18
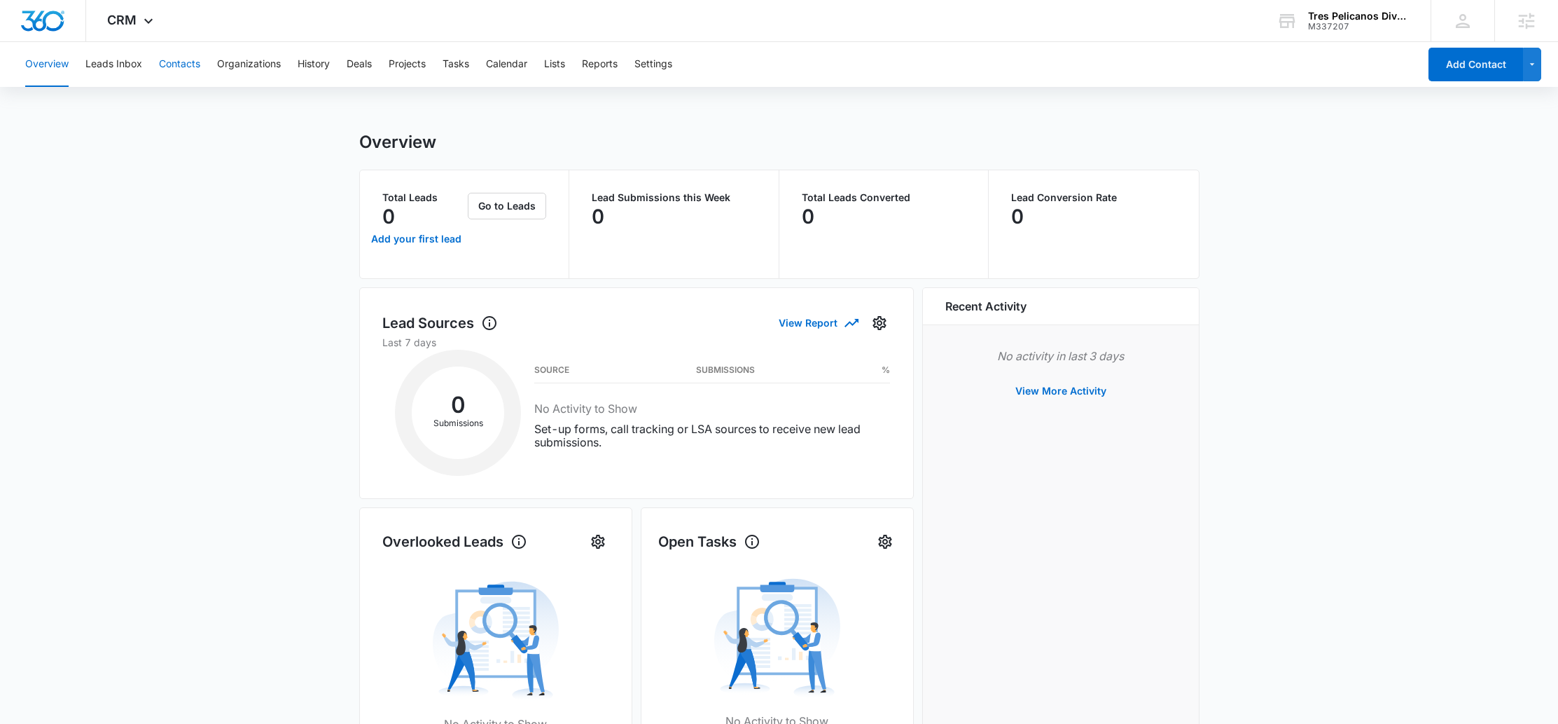
click at [171, 67] on button "Contacts" at bounding box center [179, 64] width 41 height 45
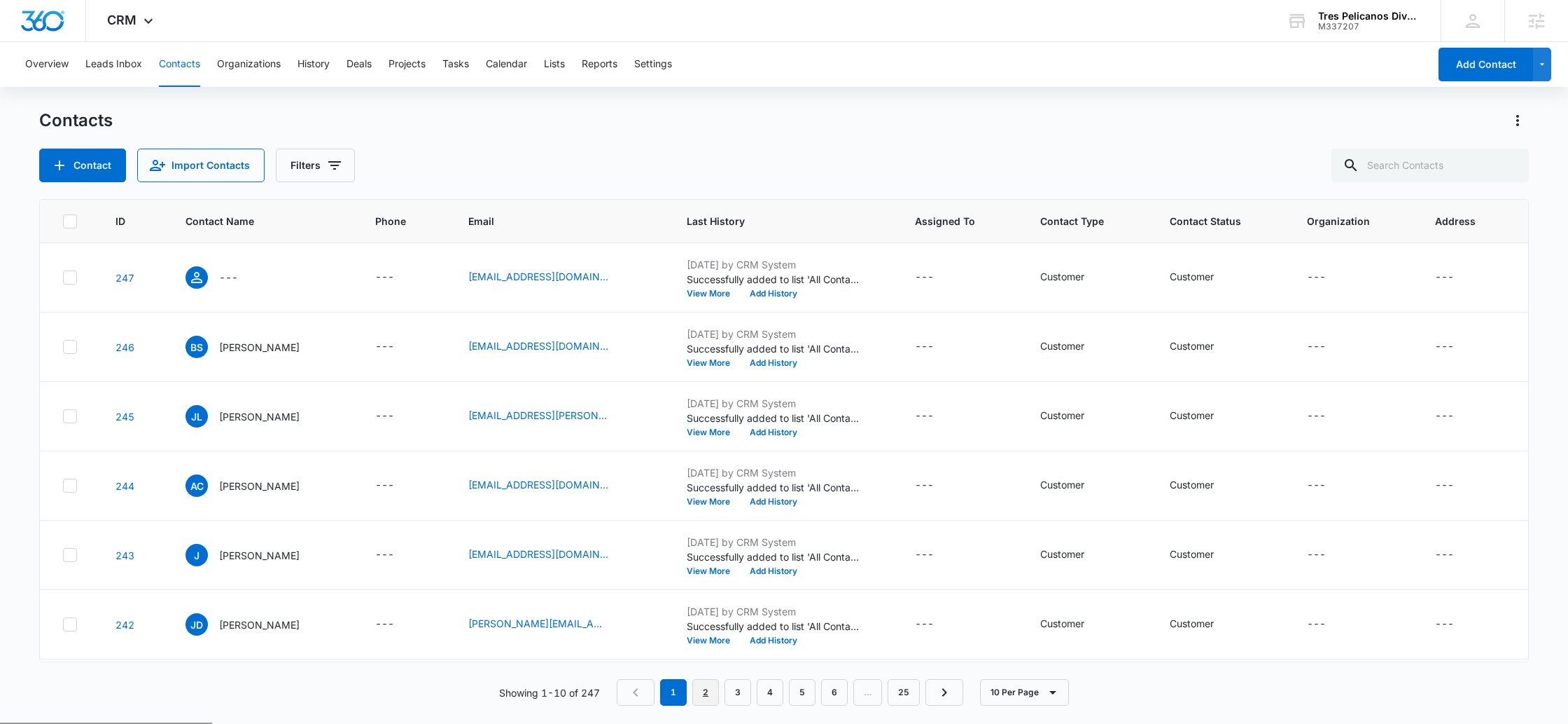
click at [710, 693] on link "2" at bounding box center [706, 692] width 27 height 27
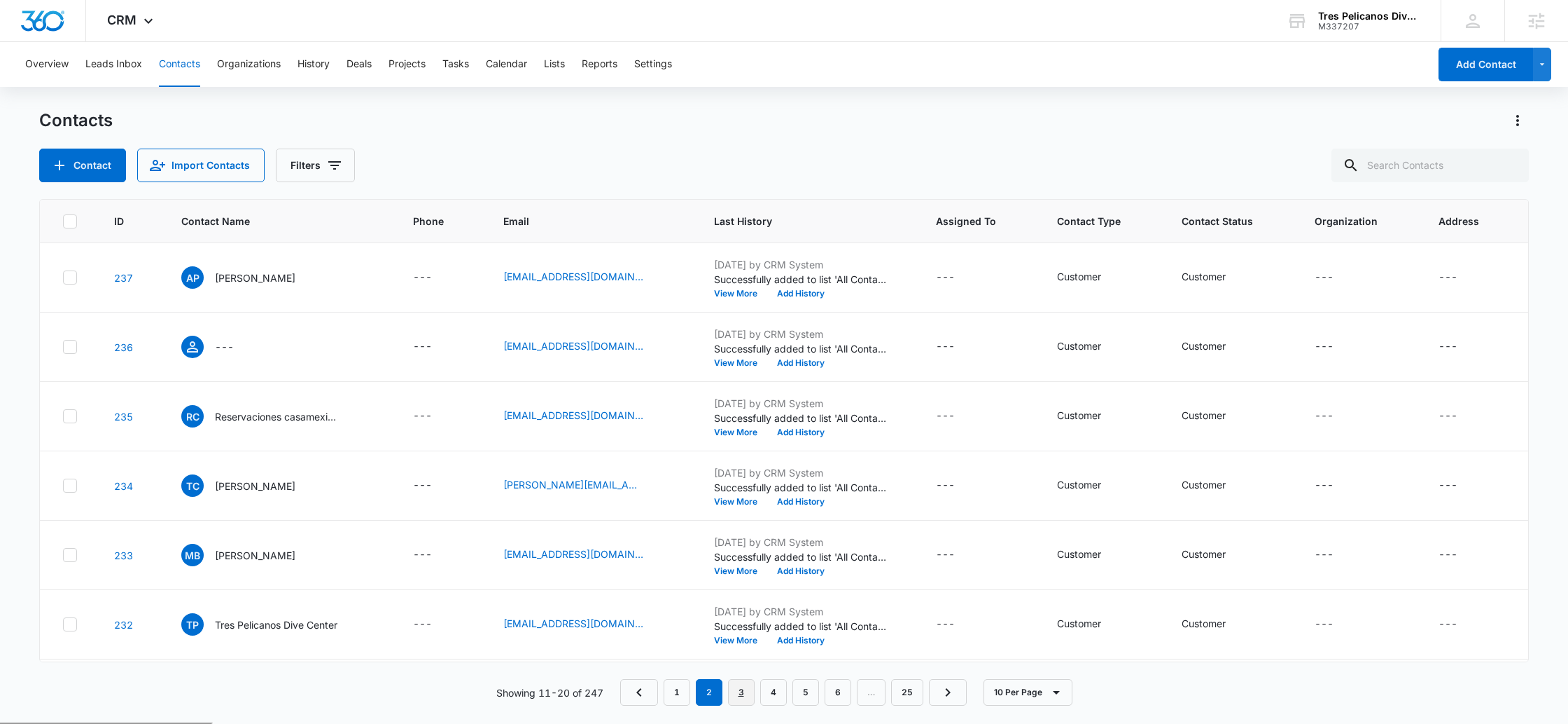
click at [751, 689] on link "3" at bounding box center [741, 692] width 27 height 27
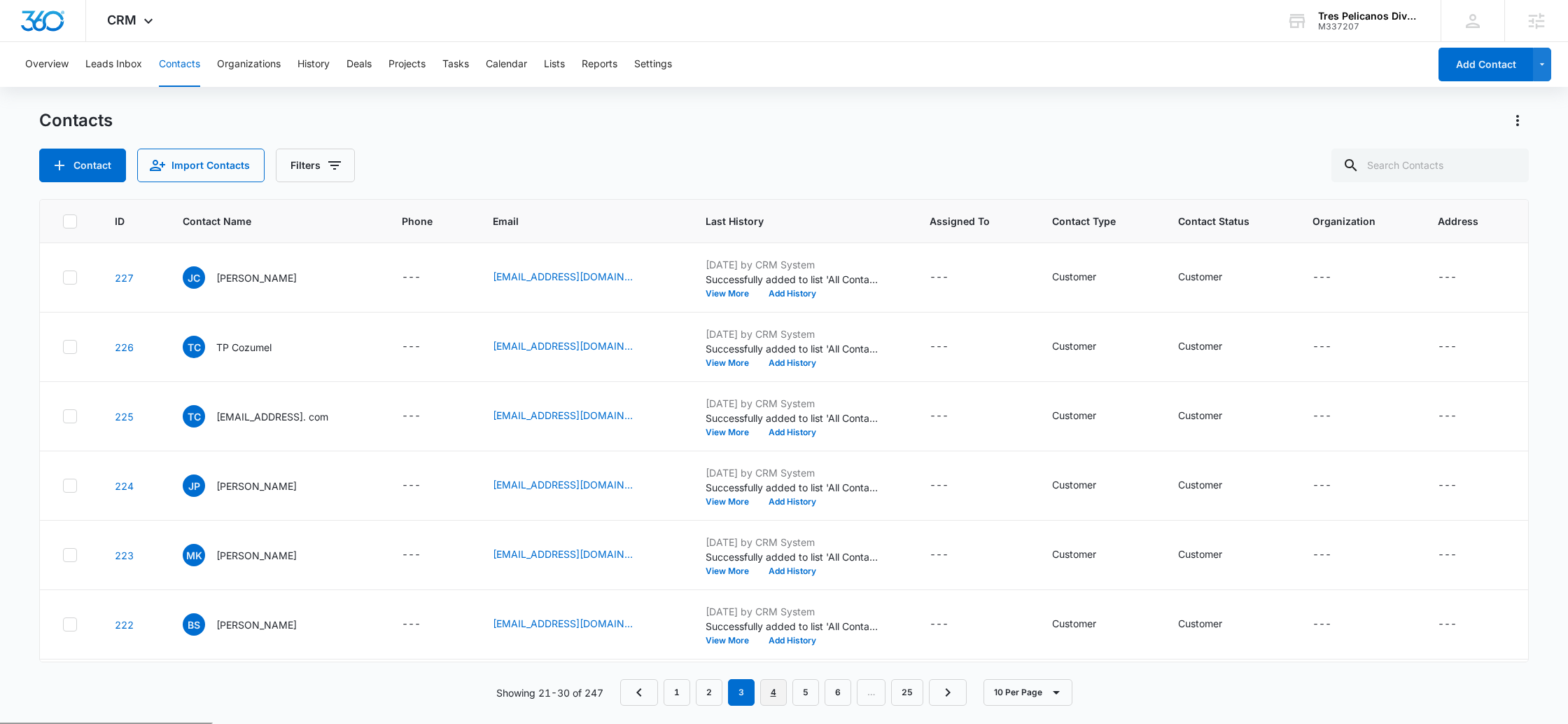
click at [770, 690] on link "4" at bounding box center [774, 692] width 27 height 27
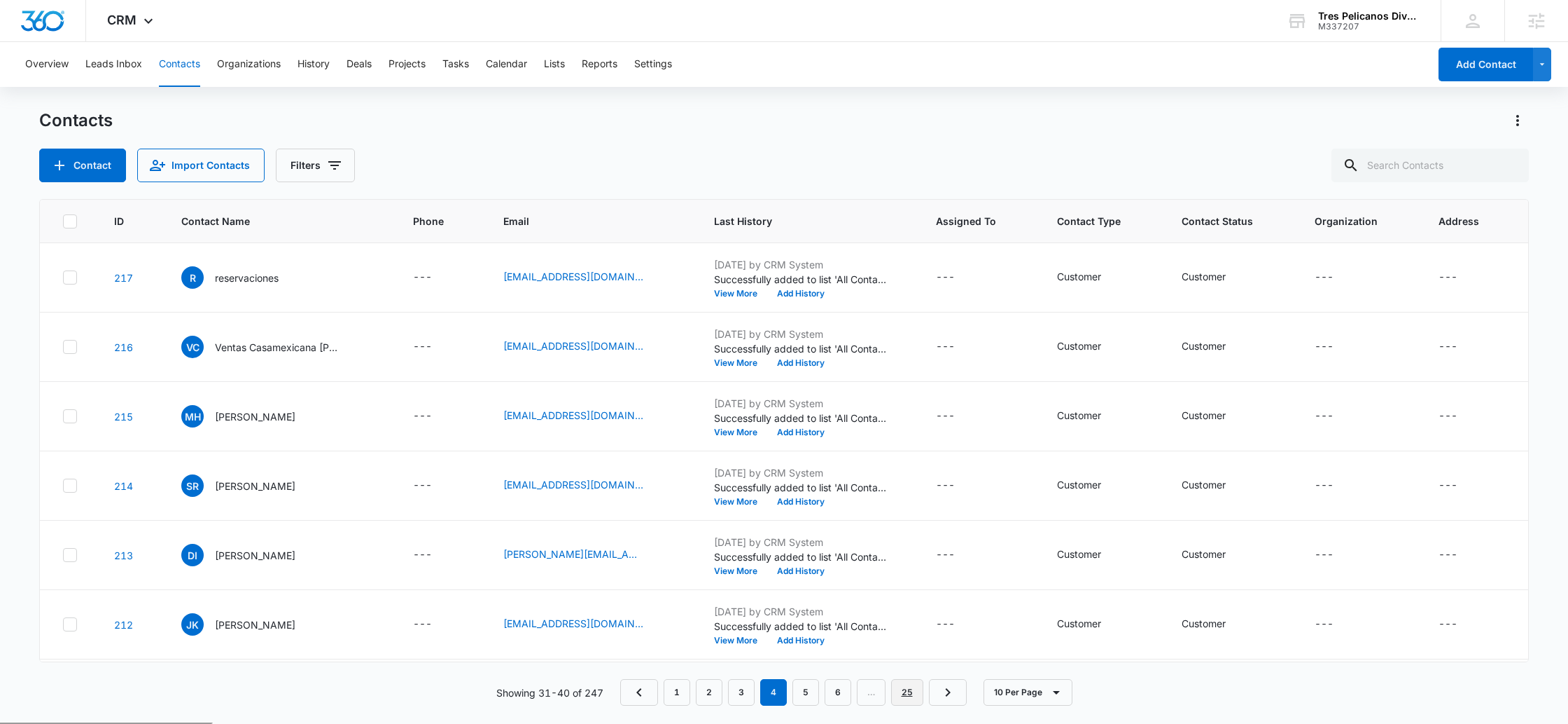
click at [903, 695] on link "25" at bounding box center [907, 692] width 32 height 27
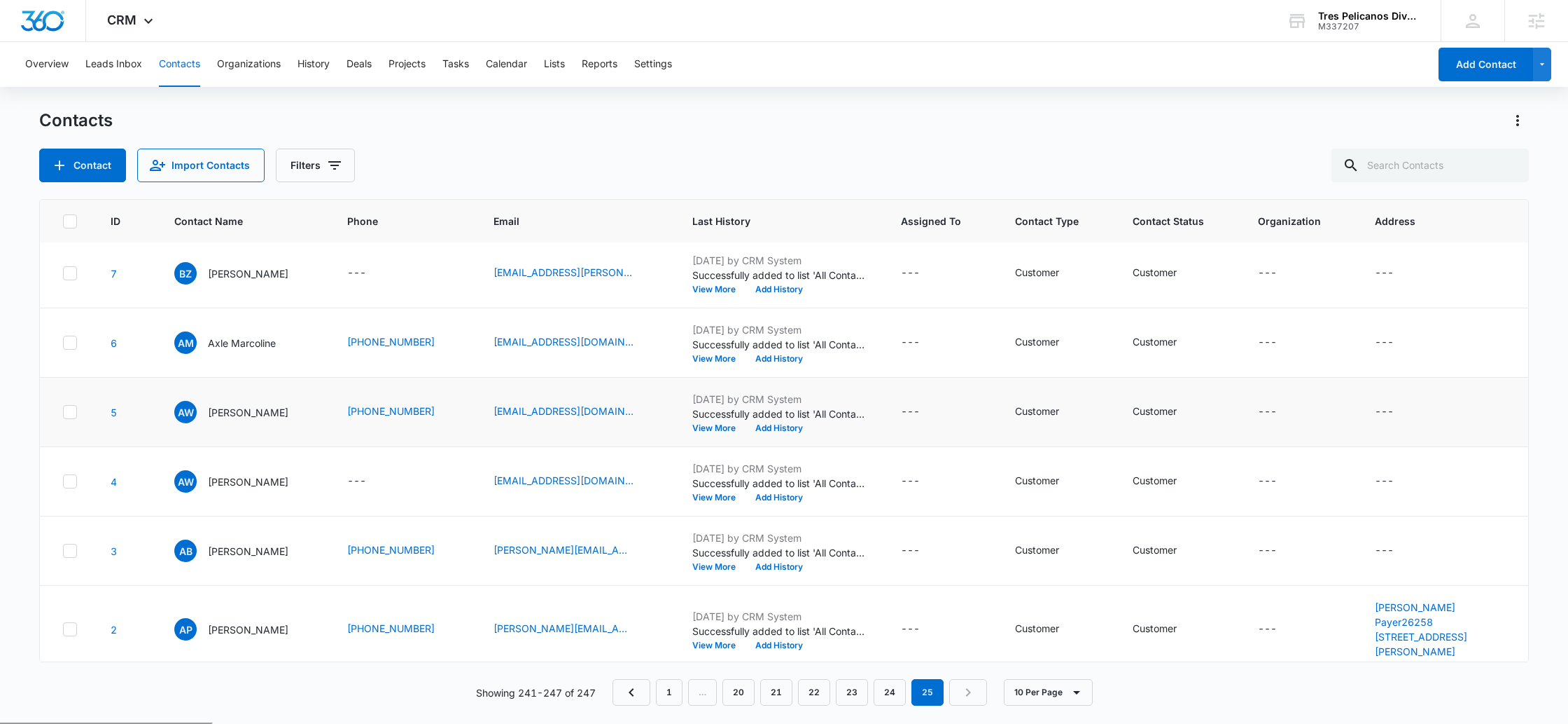
scroll to position [6, 0]
click at [628, 695] on icon "Previous Page" at bounding box center [631, 692] width 17 height 17
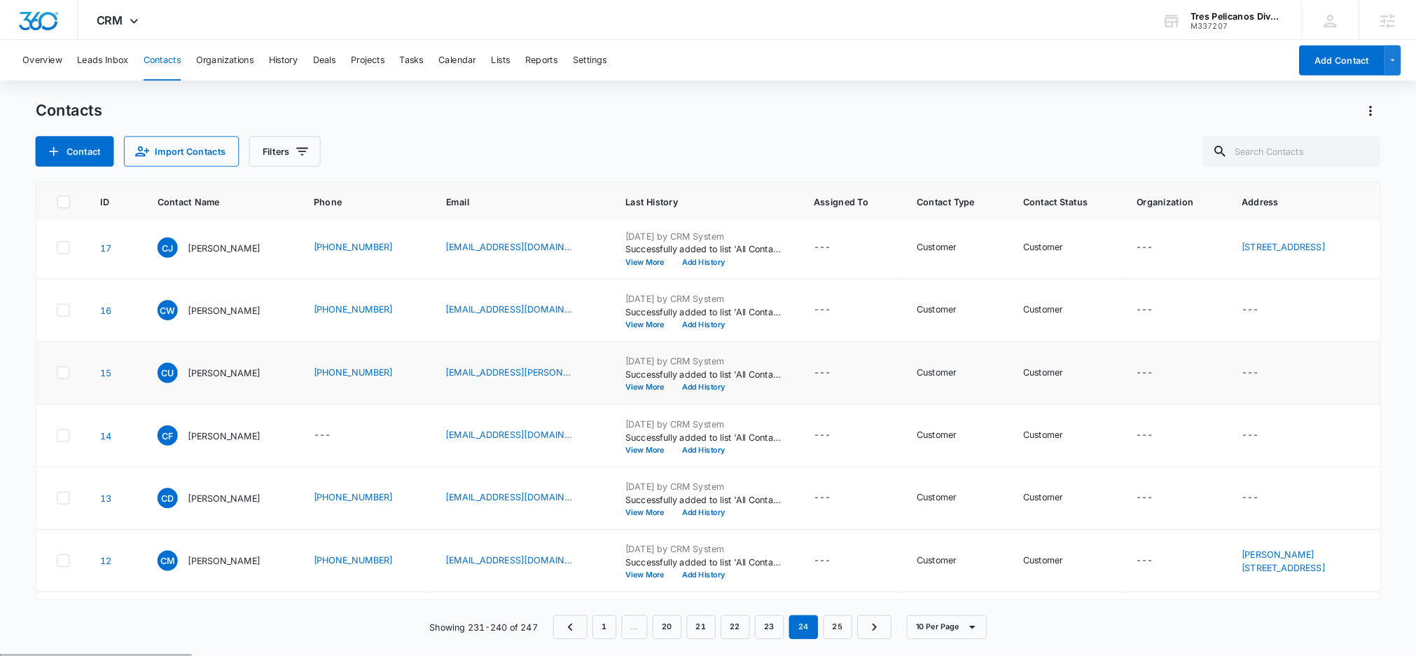
scroll to position [0, 0]
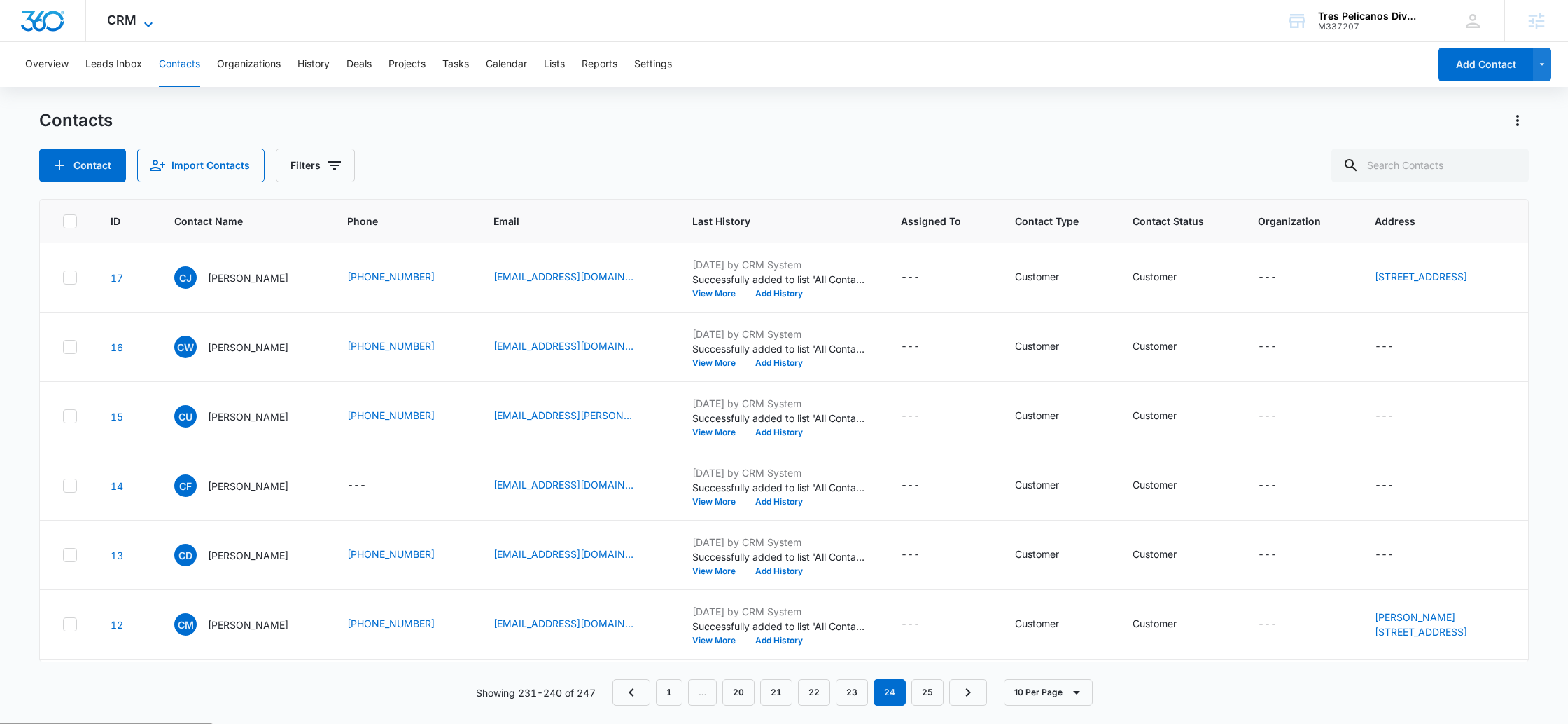
click at [120, 25] on span "CRM" at bounding box center [121, 20] width 29 height 15
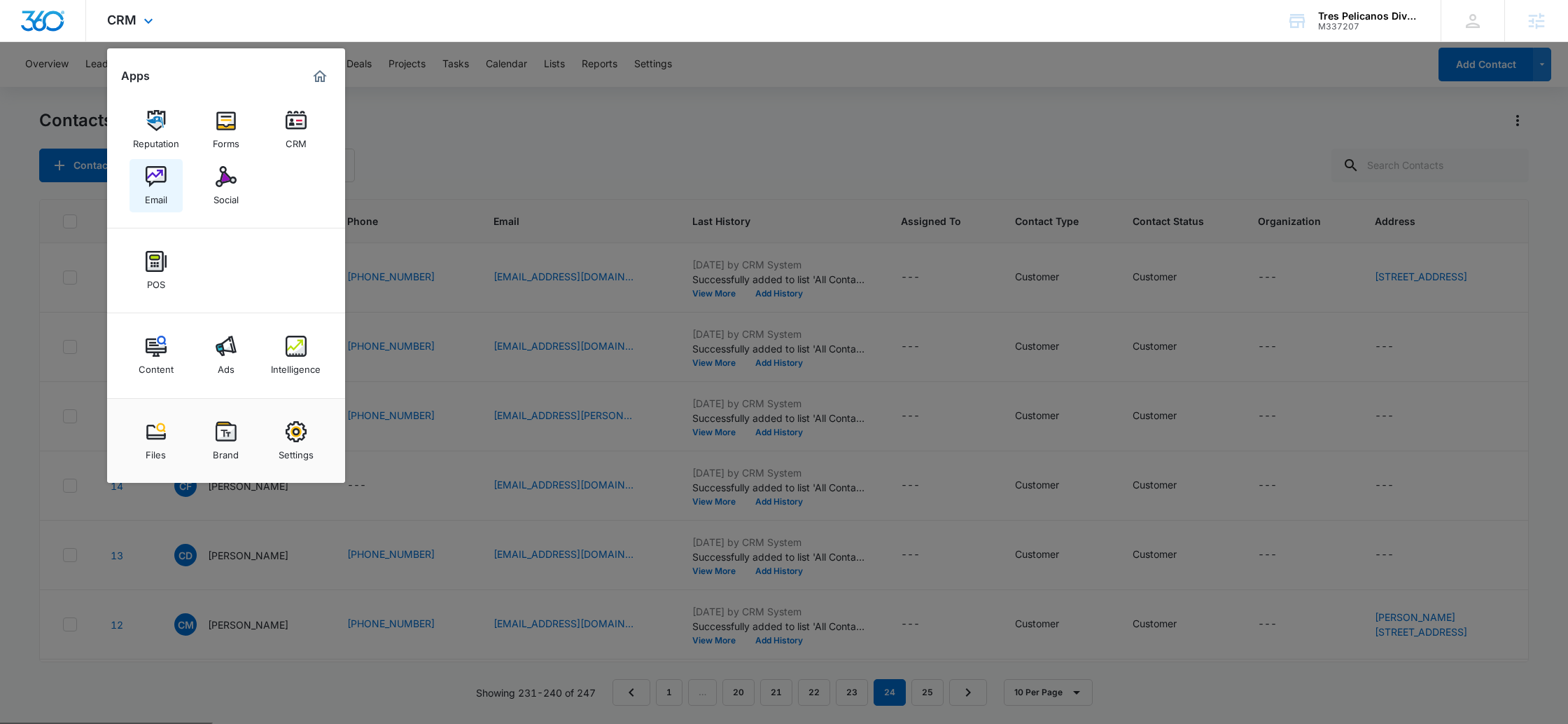
click at [164, 185] on img at bounding box center [156, 176] width 21 height 21
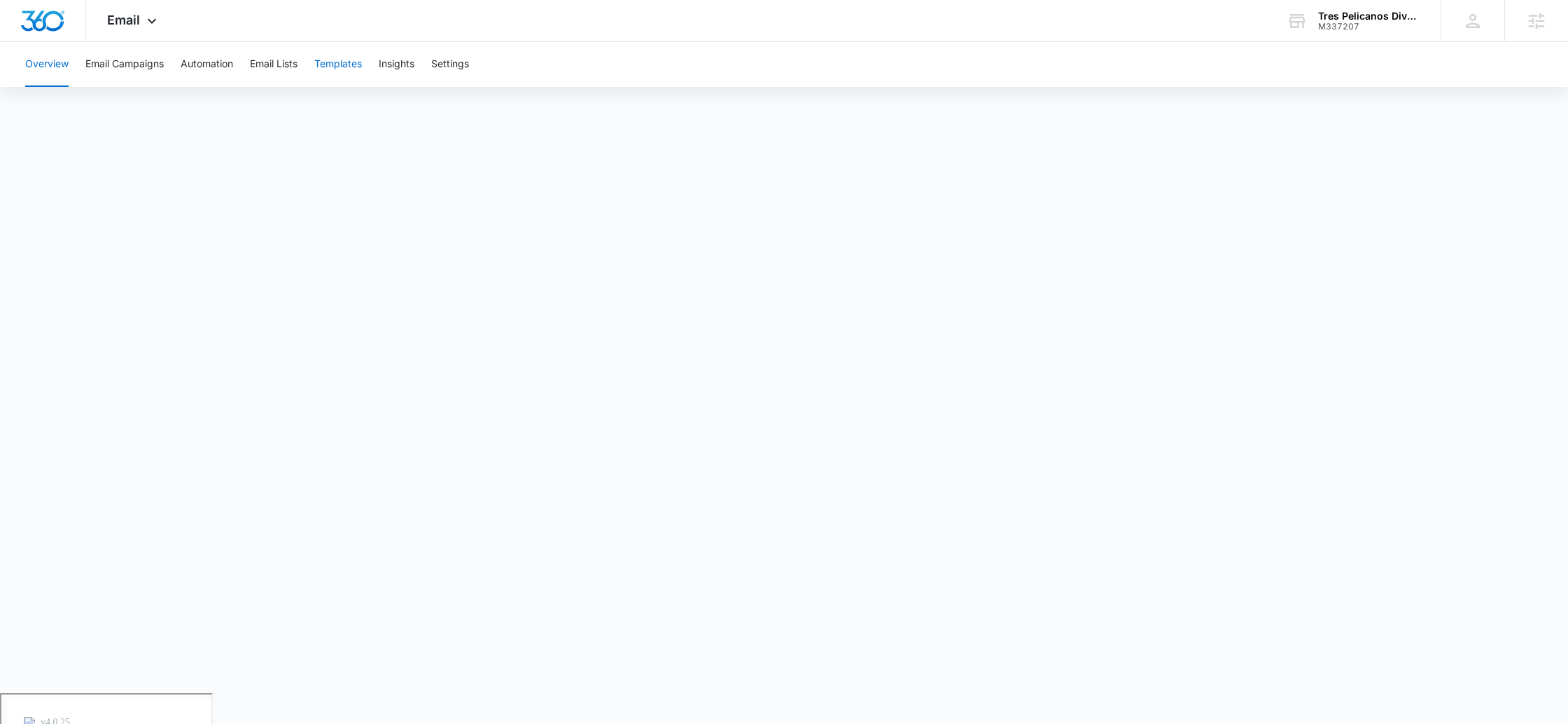
click at [339, 68] on button "Templates" at bounding box center [338, 64] width 48 height 45
click at [127, 26] on span "Email" at bounding box center [123, 20] width 33 height 15
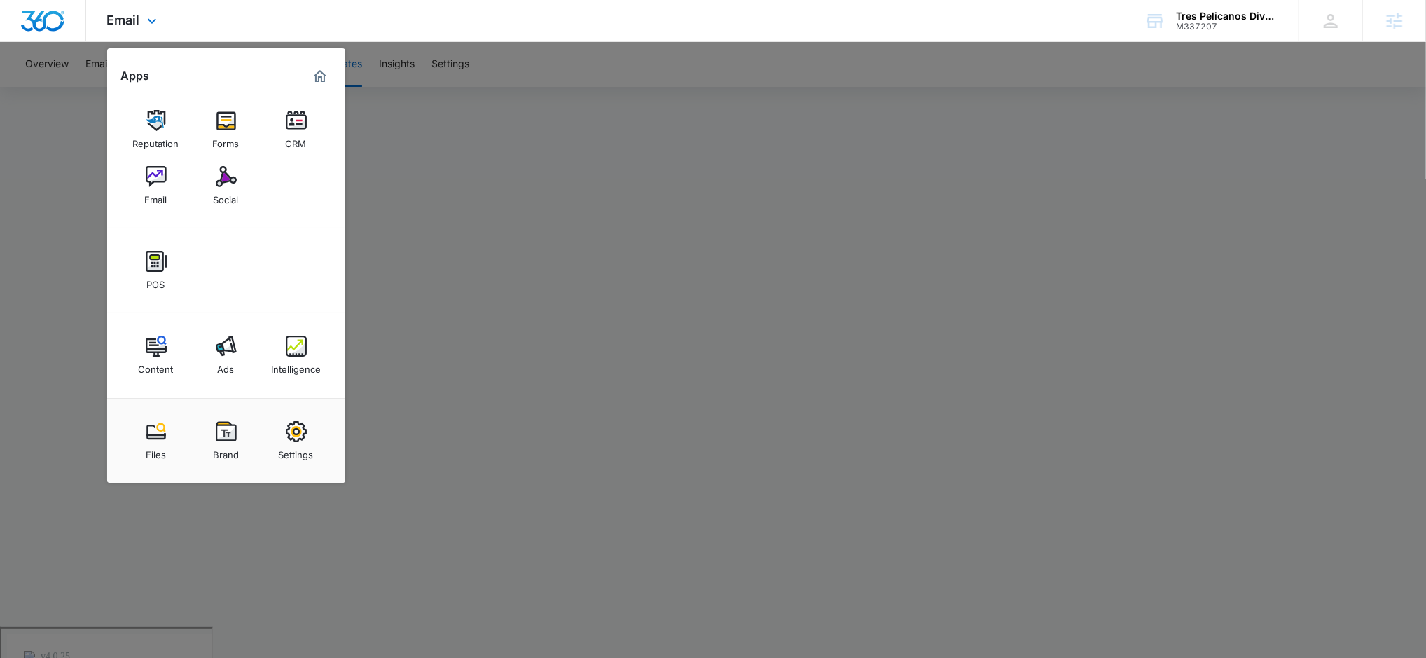
click at [315, 77] on img "Marketing 360® Dashboard" at bounding box center [320, 76] width 17 height 17
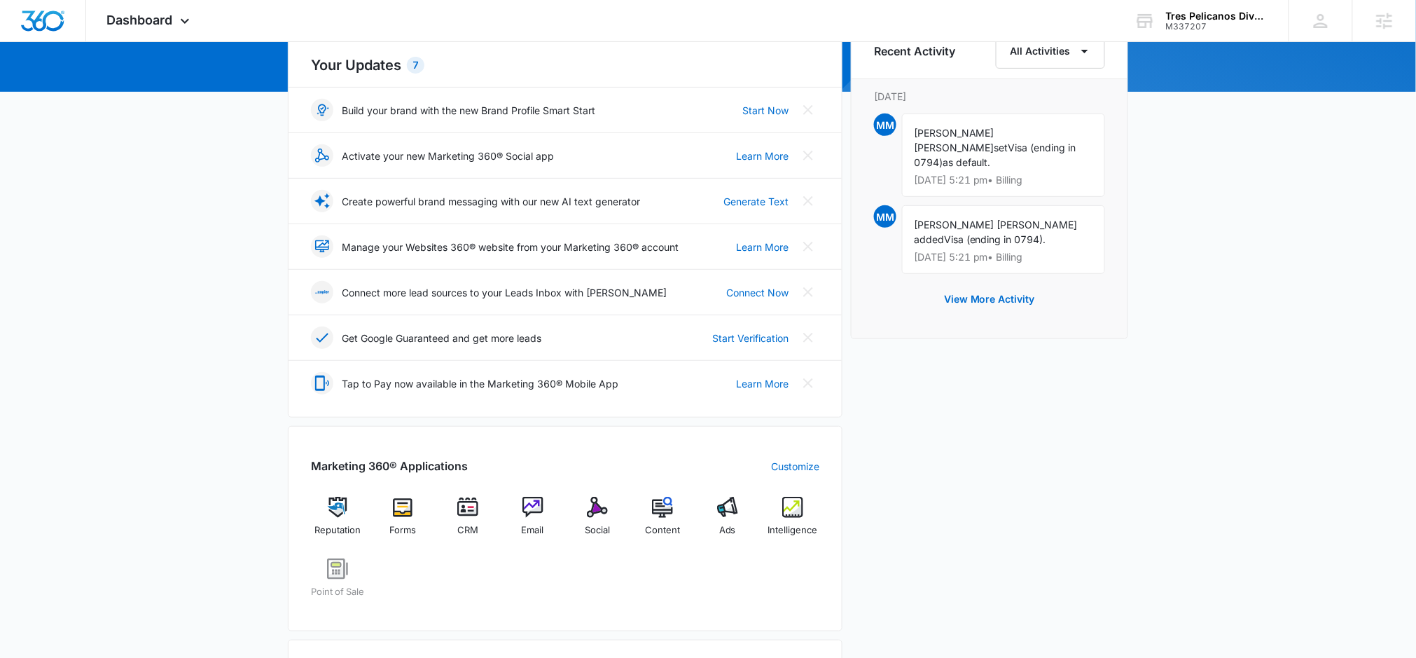
scroll to position [174, 0]
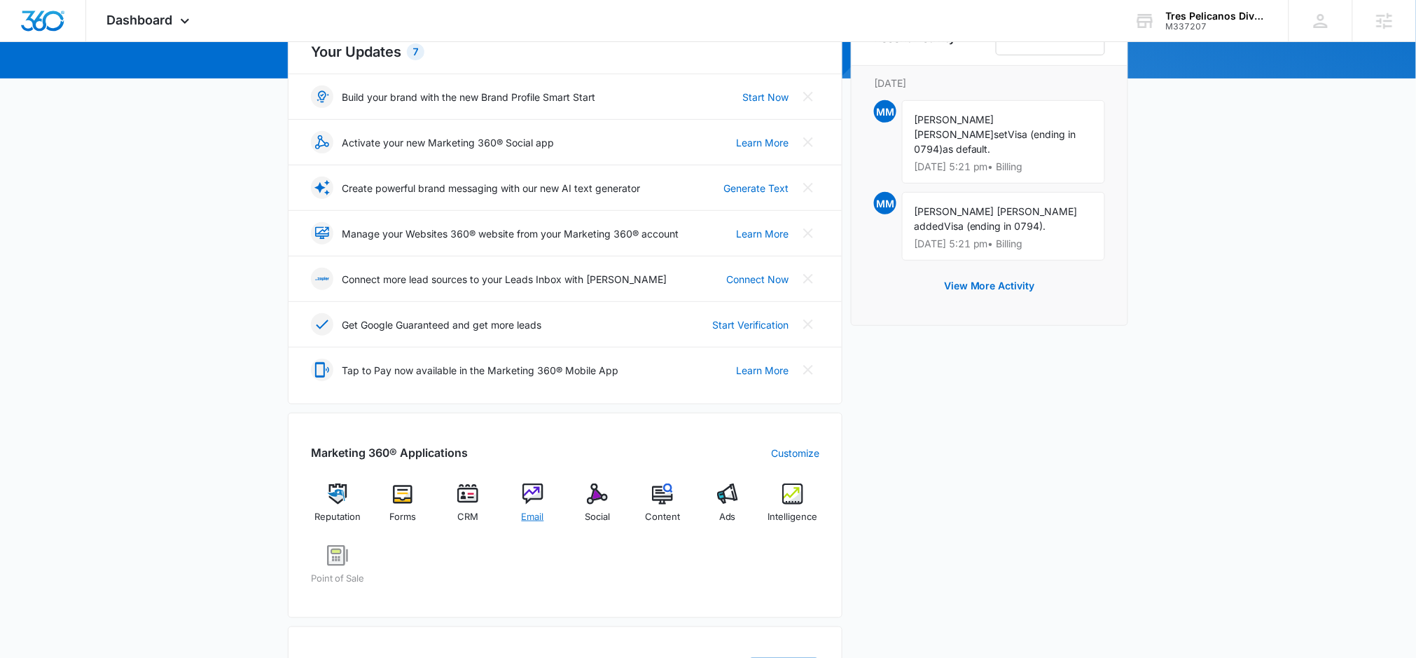
click at [541, 496] on img at bounding box center [533, 493] width 21 height 21
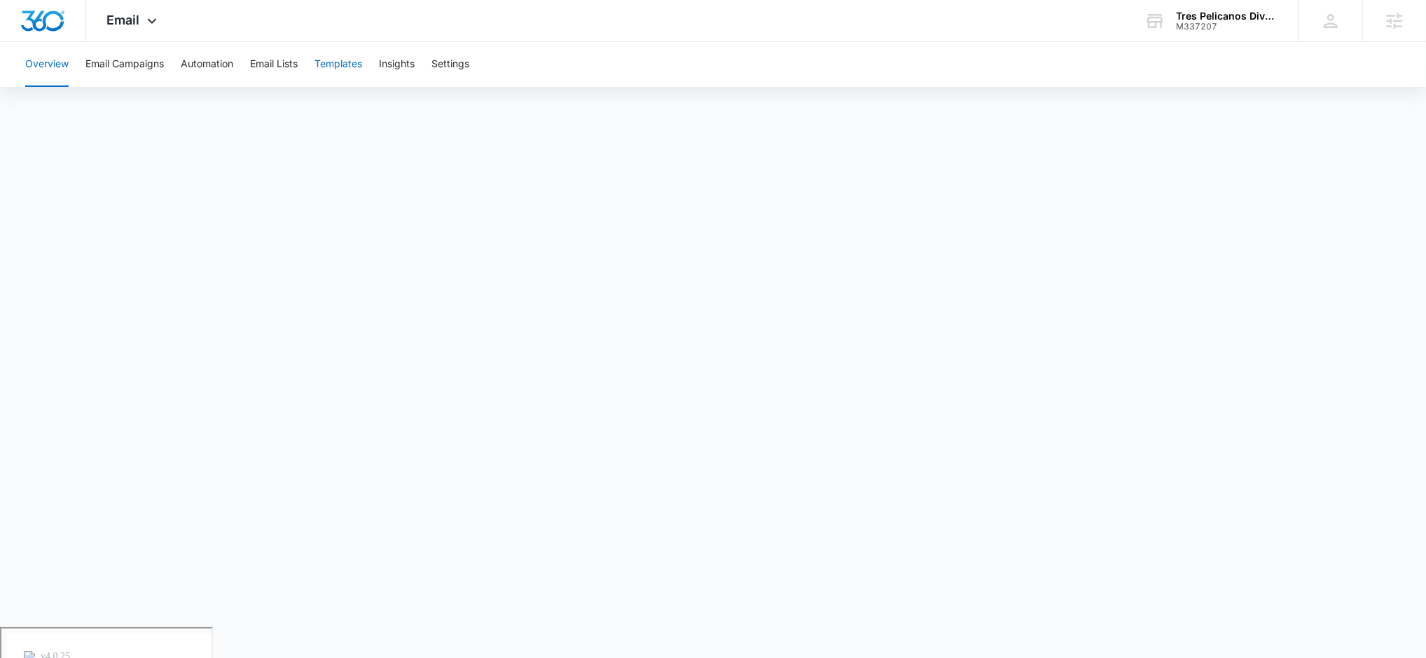
click at [339, 66] on button "Templates" at bounding box center [338, 64] width 48 height 45
